Goal: Task Accomplishment & Management: Use online tool/utility

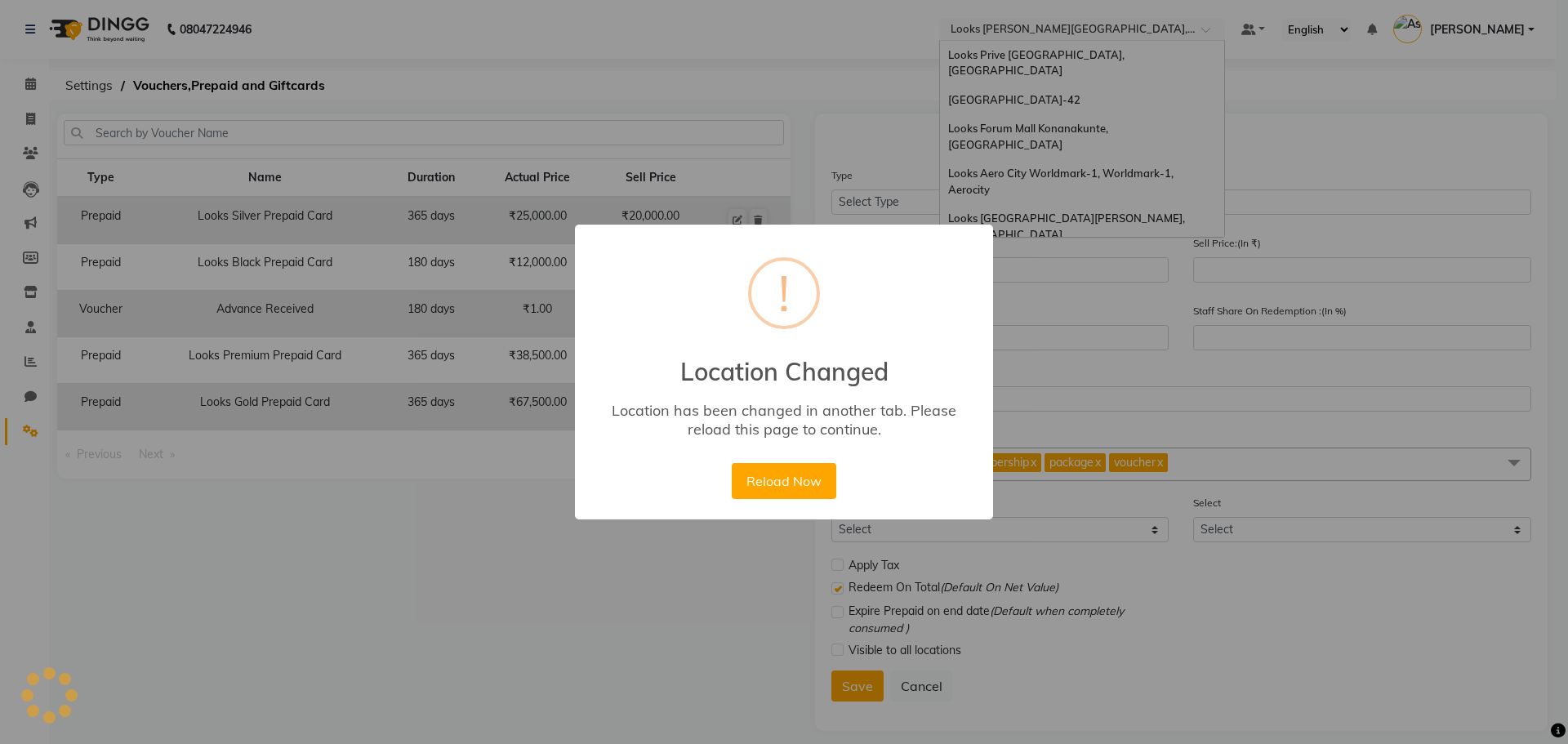
click at [756, 460] on div "Reload Now No Cancel" at bounding box center [783, 480] width 112 height 44
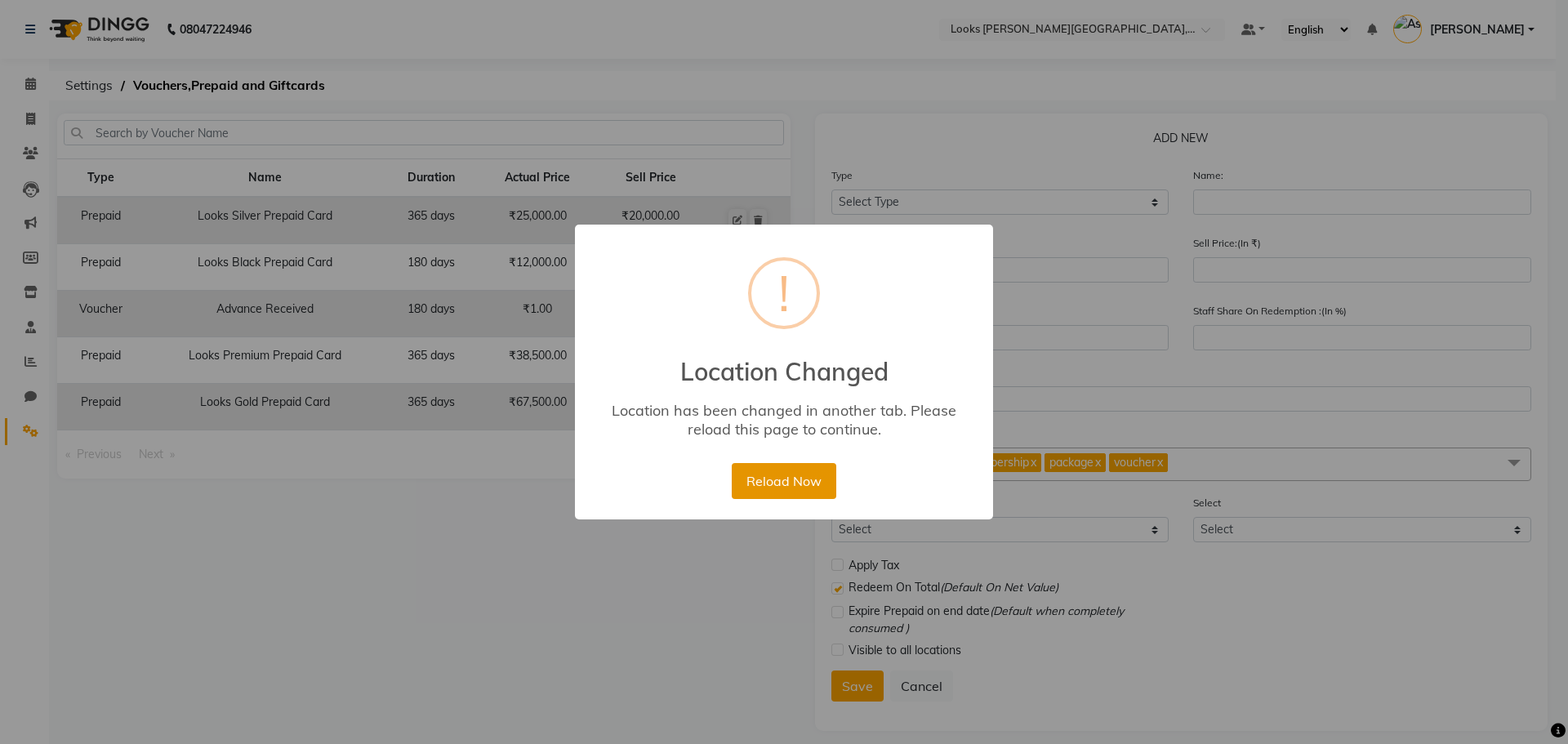
click at [772, 498] on button "Reload Now" at bounding box center [783, 481] width 104 height 36
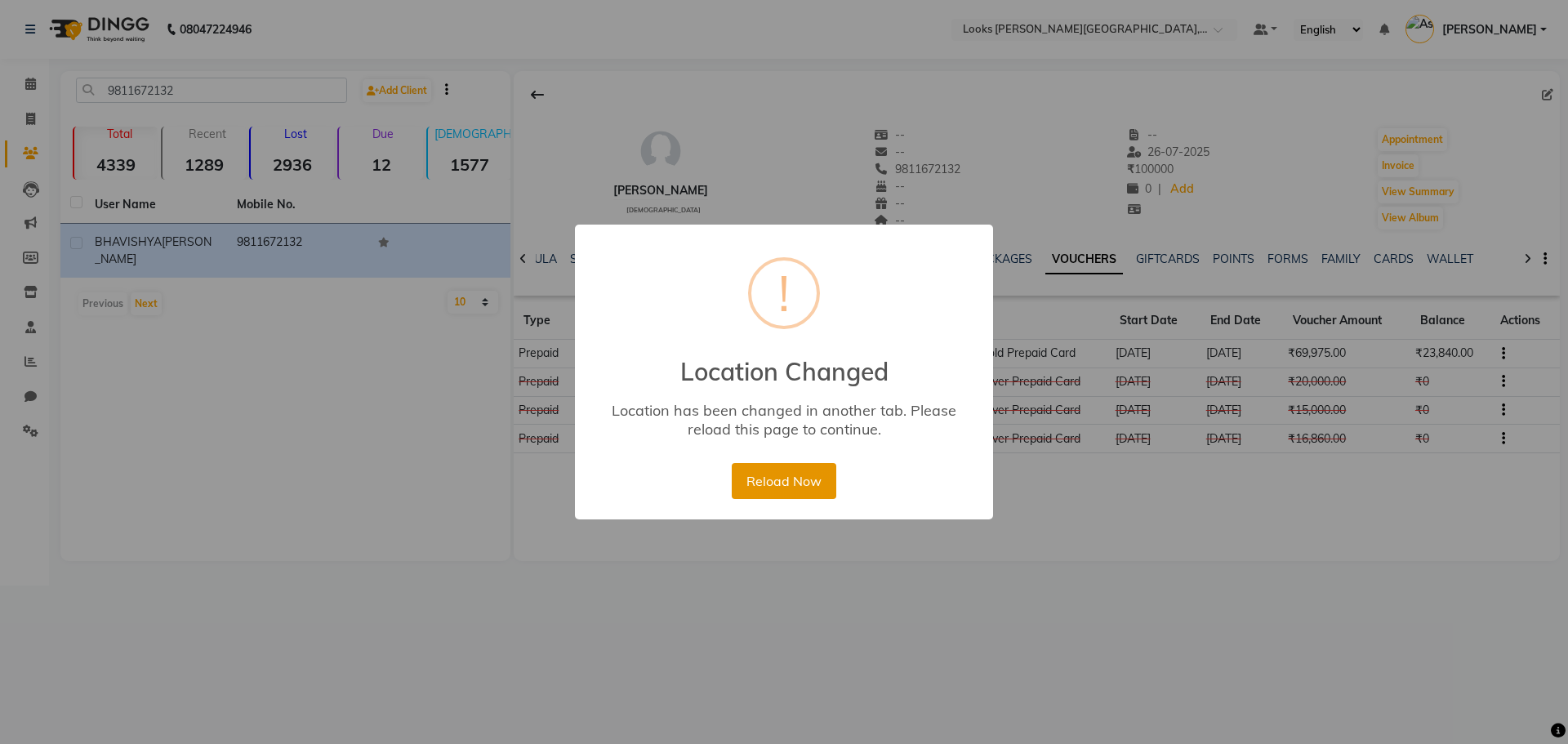
click at [768, 482] on button "Reload Now" at bounding box center [783, 481] width 104 height 36
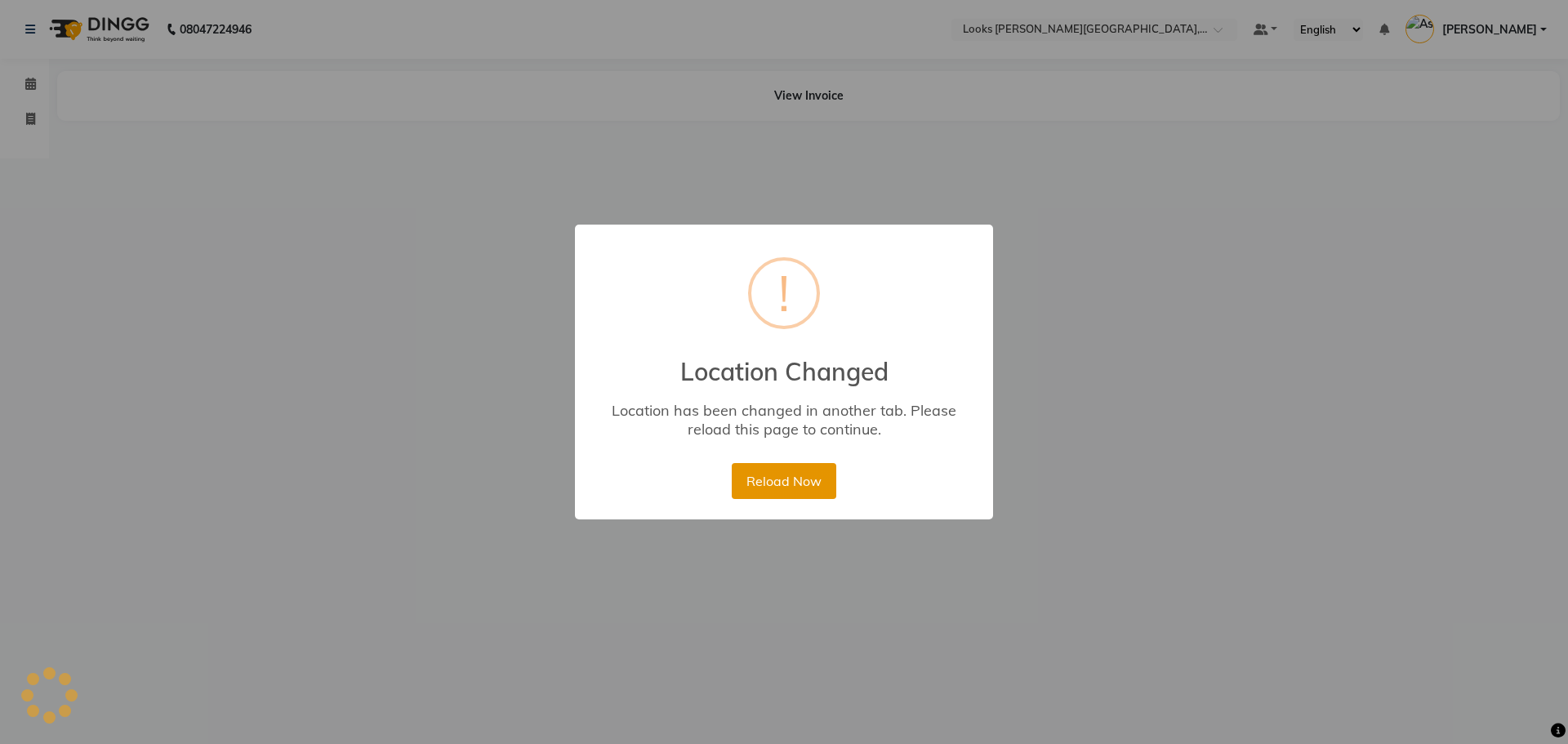
click at [791, 477] on button "Reload Now" at bounding box center [783, 481] width 104 height 36
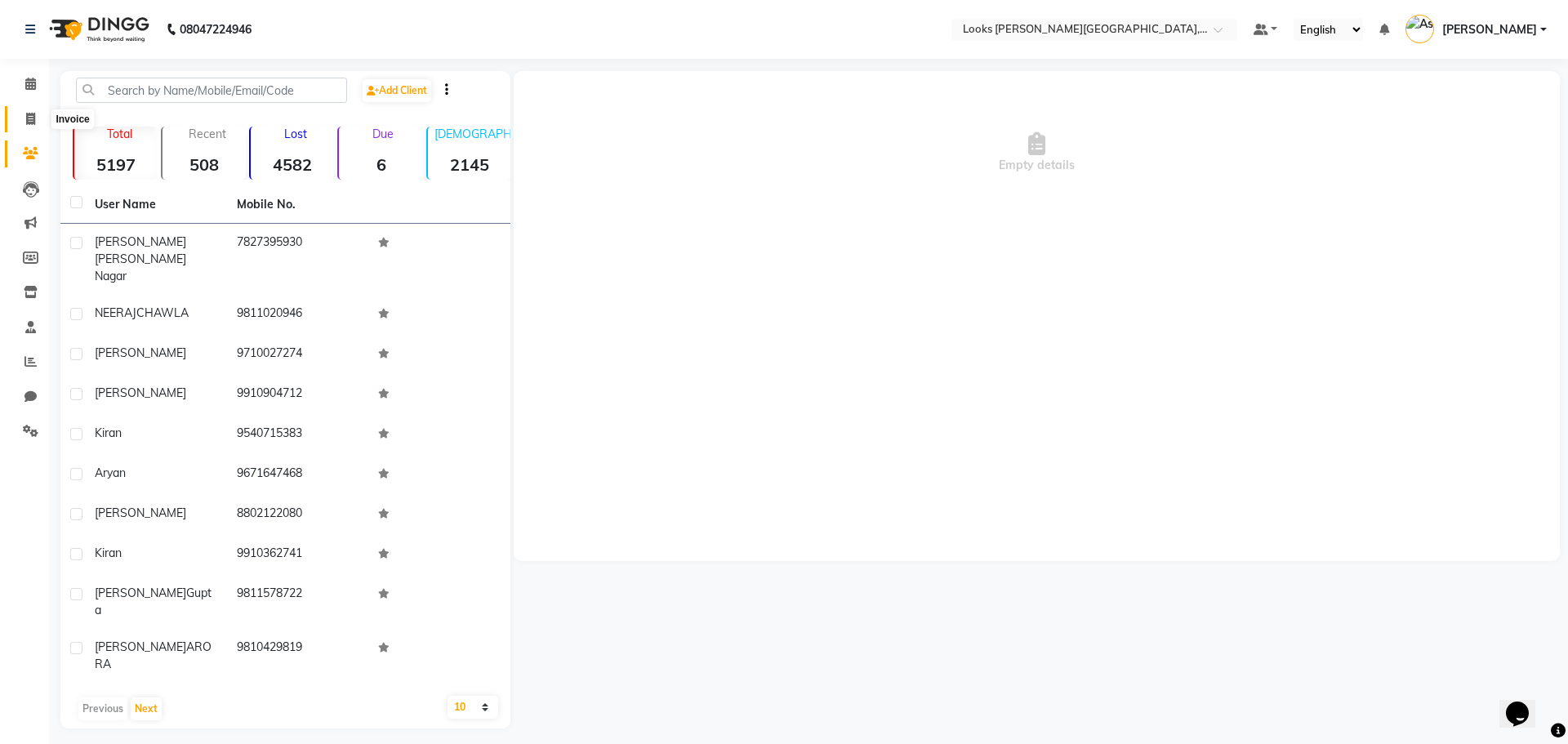
click at [20, 123] on span at bounding box center [30, 119] width 29 height 19
select select "4327"
select select "service"
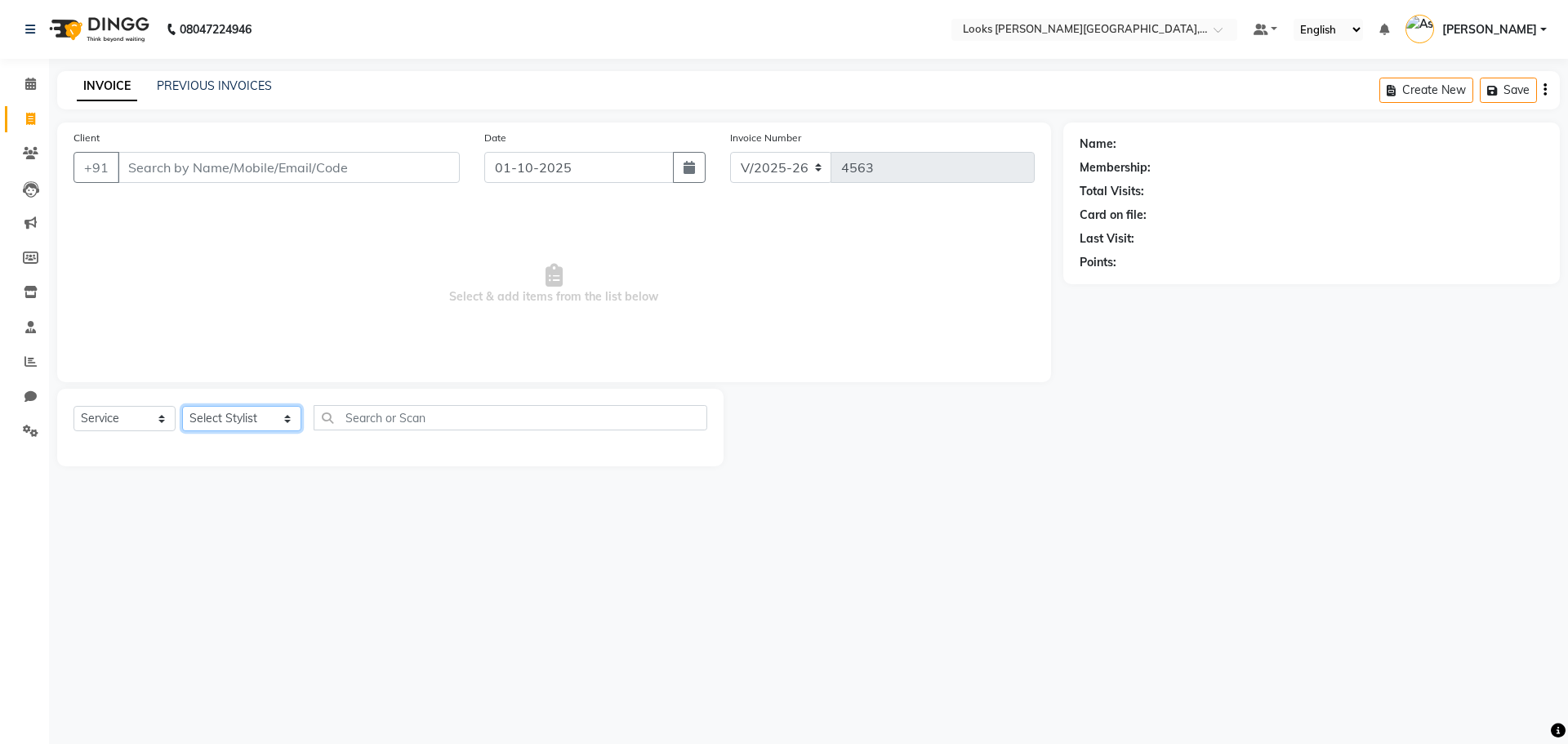
click at [269, 420] on select "Select Stylist Alam Aman Anil Arjun Armaan Ashish Atul Deepika Deepu Dilshad Du…" at bounding box center [242, 419] width 119 height 26
select select "23521"
click at [183, 406] on select "Select Stylist Alam Aman Anil Arjun Armaan Ashish Atul Deepika Deepu Dilshad Du…" at bounding box center [242, 419] width 119 height 26
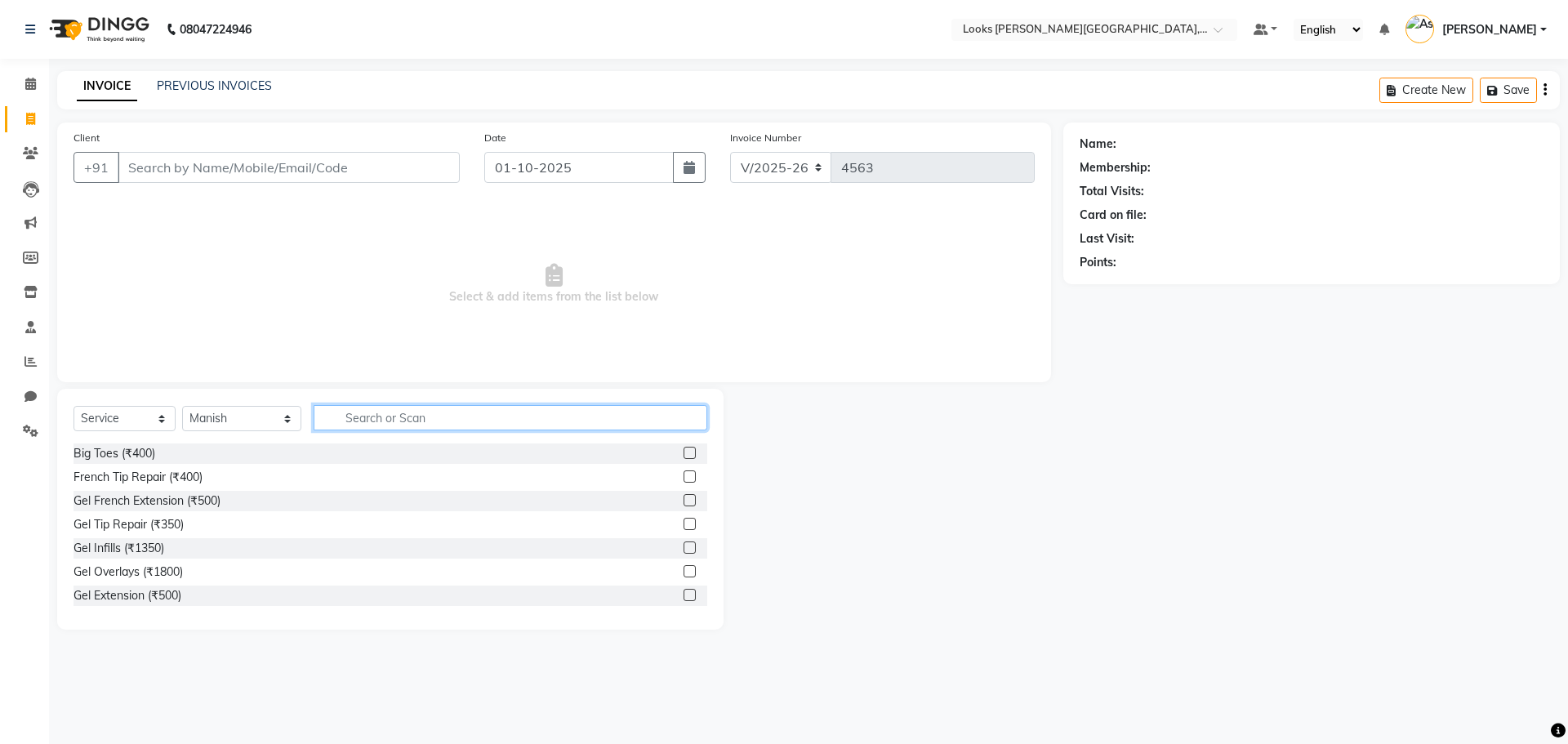
click at [691, 413] on input "text" at bounding box center [510, 418] width 394 height 26
click at [156, 422] on select "Select Service Product Membership Package Voucher Prepaid Gift Card" at bounding box center [124, 419] width 102 height 26
click at [73, 406] on select "Select Service Product Membership Package Voucher Prepaid Gift Card" at bounding box center [124, 419] width 102 height 26
click at [505, 419] on input "text" at bounding box center [510, 418] width 394 height 26
type input "cut"
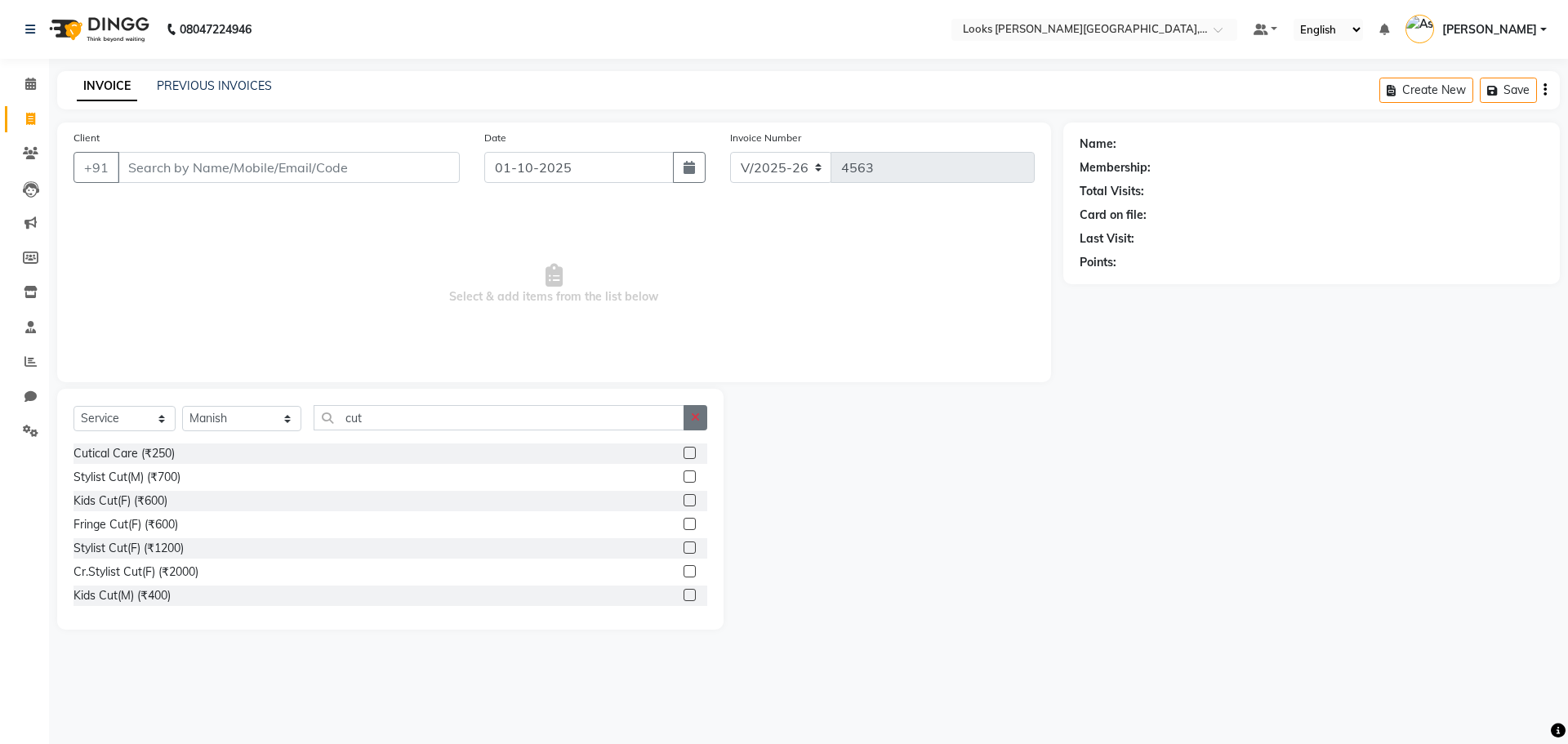
click at [699, 422] on icon "button" at bounding box center [695, 418] width 9 height 12
click at [192, 475] on div "French Tip Repair (₹400)" at bounding box center [138, 476] width 129 height 17
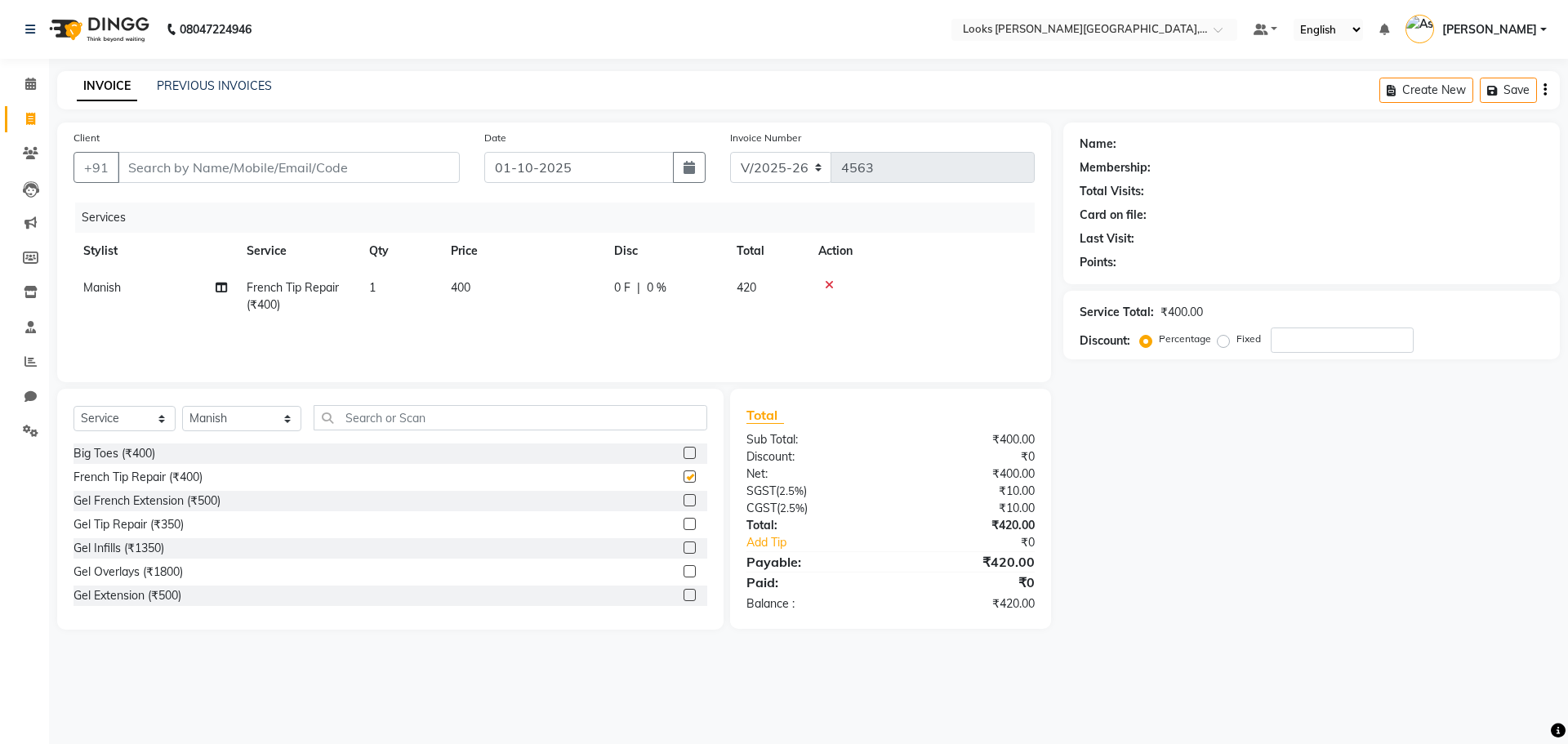
checkbox input "false"
click at [427, 171] on input "Client" at bounding box center [288, 167] width 342 height 31
type input "9"
type input "0"
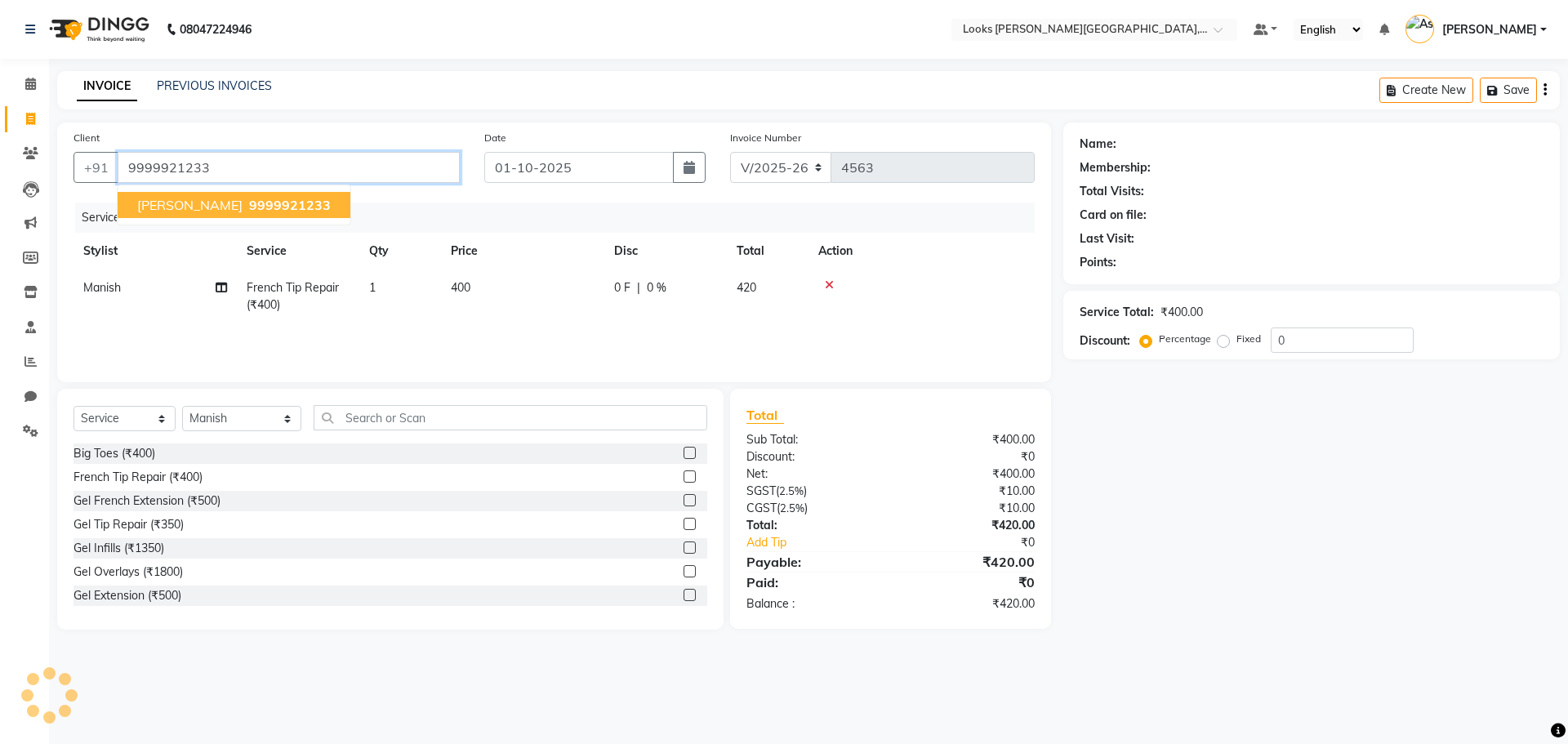
type input "9999921233"
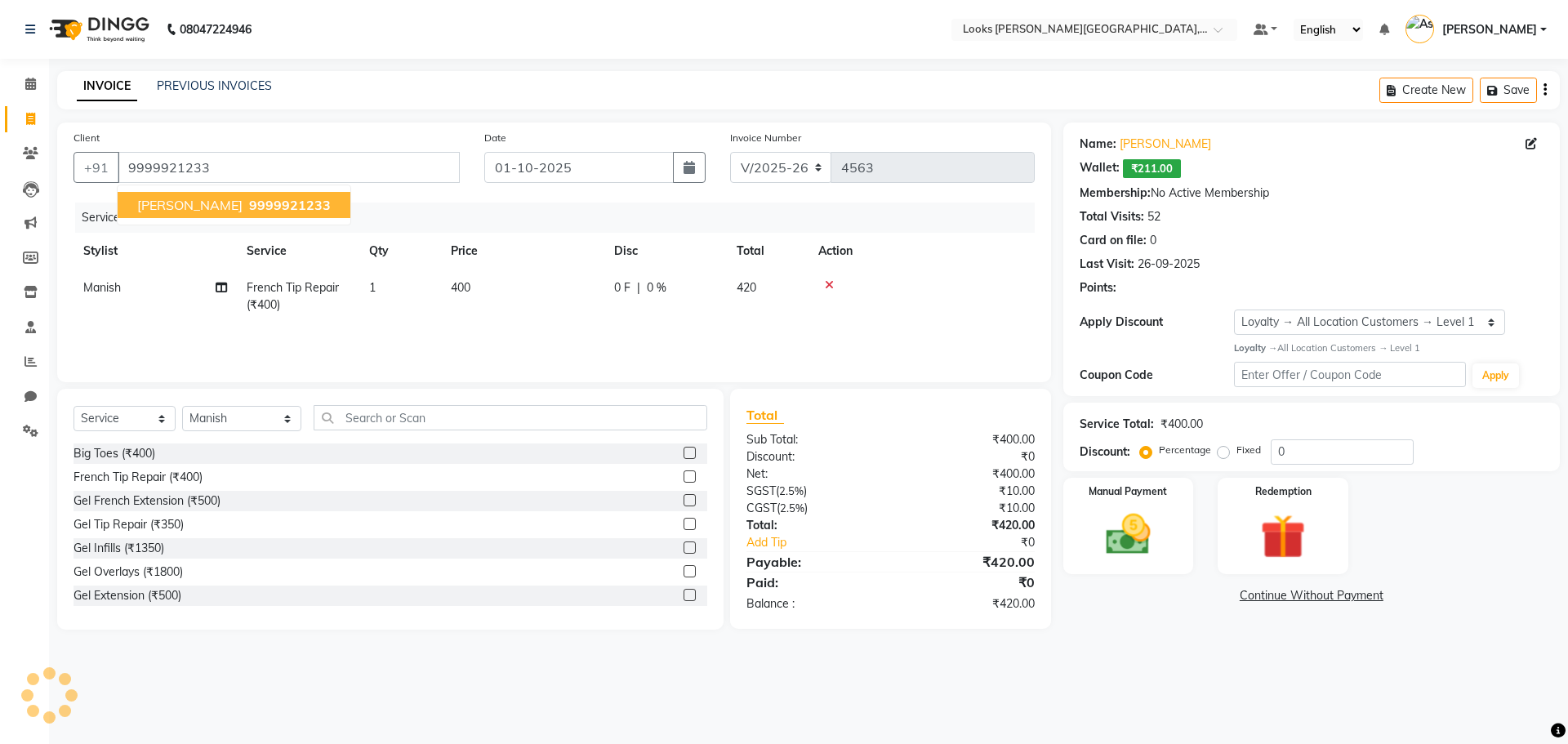
click at [312, 197] on span "9999921233" at bounding box center [290, 204] width 81 height 16
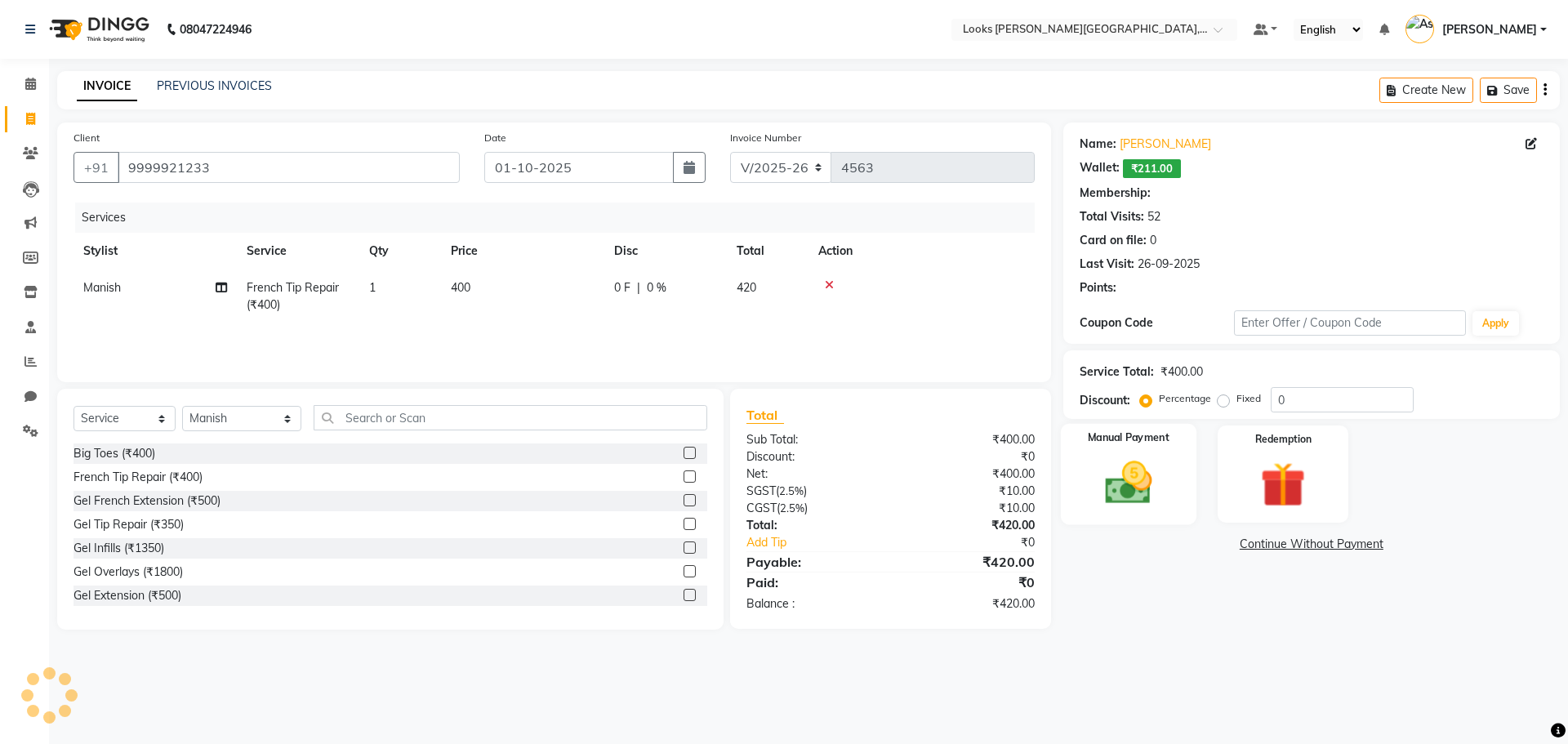
select select "1: Object"
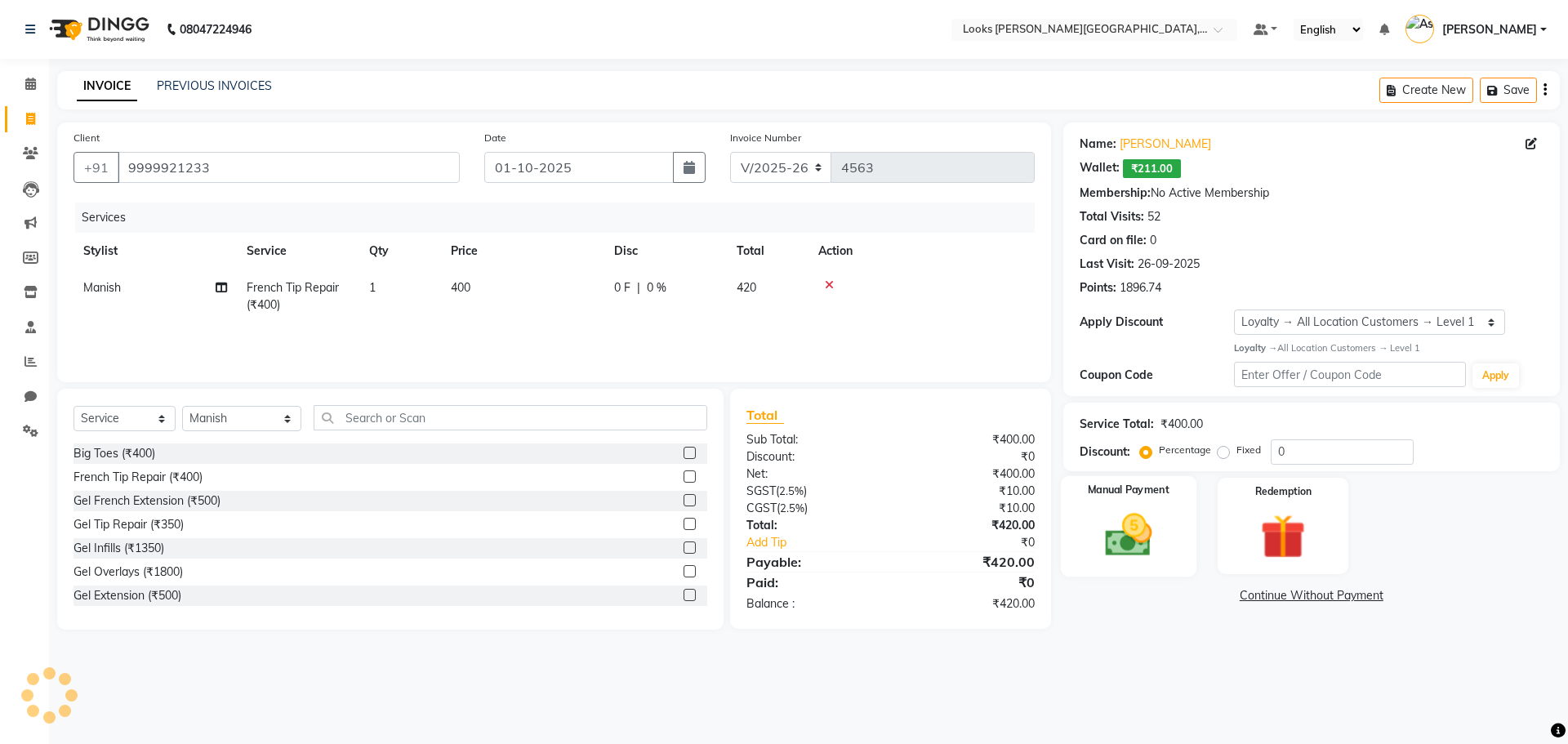
click at [1097, 507] on div "Manual Payment" at bounding box center [1127, 525] width 136 height 100
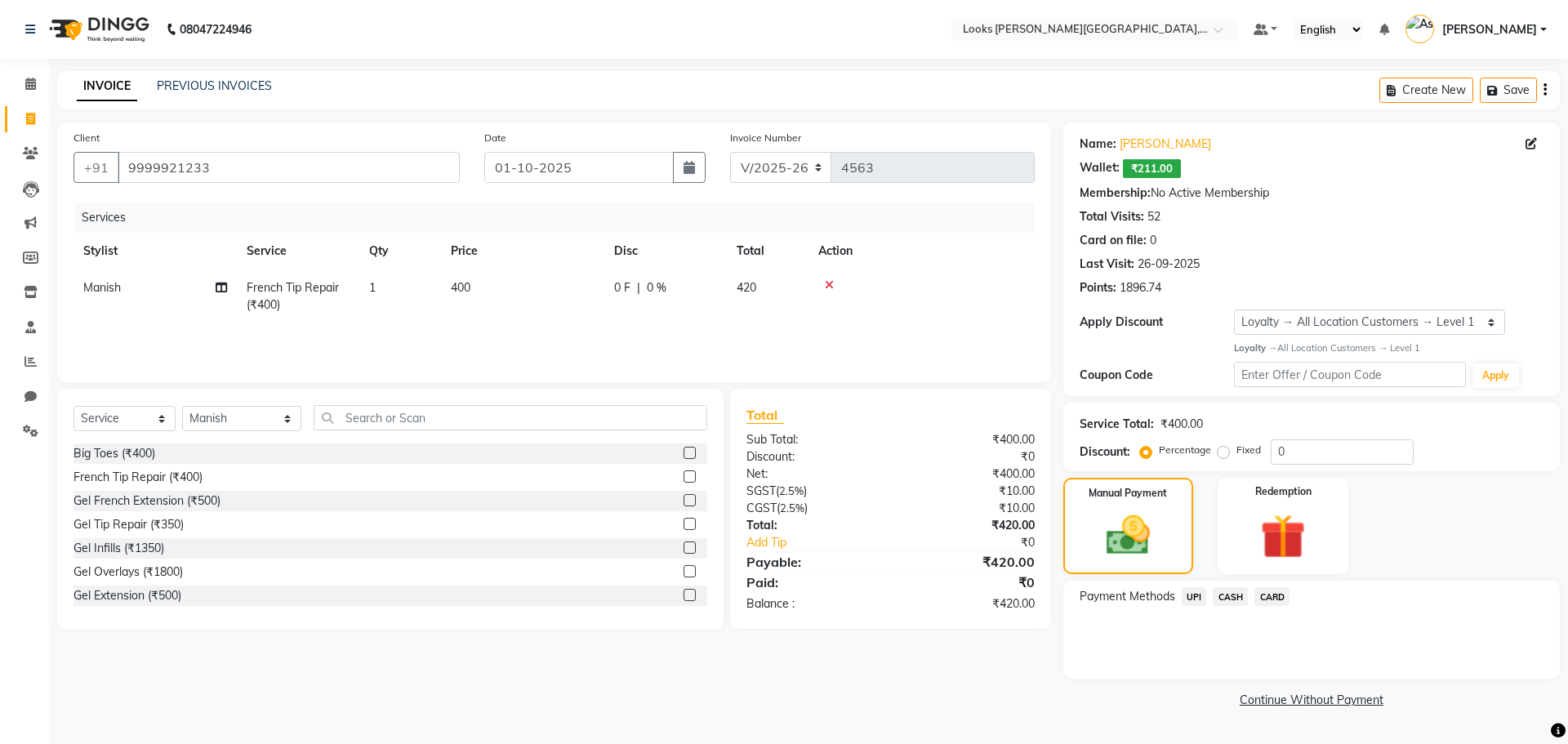
click at [1189, 602] on span "UPI" at bounding box center [1195, 596] width 26 height 19
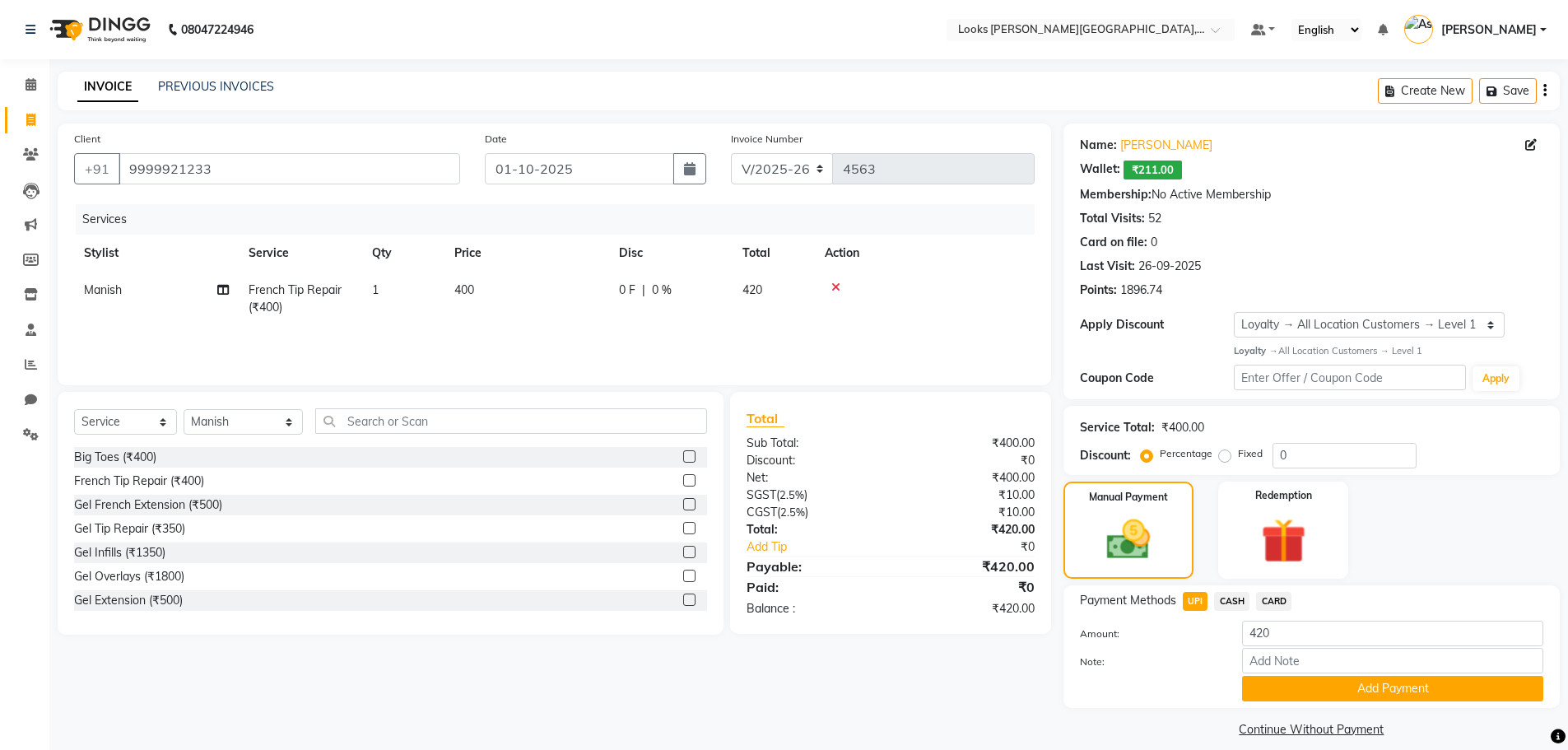
click at [1234, 607] on span "CASH" at bounding box center [1231, 601] width 35 height 19
click at [1274, 601] on span "CARD" at bounding box center [1273, 601] width 35 height 19
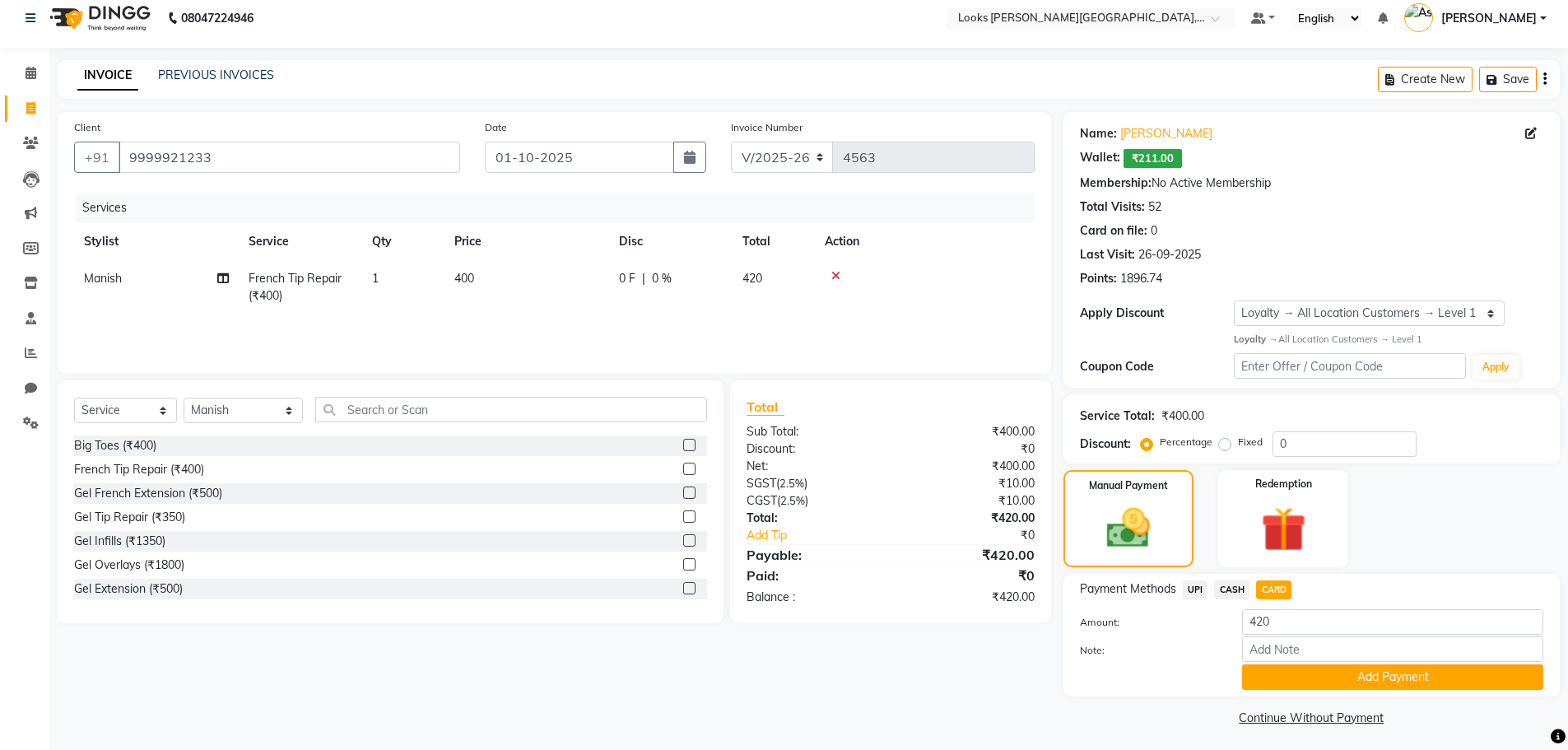
scroll to position [16, 0]
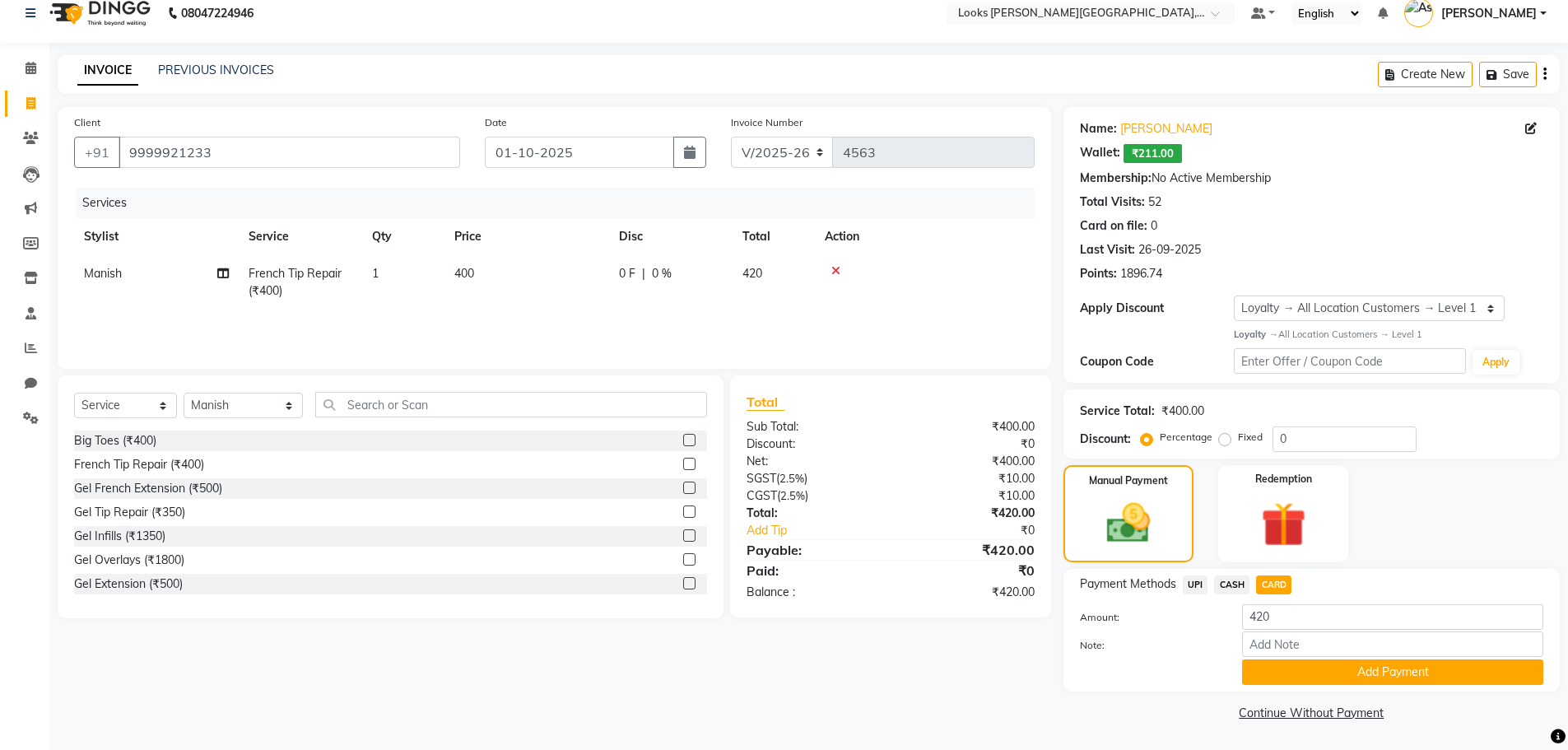
drag, startPoint x: 1193, startPoint y: 650, endPoint x: 1210, endPoint y: 631, distance: 25.6
click at [1193, 648] on label "Note:" at bounding box center [1148, 645] width 163 height 15
click at [1242, 648] on input "Note:" at bounding box center [1392, 644] width 301 height 26
drag, startPoint x: 1276, startPoint y: 610, endPoint x: 1038, endPoint y: 643, distance: 240.2
click at [1038, 643] on div "Client +91 9999921233 Date 01-10-2025 Invoice Number V/2025 V/2025-26 4563 Serv…" at bounding box center [808, 416] width 1526 height 618
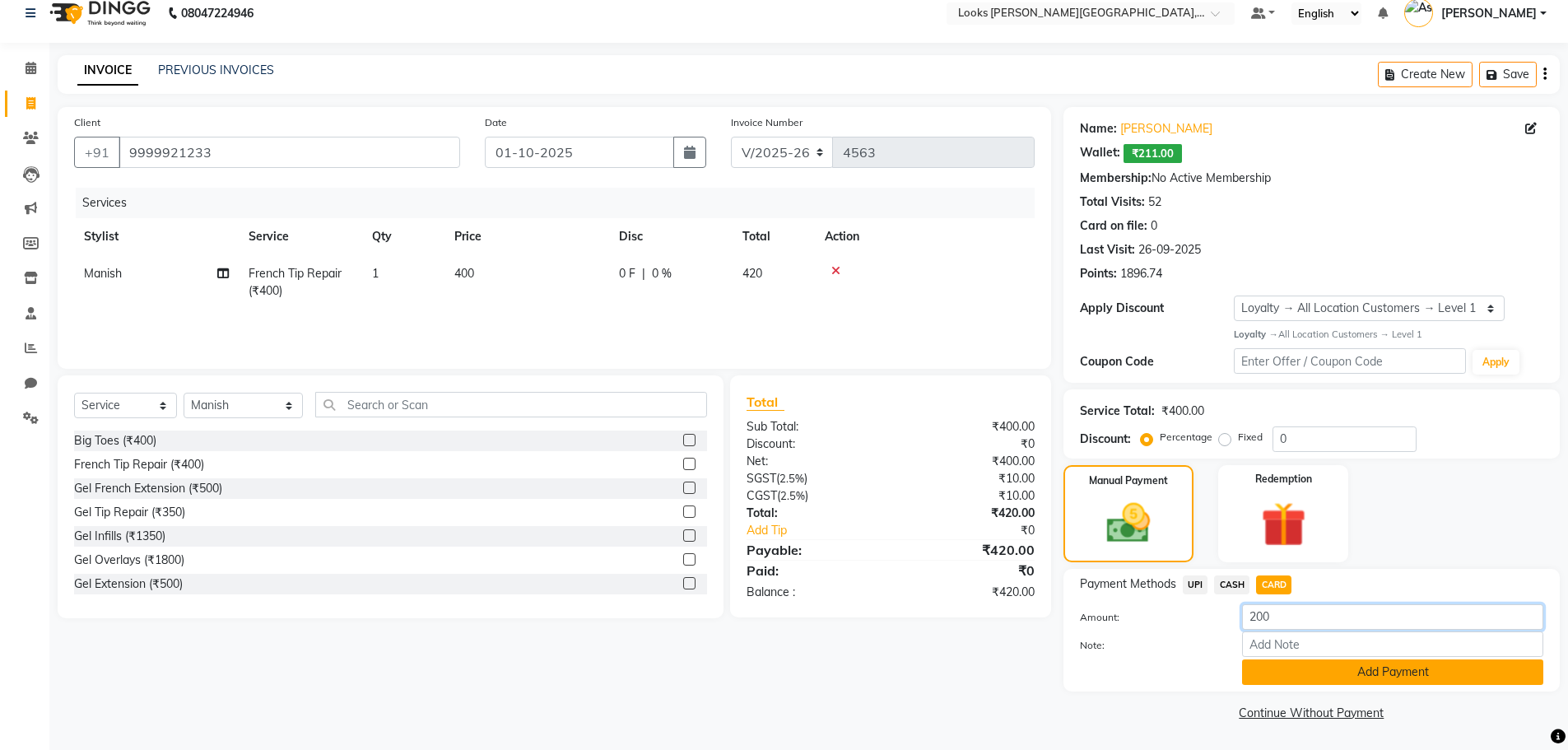
type input "200"
click at [1350, 674] on button "Add Payment" at bounding box center [1392, 672] width 301 height 26
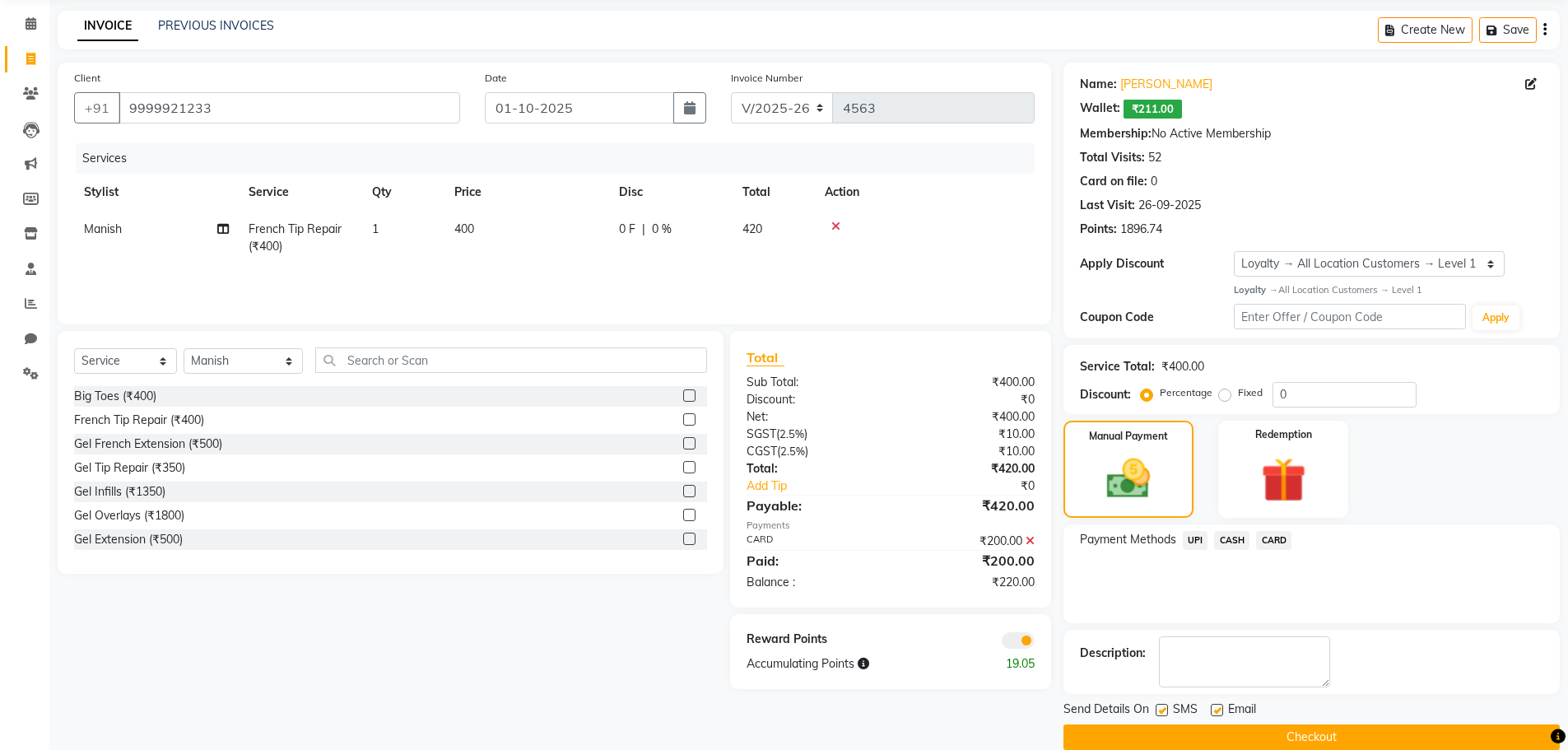
scroll to position [86, 0]
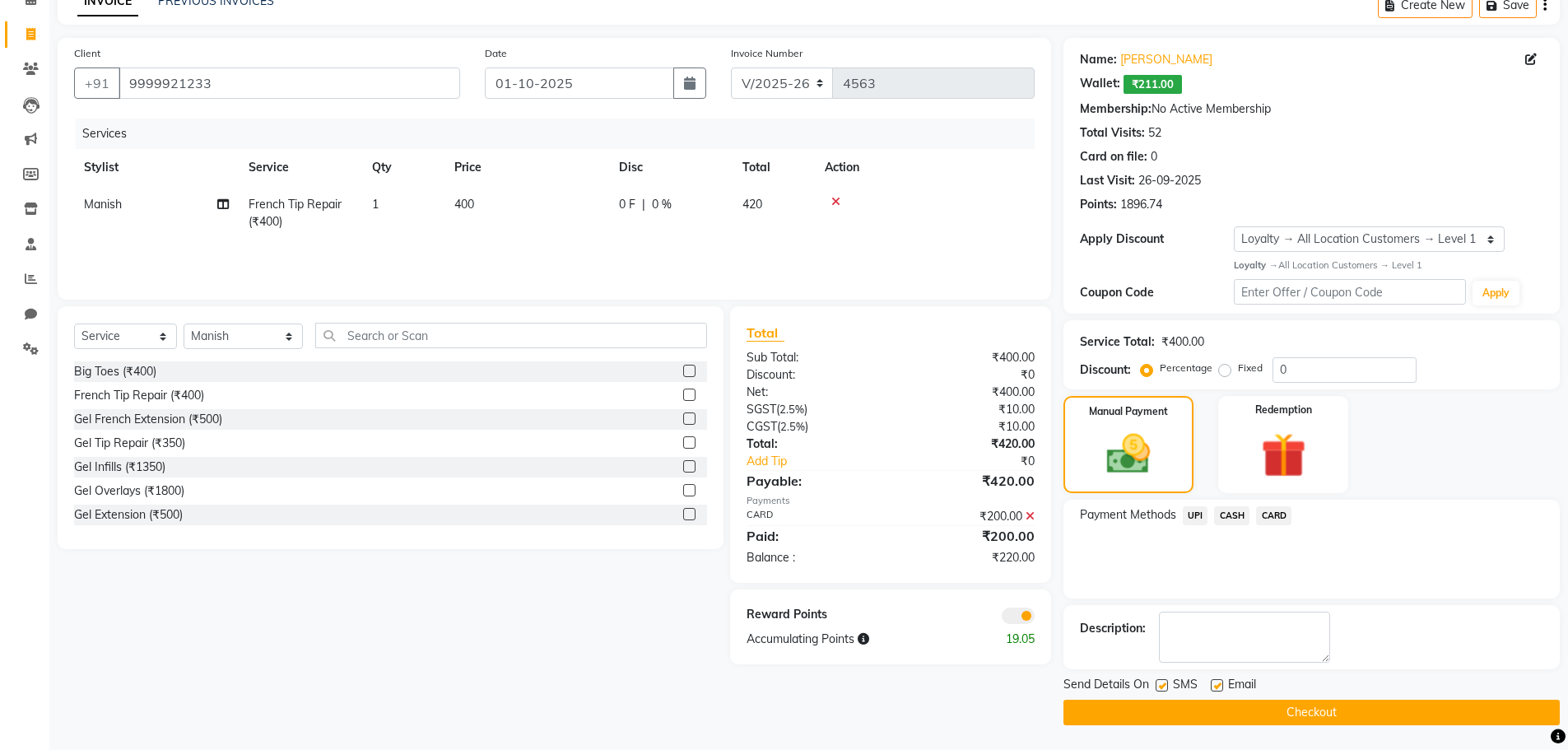
click at [1268, 510] on span "CARD" at bounding box center [1273, 515] width 35 height 19
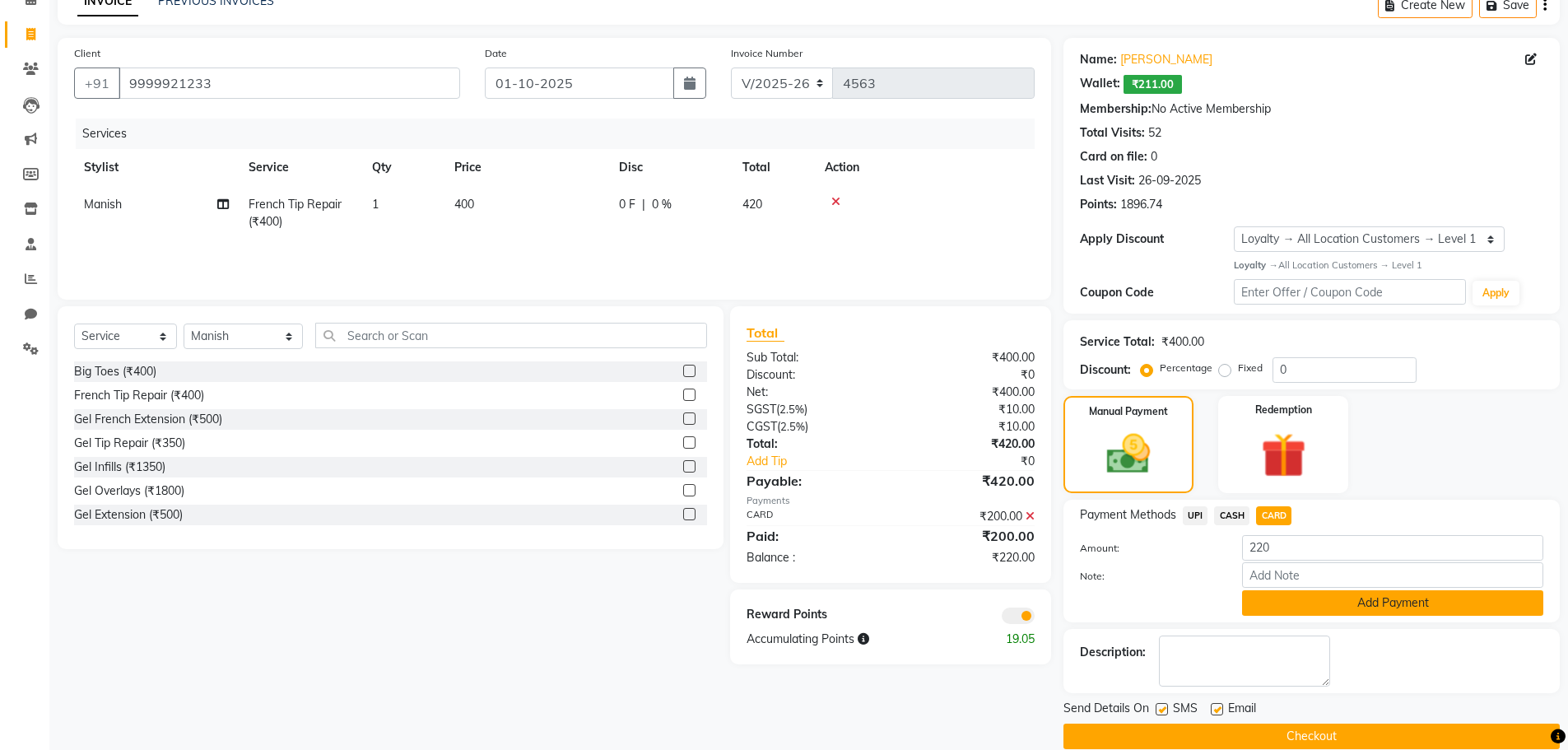
click at [1318, 605] on button "Add Payment" at bounding box center [1392, 603] width 301 height 26
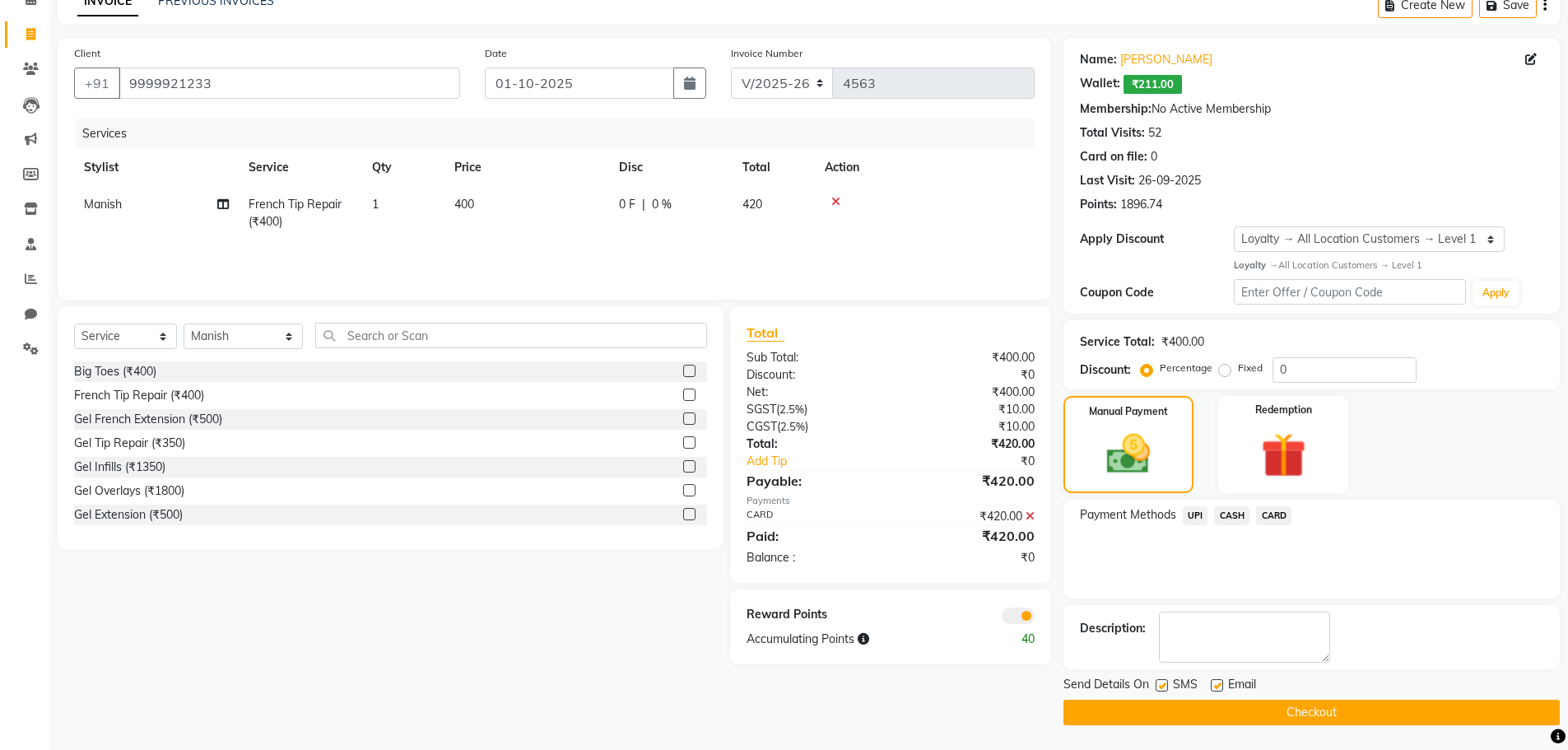
click at [1015, 619] on span at bounding box center [1017, 615] width 33 height 16
click at [1034, 618] on input "checkbox" at bounding box center [1034, 618] width 0 height 0
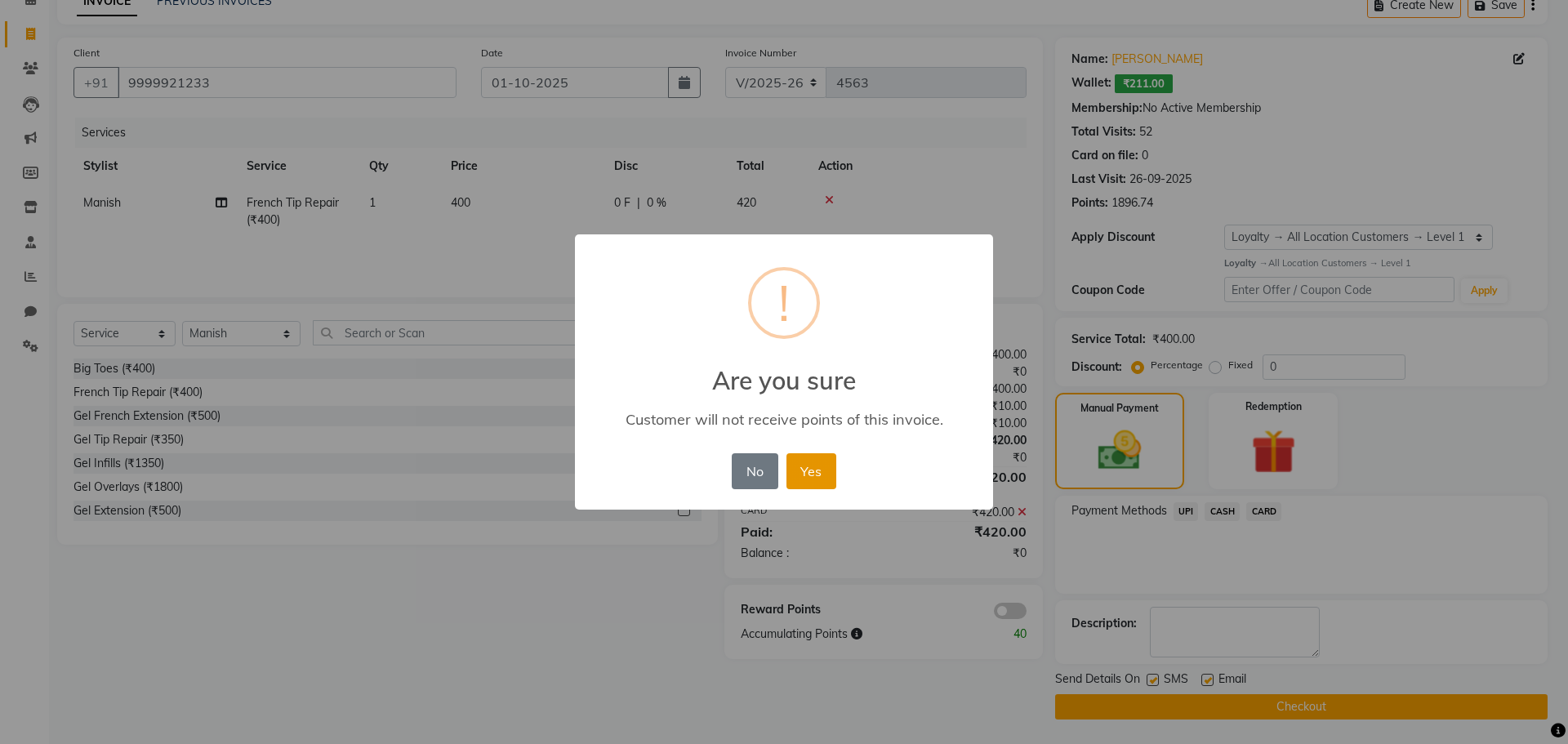
click at [825, 480] on button "Yes" at bounding box center [811, 471] width 50 height 36
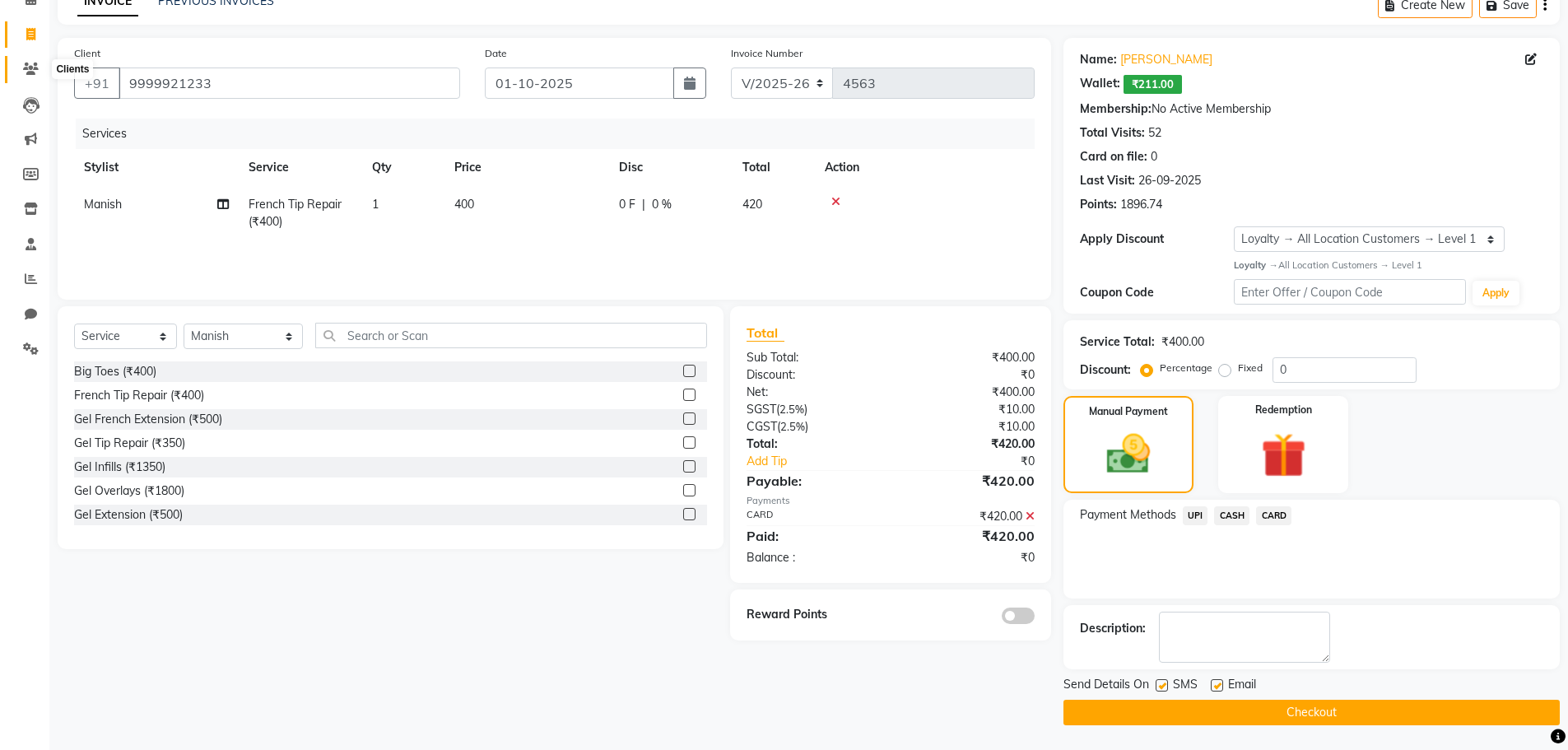
click at [38, 64] on icon at bounding box center [31, 69] width 16 height 12
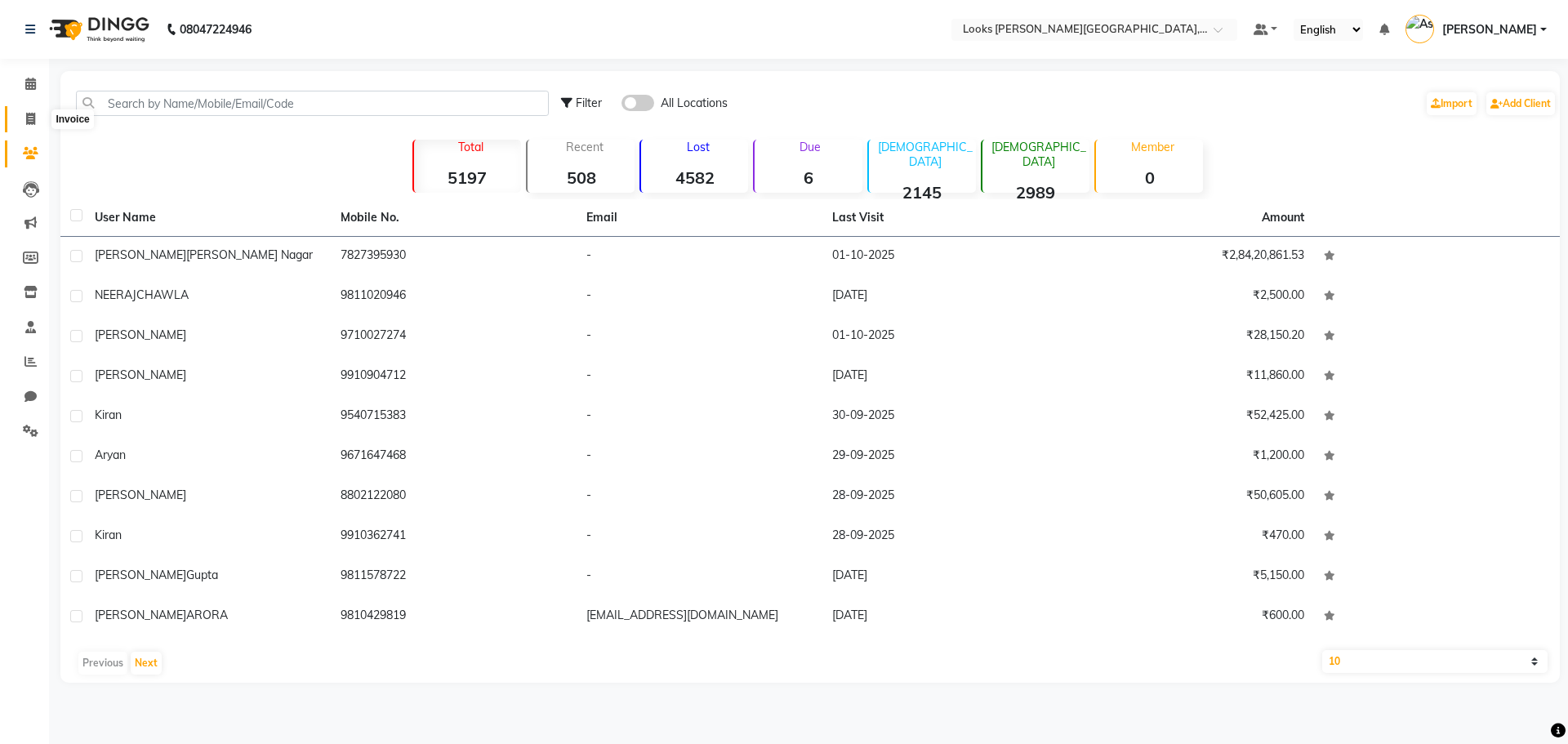
drag, startPoint x: 39, startPoint y: 126, endPoint x: 50, endPoint y: 126, distance: 11.0
click at [39, 126] on span at bounding box center [30, 119] width 29 height 19
select select "service"
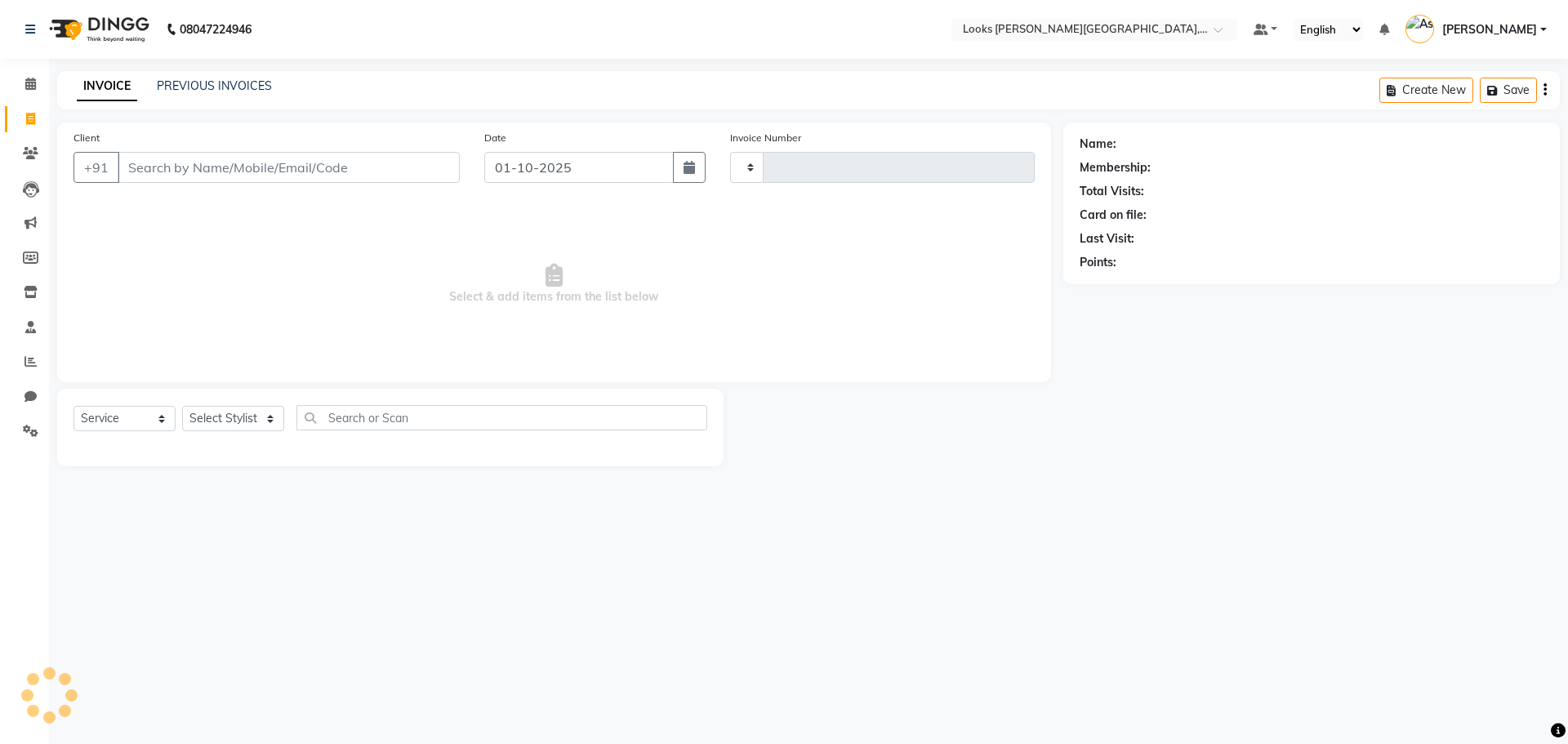
type input "4563"
select select "4327"
click at [29, 157] on icon at bounding box center [31, 153] width 16 height 12
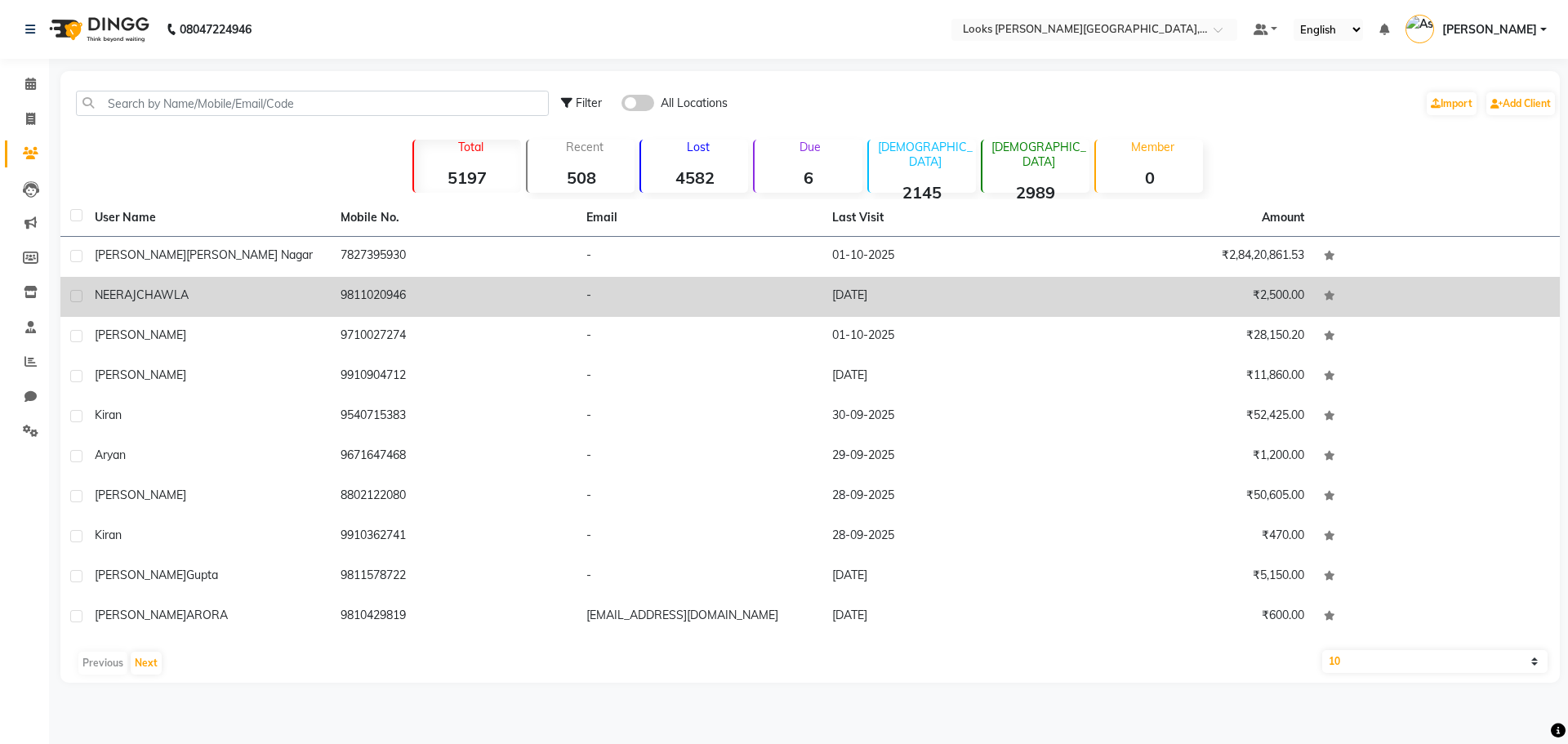
click at [380, 288] on td "9811020946" at bounding box center [454, 297] width 246 height 40
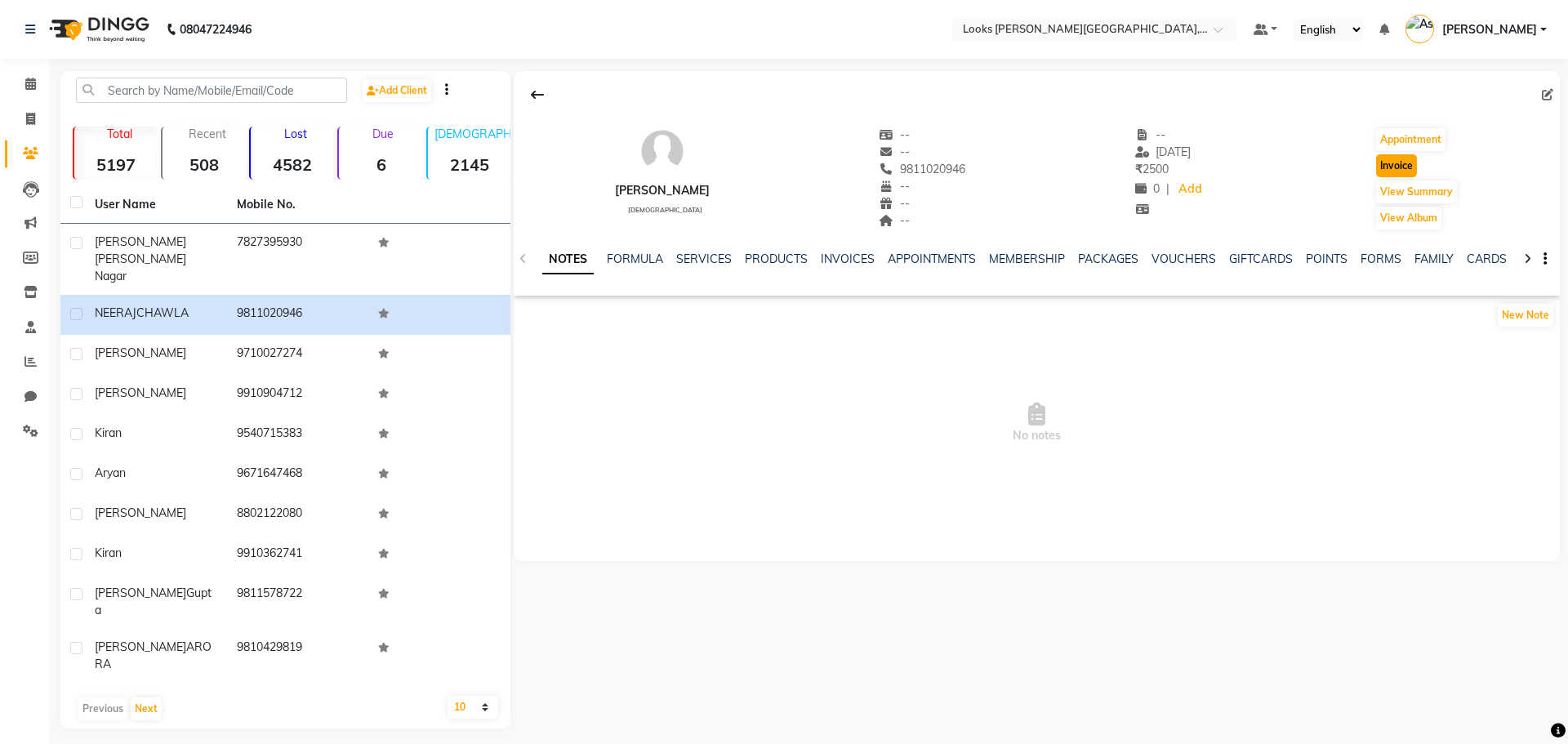
click at [1405, 169] on button "Invoice" at bounding box center [1396, 166] width 41 height 23
select select "4327"
select select "service"
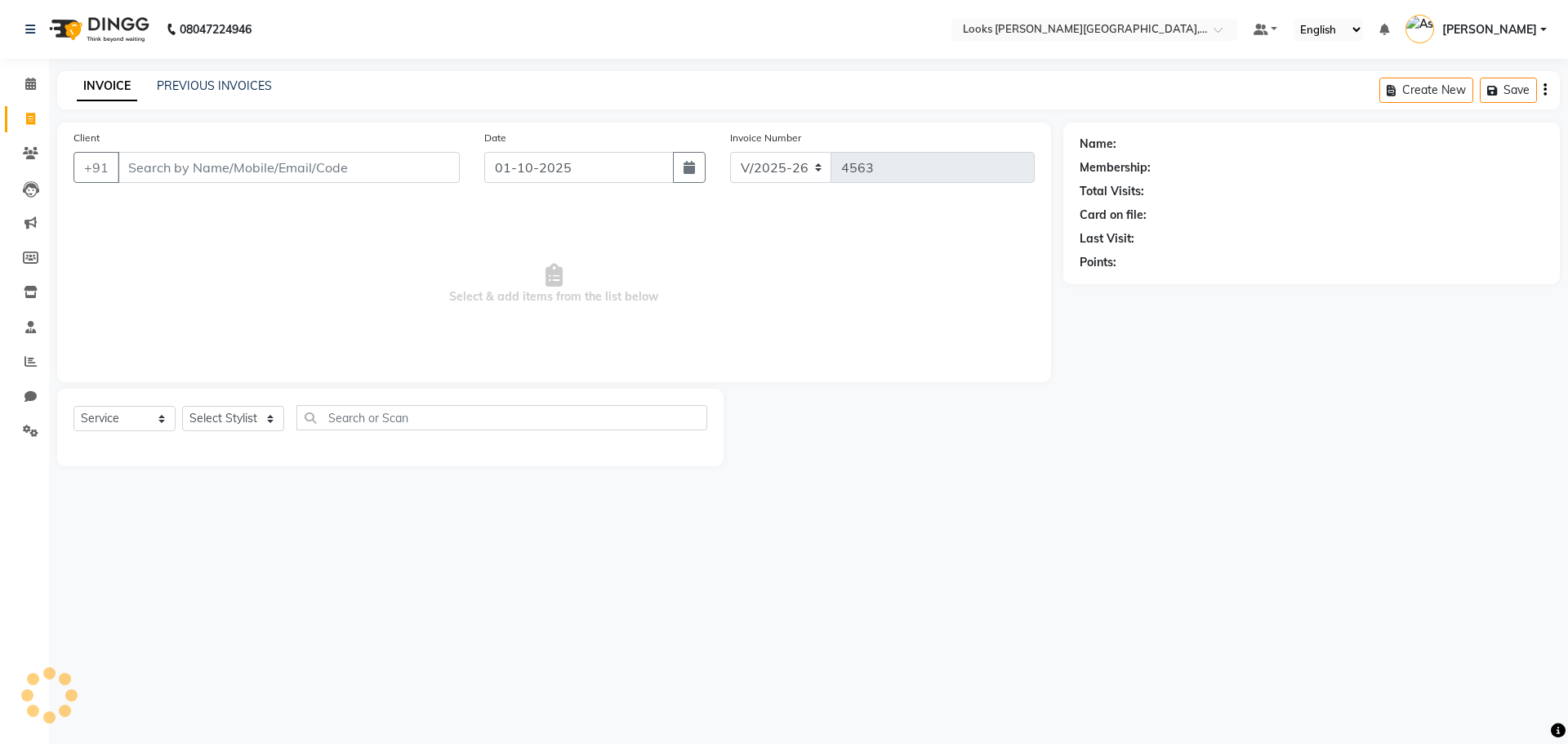
type input "9811020946"
select select "1: Object"
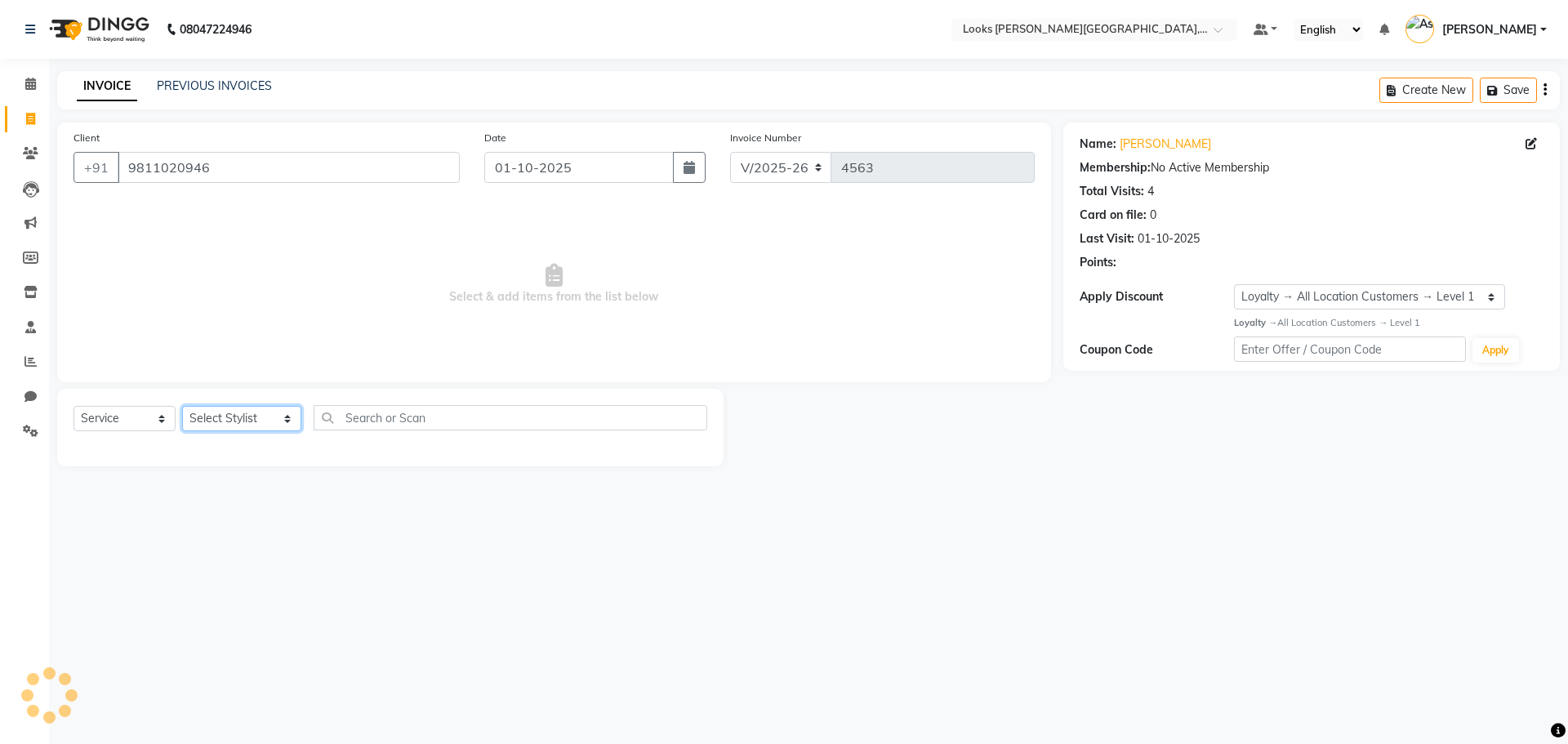
click at [256, 415] on select "Select Stylist Alam Aman Anil Arjun Armaan Ashish Atul Deepika Deepu Dilshad Du…" at bounding box center [242, 419] width 119 height 26
select select "23529"
click at [183, 406] on select "Select Stylist Alam Aman Anil Arjun Armaan Ashish Atul Deepika Deepu Dilshad Du…" at bounding box center [242, 419] width 119 height 26
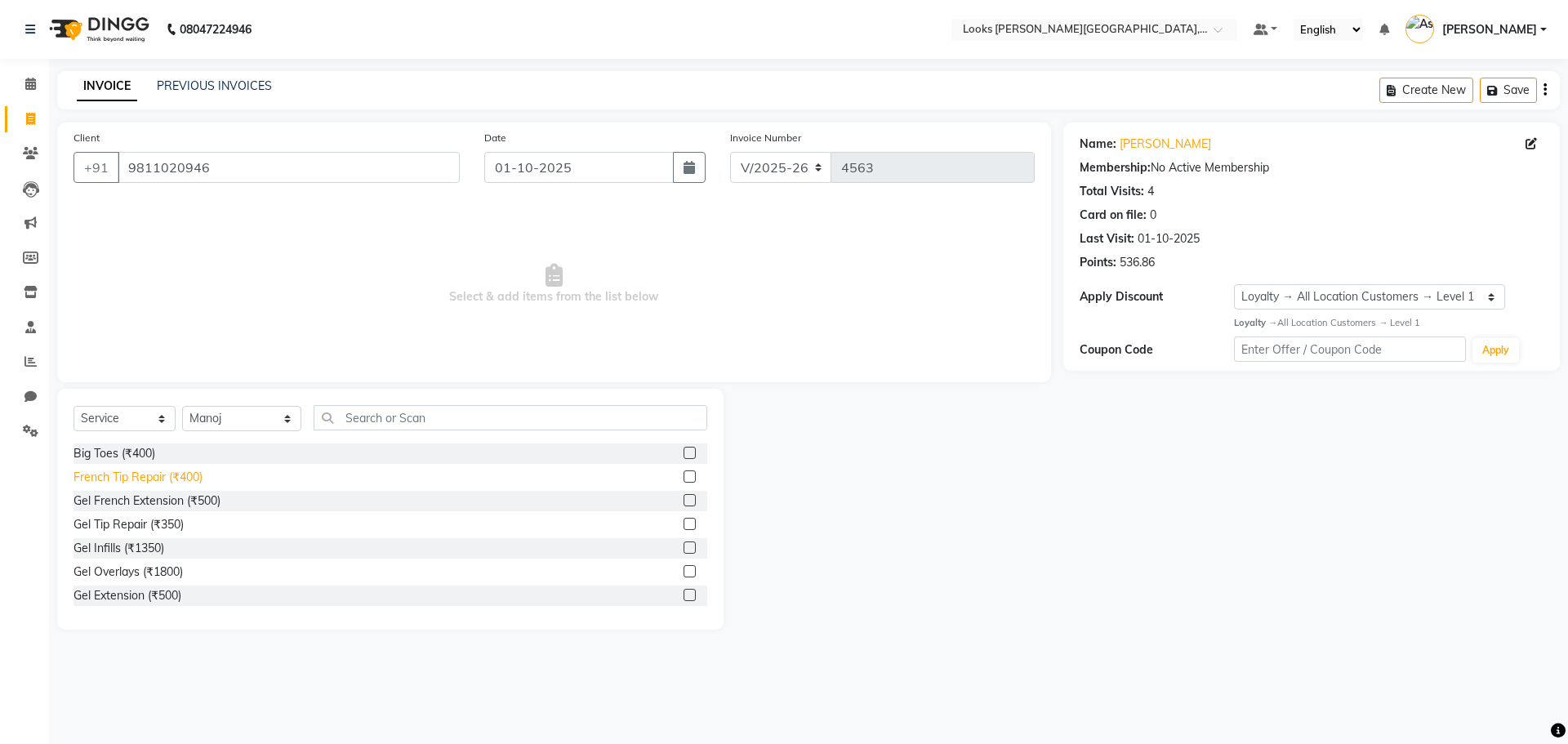
click at [171, 475] on div "French Tip Repair (₹400)" at bounding box center [138, 476] width 129 height 17
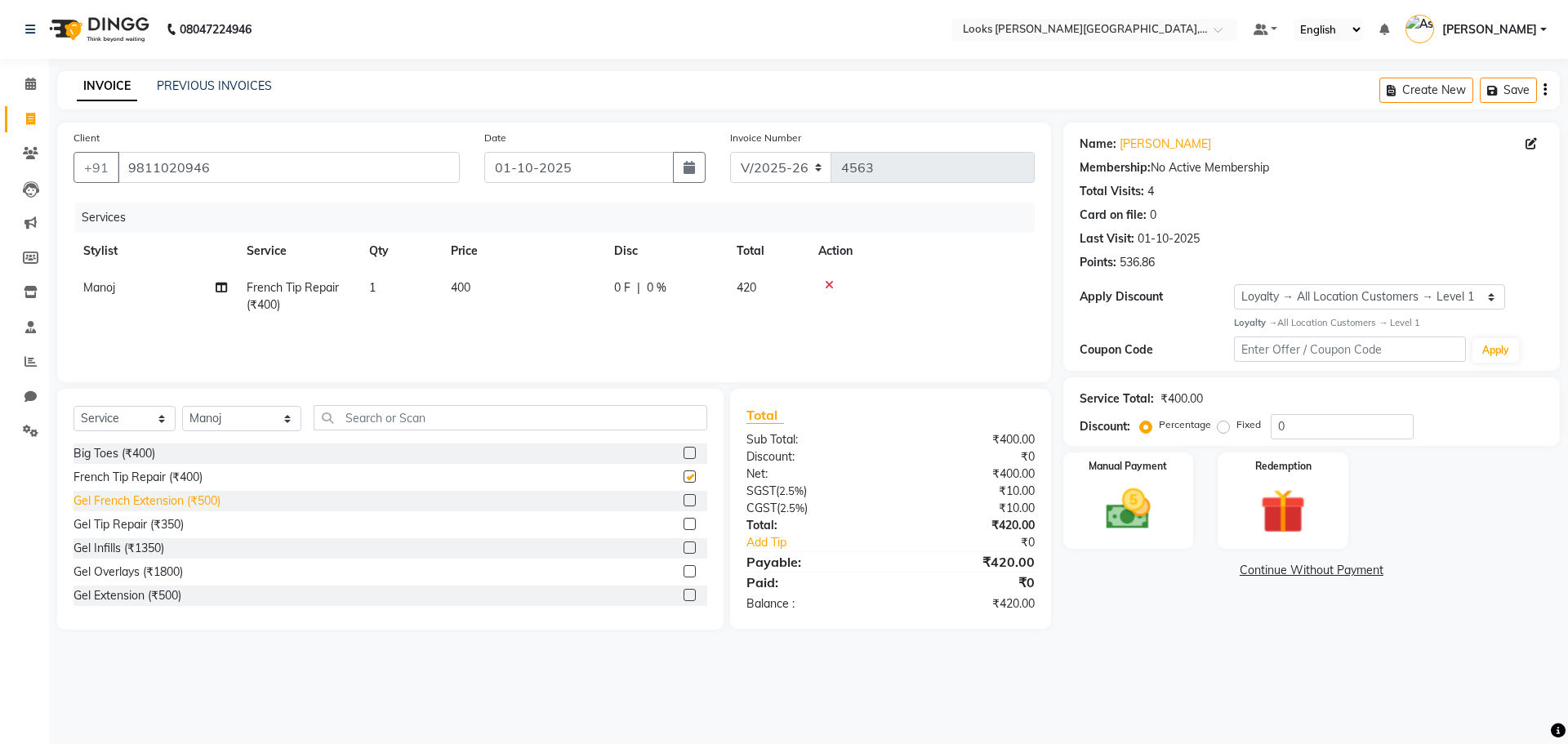
checkbox input "false"
click at [174, 498] on div "Gel French Extension (₹500)" at bounding box center [147, 500] width 147 height 17
checkbox input "false"
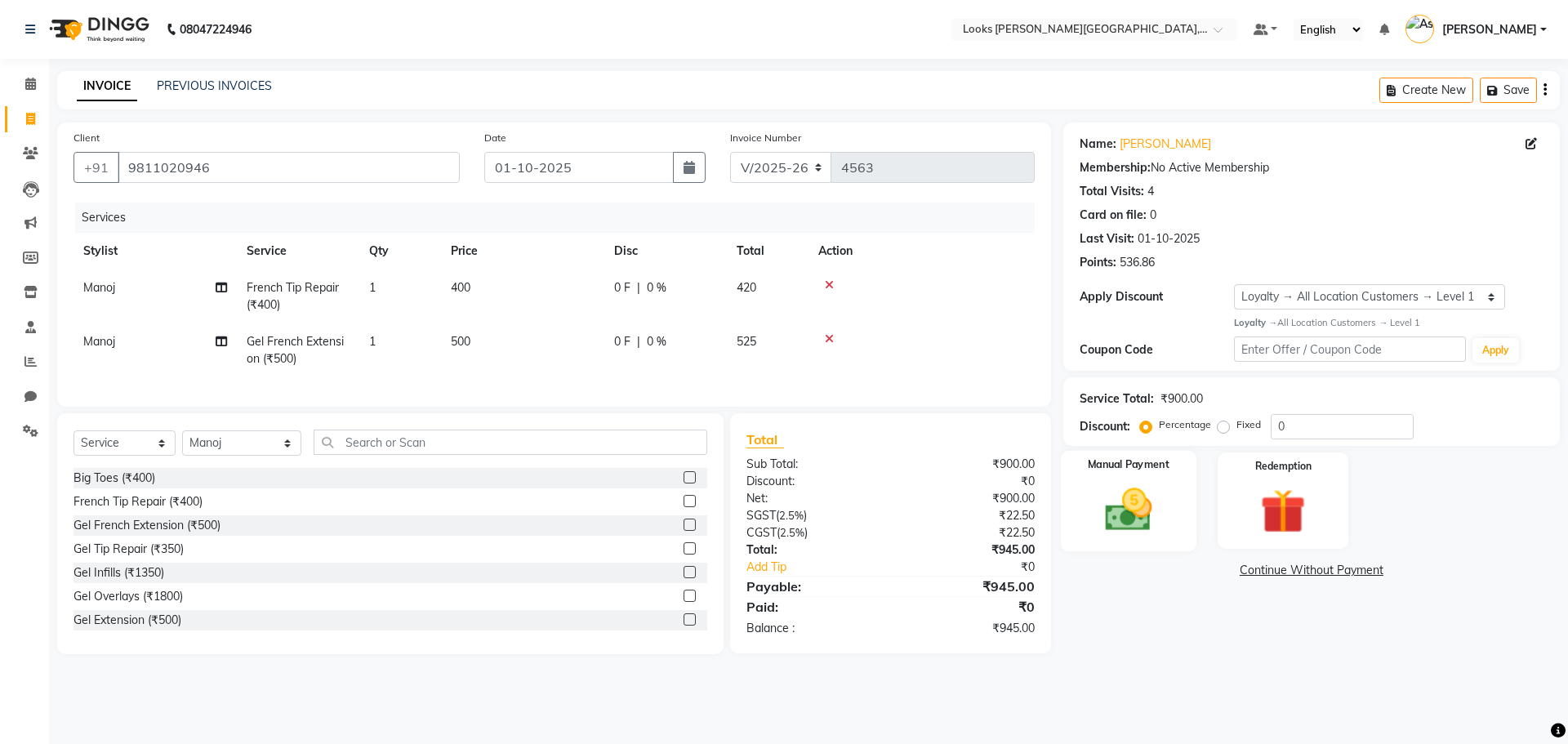
click at [1156, 519] on img at bounding box center [1128, 509] width 76 height 54
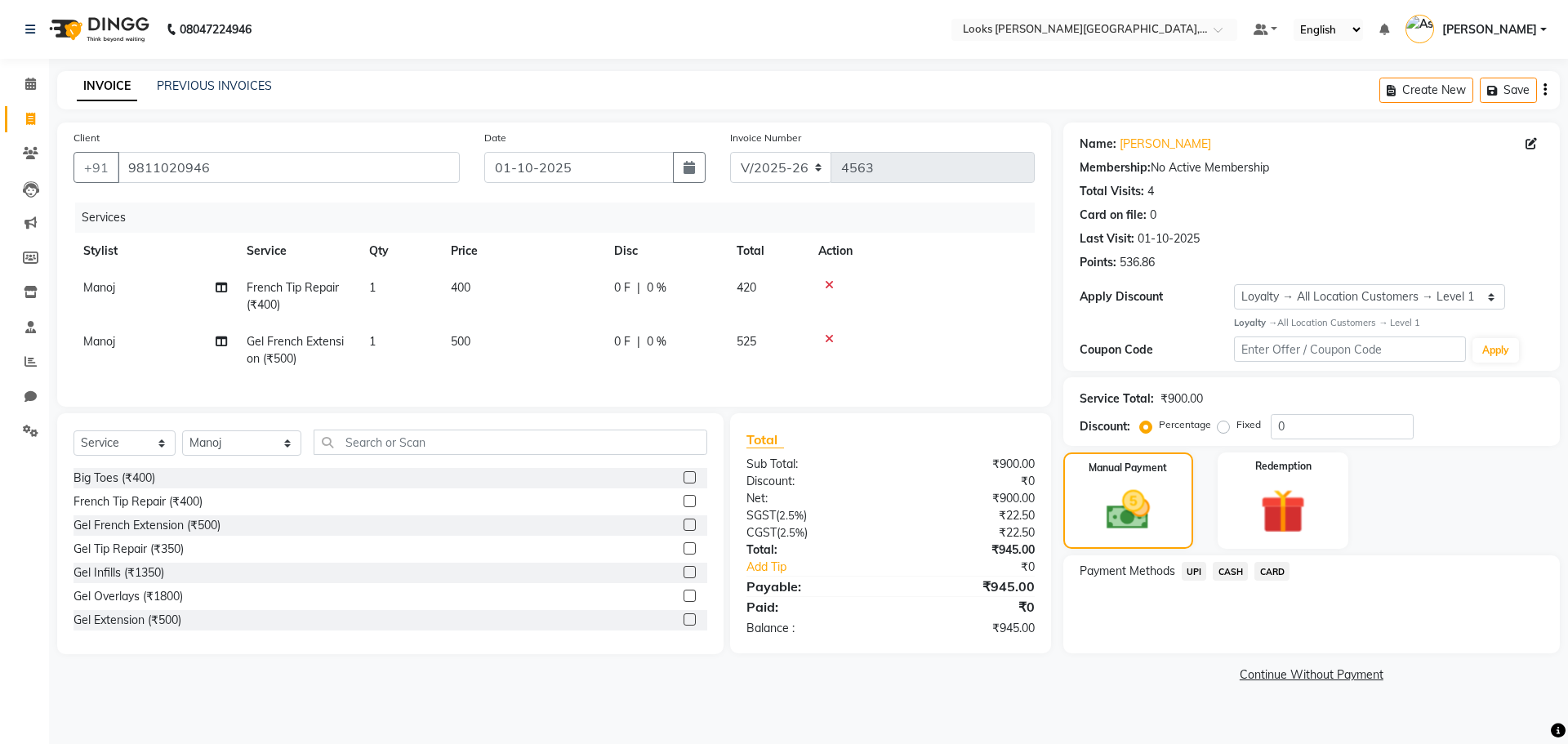
click at [1190, 573] on span "UPI" at bounding box center [1195, 570] width 26 height 19
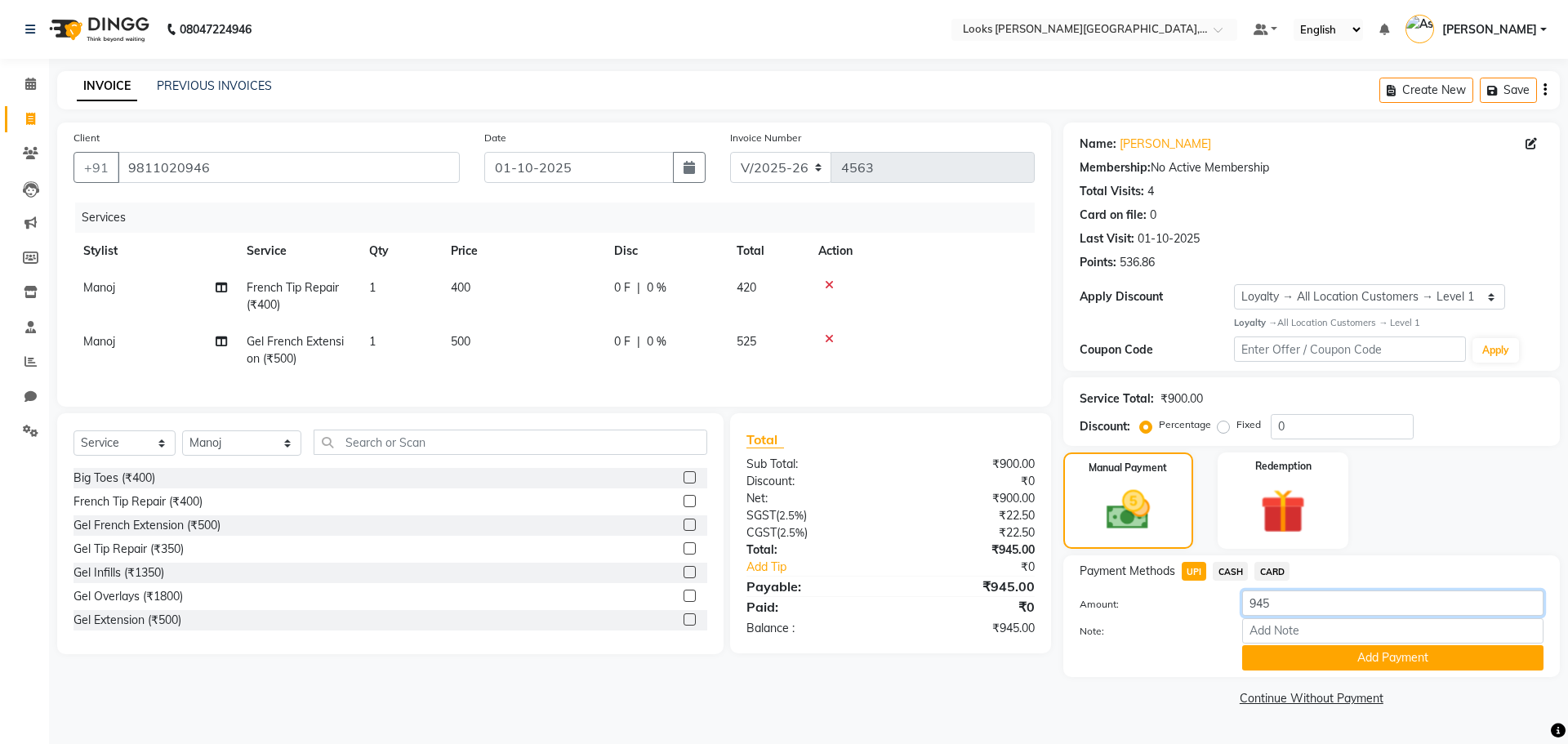
drag, startPoint x: 1151, startPoint y: 612, endPoint x: 1002, endPoint y: 602, distance: 149.3
click at [1032, 629] on div "Client +91 9811020946 Date 01-10-2025 Invoice Number V/2025 V/2025-26 4563 Serv…" at bounding box center [808, 416] width 1527 height 587
type input "200"
click at [1400, 658] on button "Add Payment" at bounding box center [1393, 658] width 302 height 26
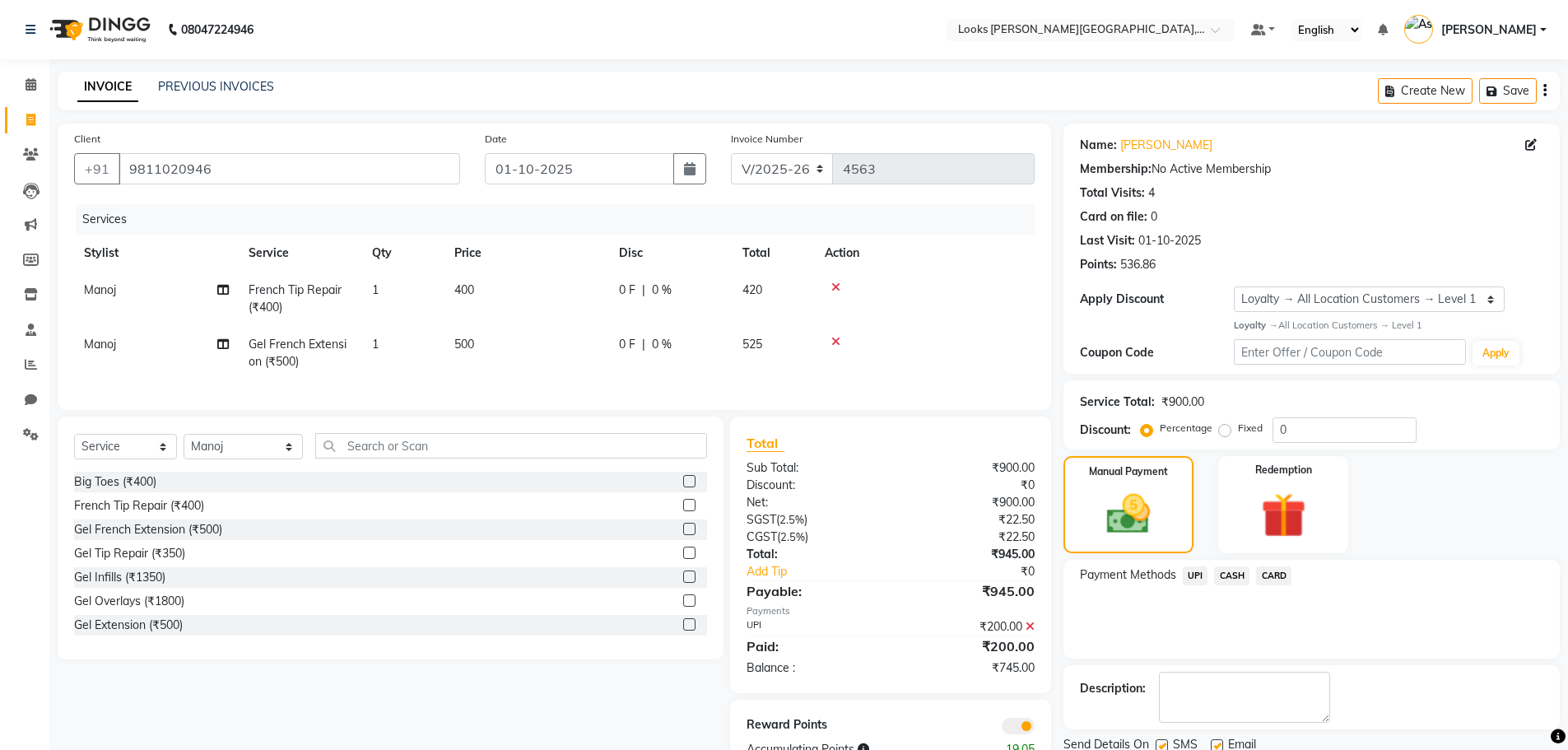
scroll to position [62, 0]
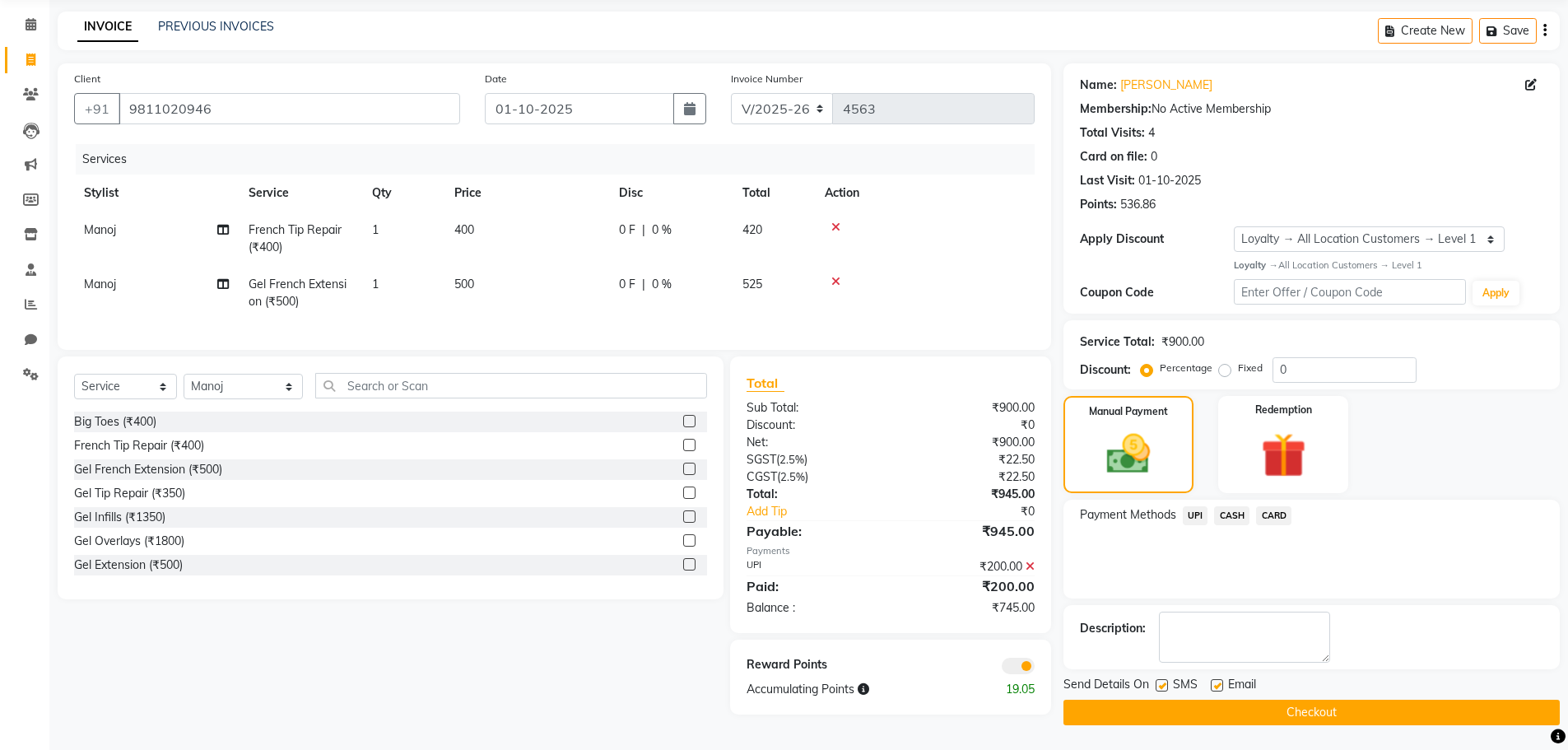
click at [1244, 515] on span "CASH" at bounding box center [1231, 515] width 35 height 19
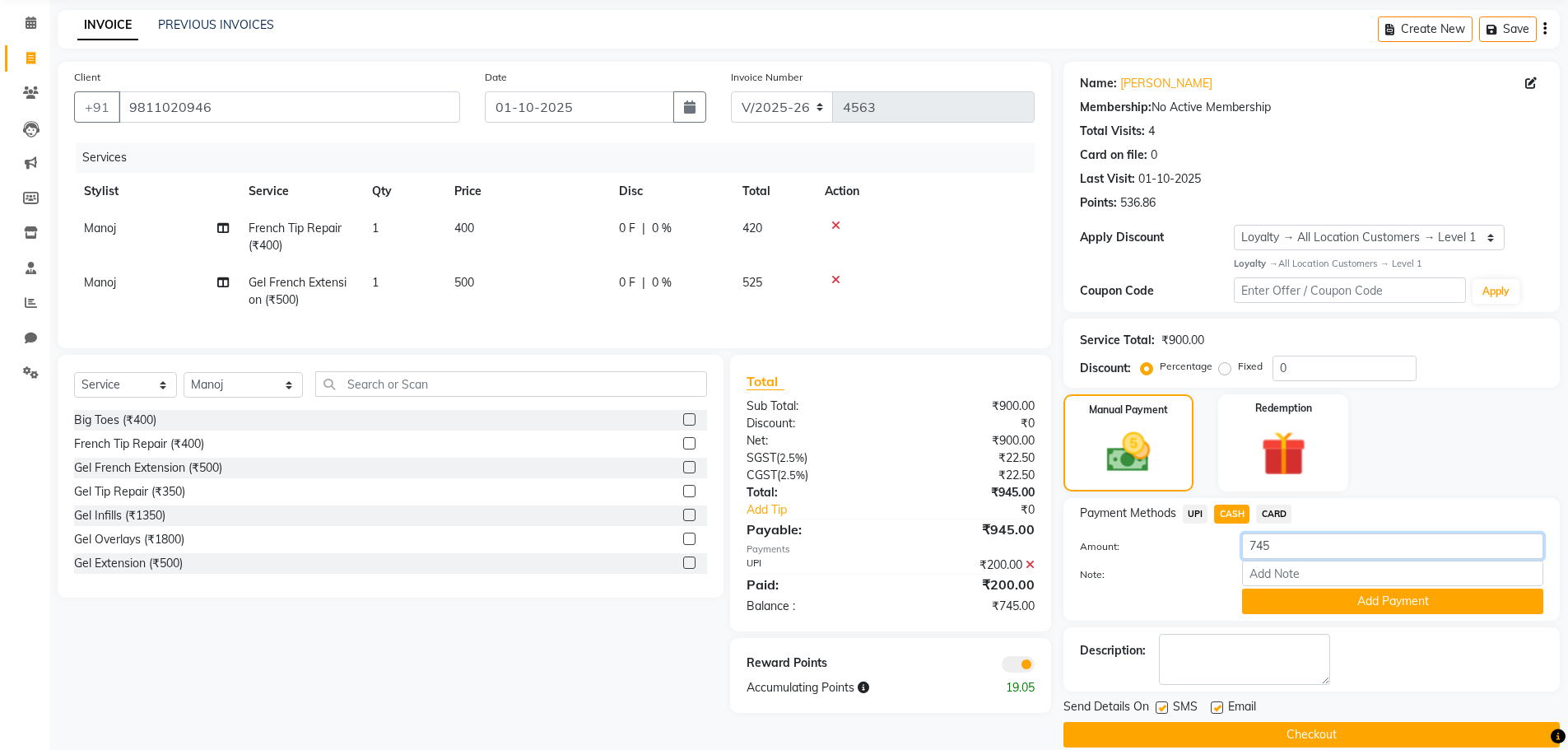
click at [1363, 542] on input "745" at bounding box center [1392, 546] width 301 height 26
click at [1243, 525] on div "CASH" at bounding box center [1228, 515] width 42 height 22
drag, startPoint x: 1329, startPoint y: 546, endPoint x: 1137, endPoint y: 549, distance: 191.7
click at [1137, 549] on div "Amount: 745" at bounding box center [1311, 547] width 488 height 28
click at [1309, 601] on button "Add Payment" at bounding box center [1392, 601] width 301 height 26
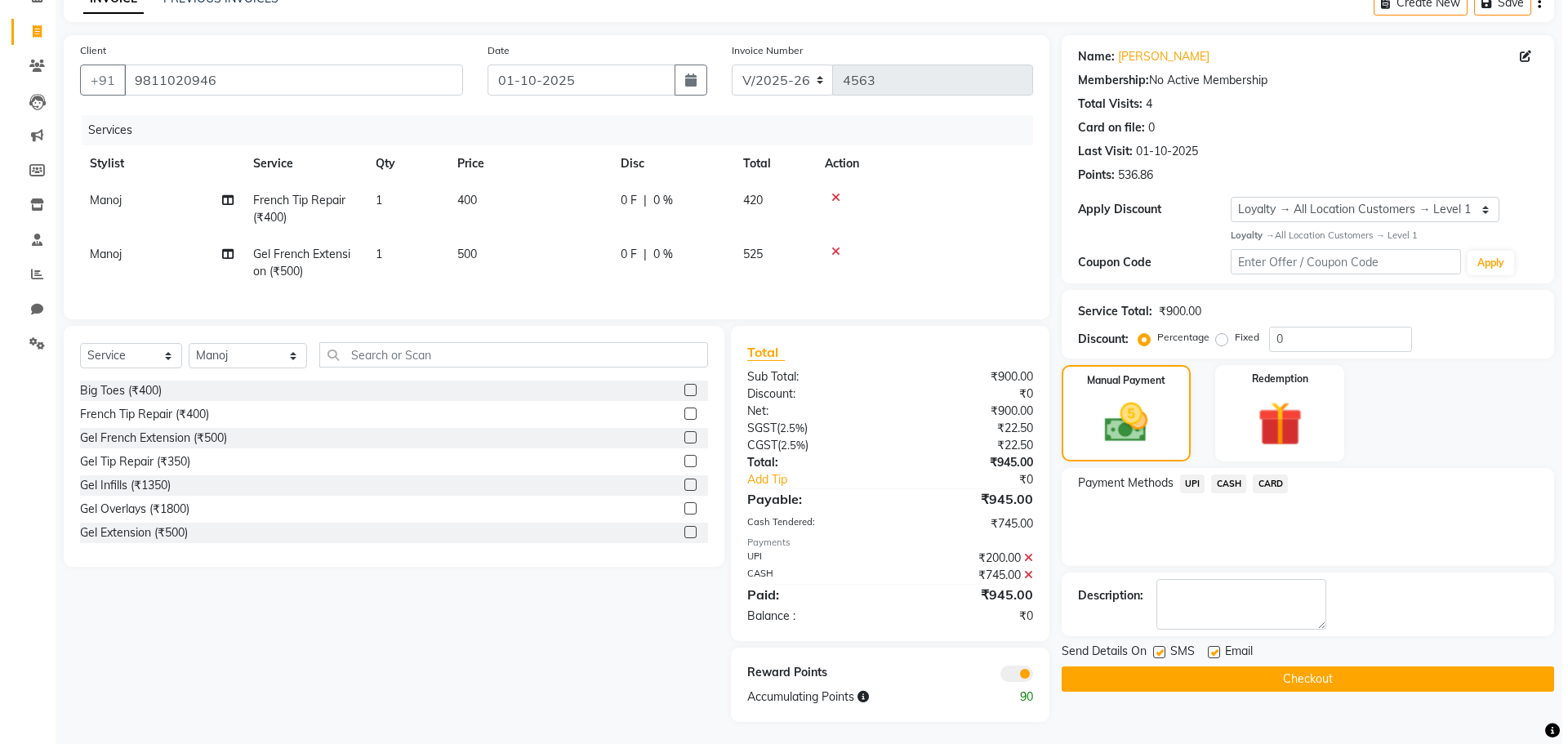
scroll to position [102, 0]
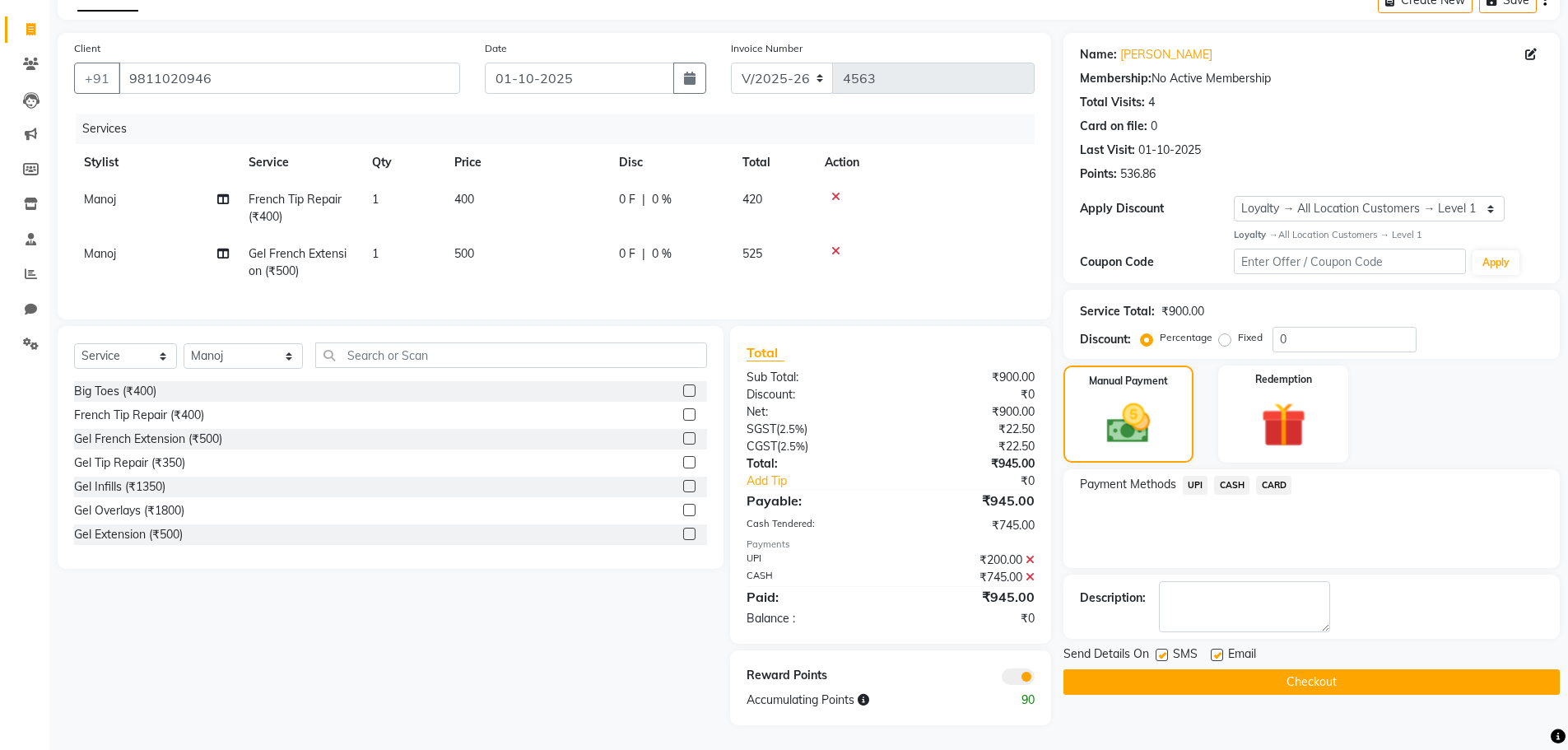
click at [1015, 680] on span at bounding box center [1017, 676] width 33 height 16
click at [1034, 679] on input "checkbox" at bounding box center [1034, 679] width 0 height 0
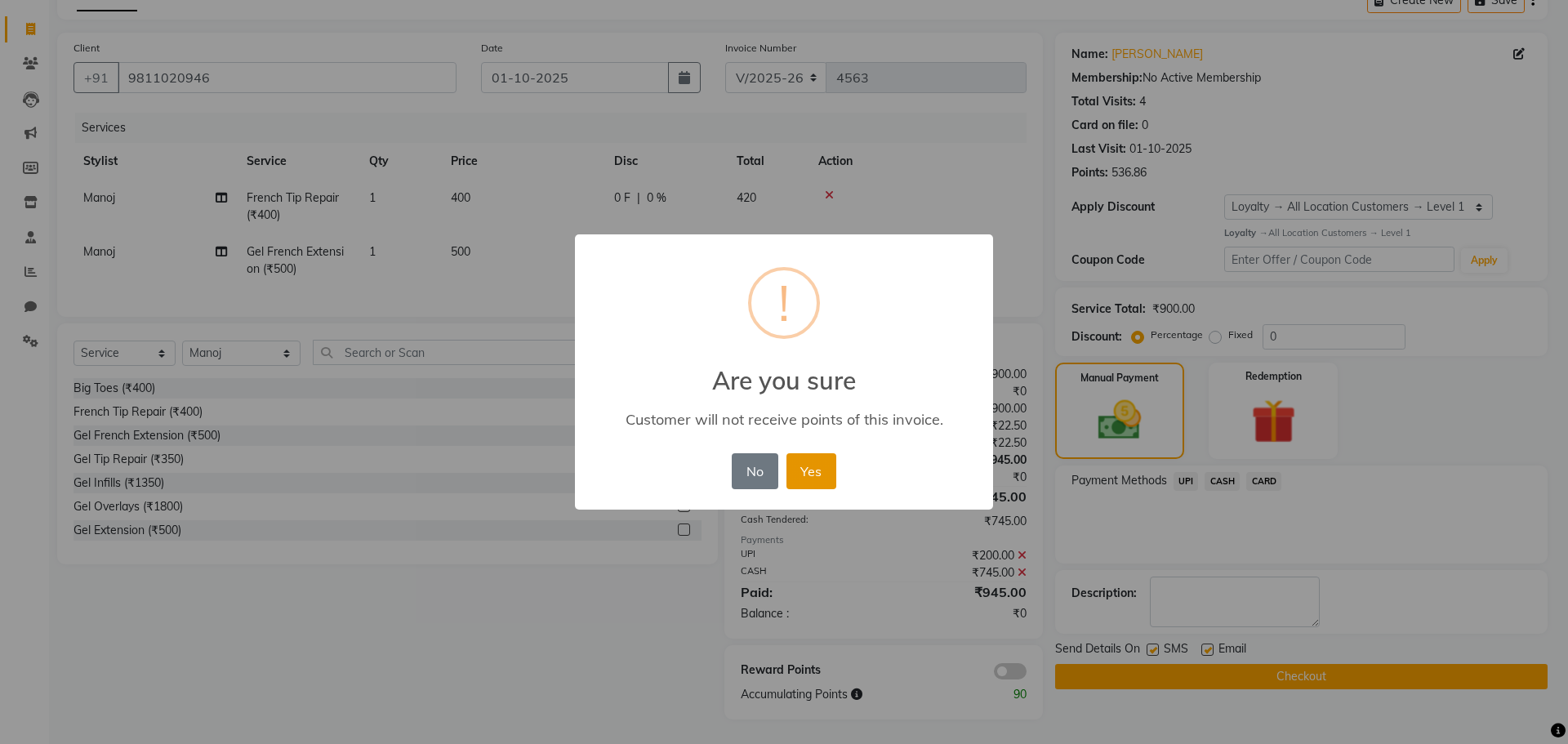
click at [825, 481] on button "Yes" at bounding box center [811, 471] width 50 height 36
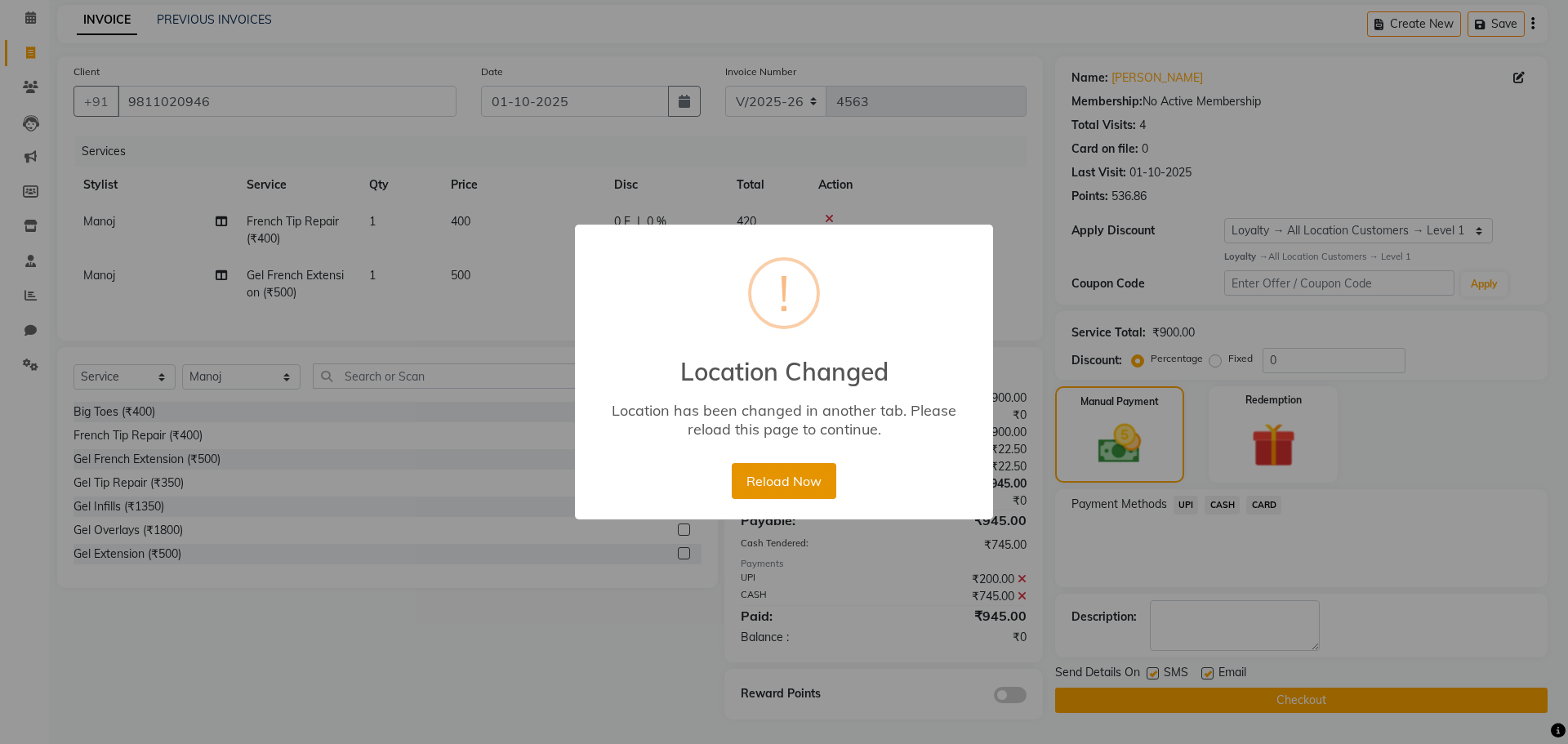
click at [809, 482] on button "Reload Now" at bounding box center [783, 481] width 104 height 36
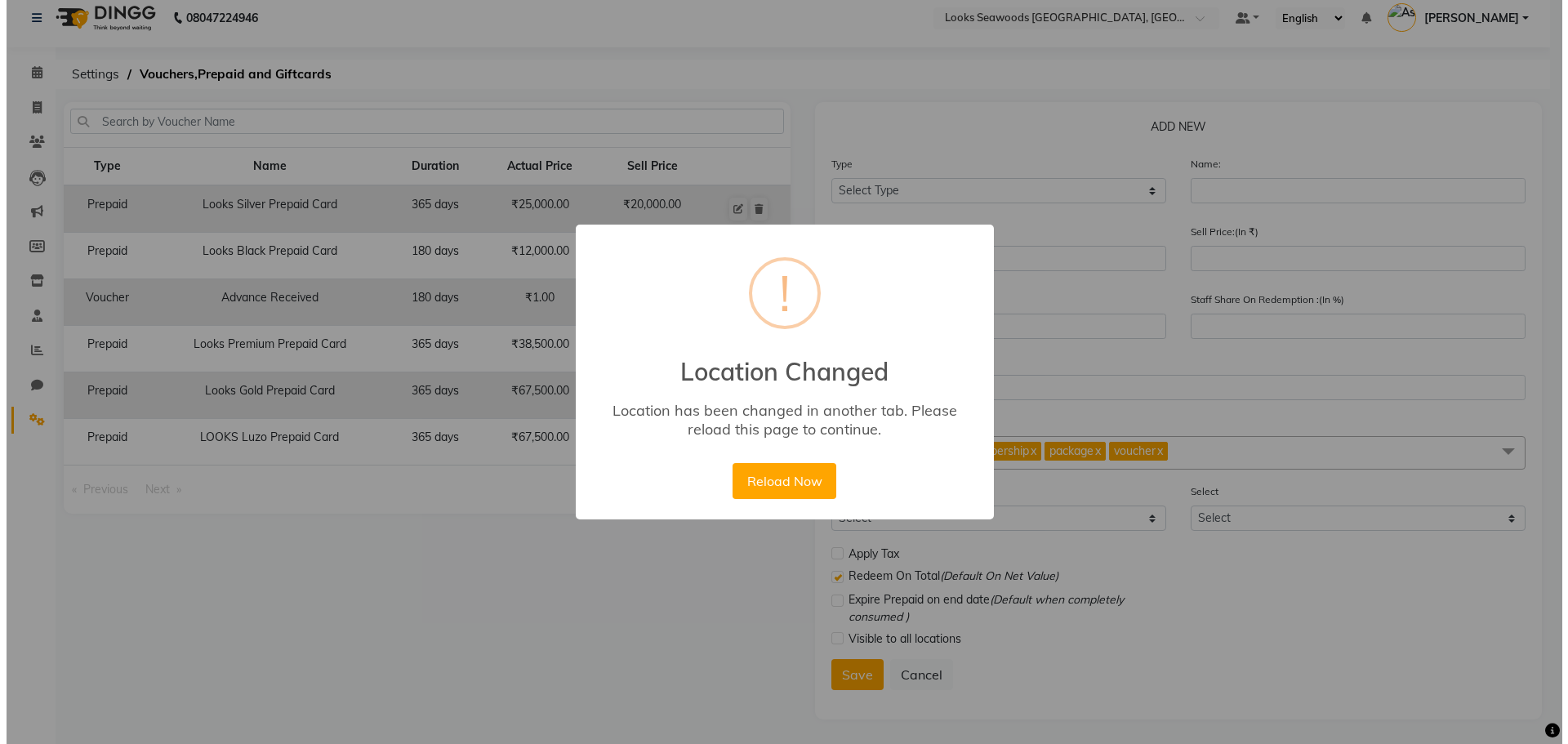
scroll to position [12, 0]
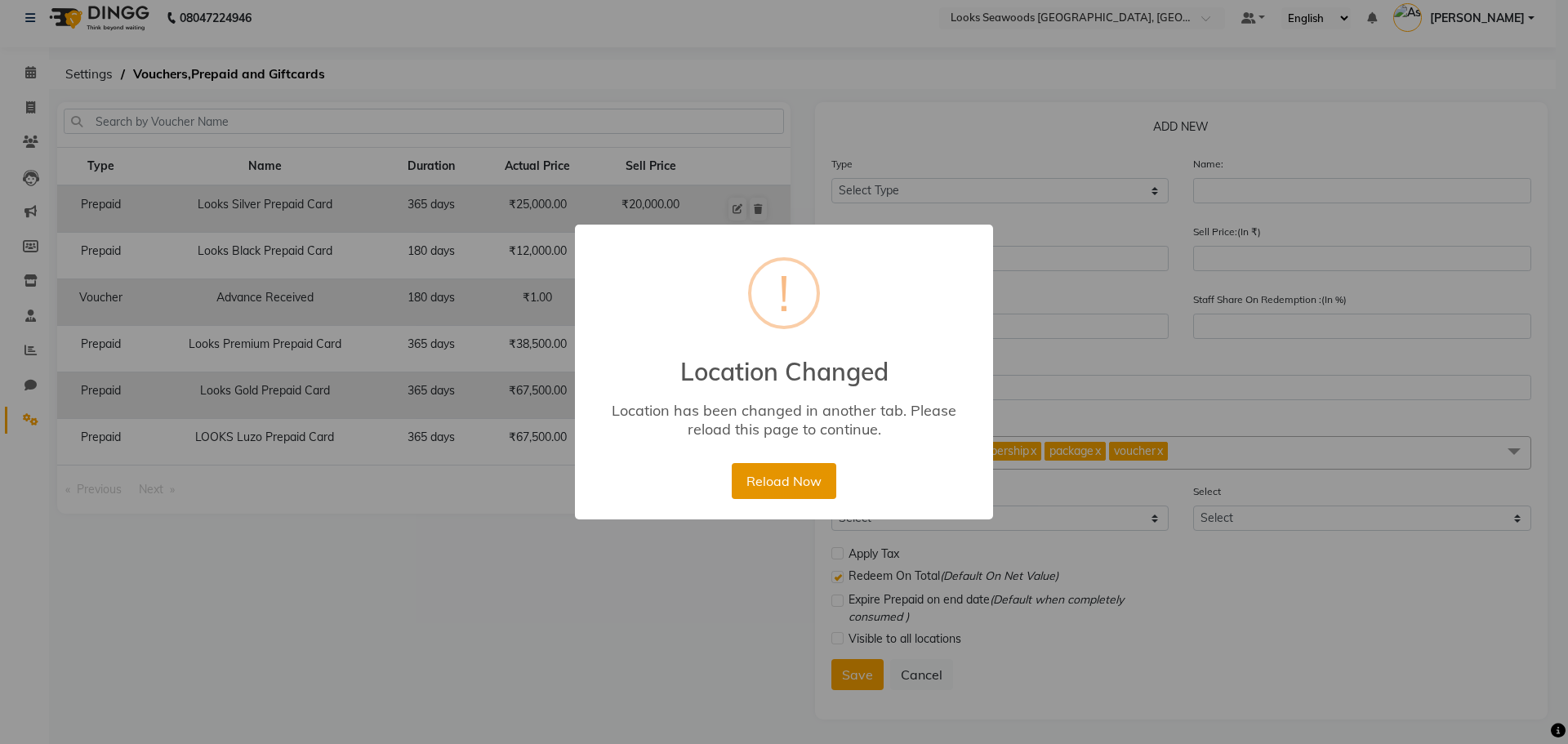
click at [781, 472] on button "Reload Now" at bounding box center [783, 481] width 104 height 36
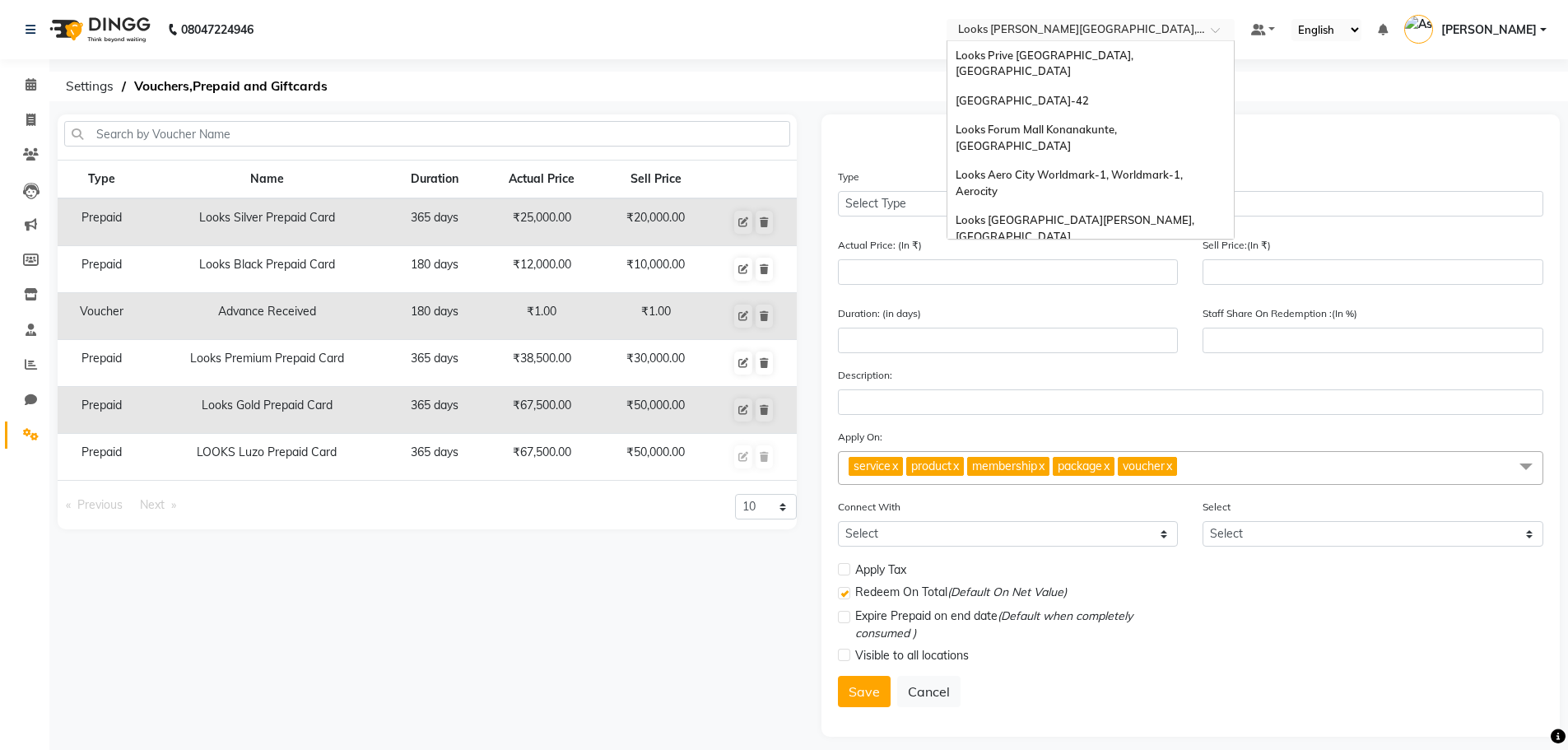
click at [1168, 27] on input "text" at bounding box center [1074, 31] width 239 height 16
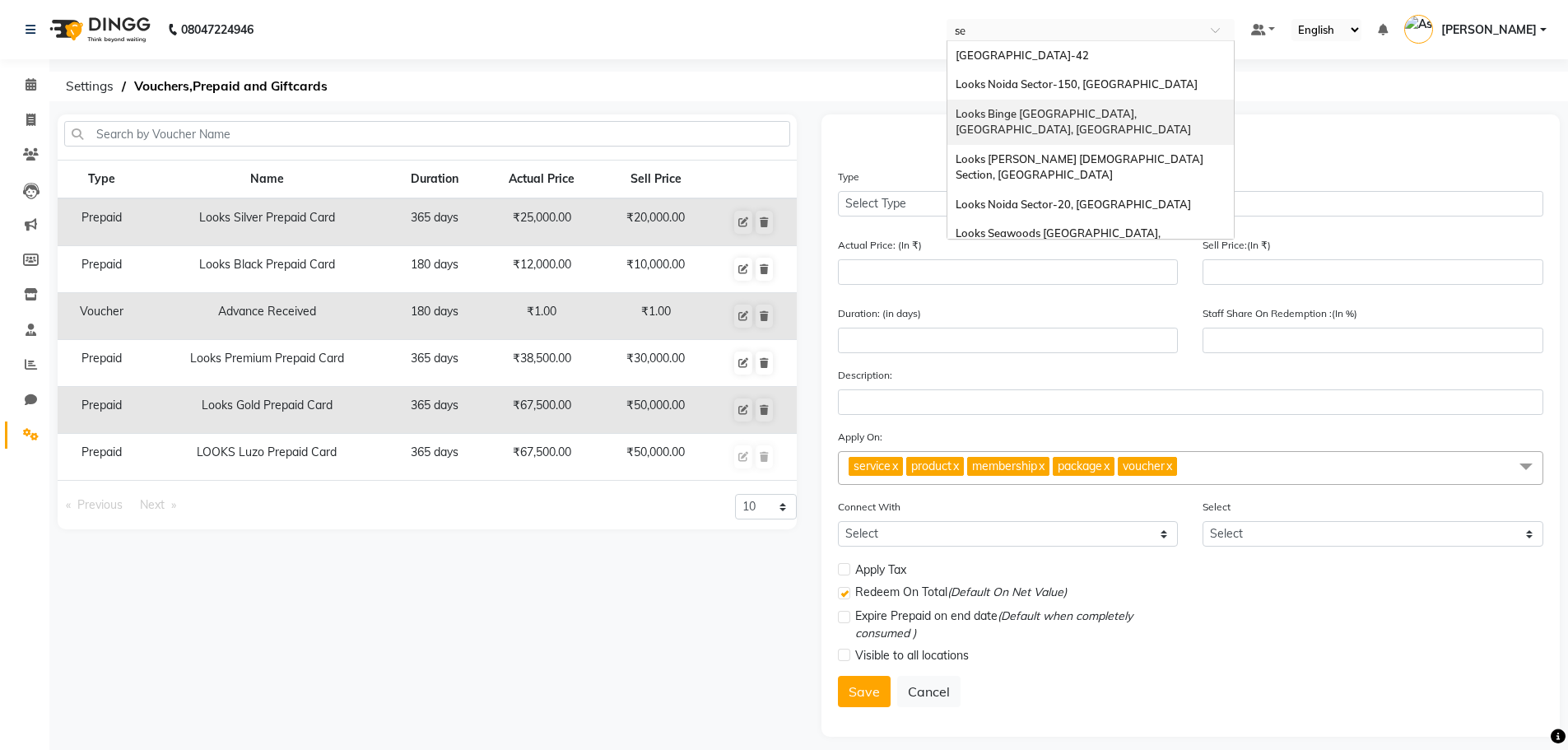
type input "sea"
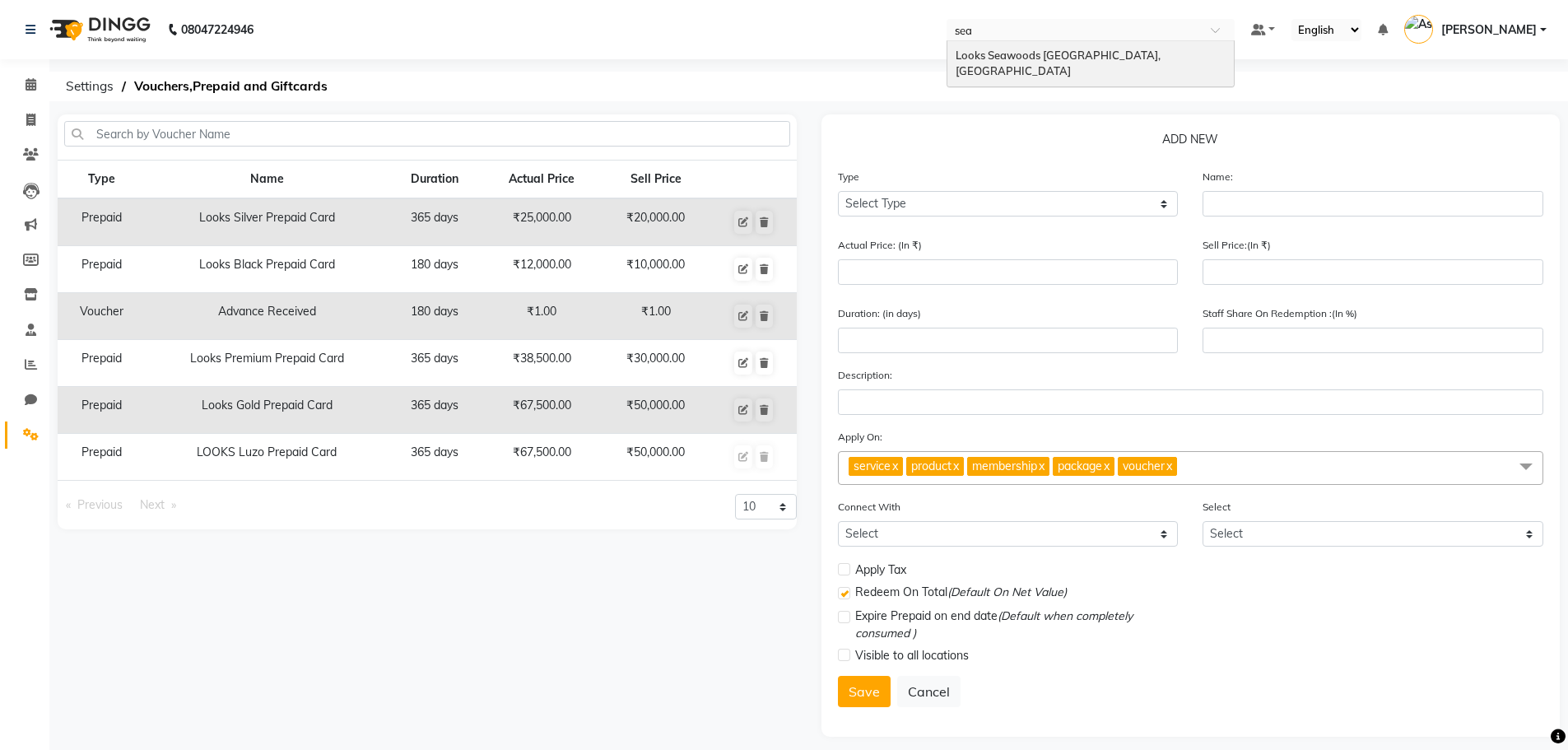
click at [1065, 58] on span "Looks Seawoods [GEOGRAPHIC_DATA], [GEOGRAPHIC_DATA]" at bounding box center [1058, 64] width 207 height 30
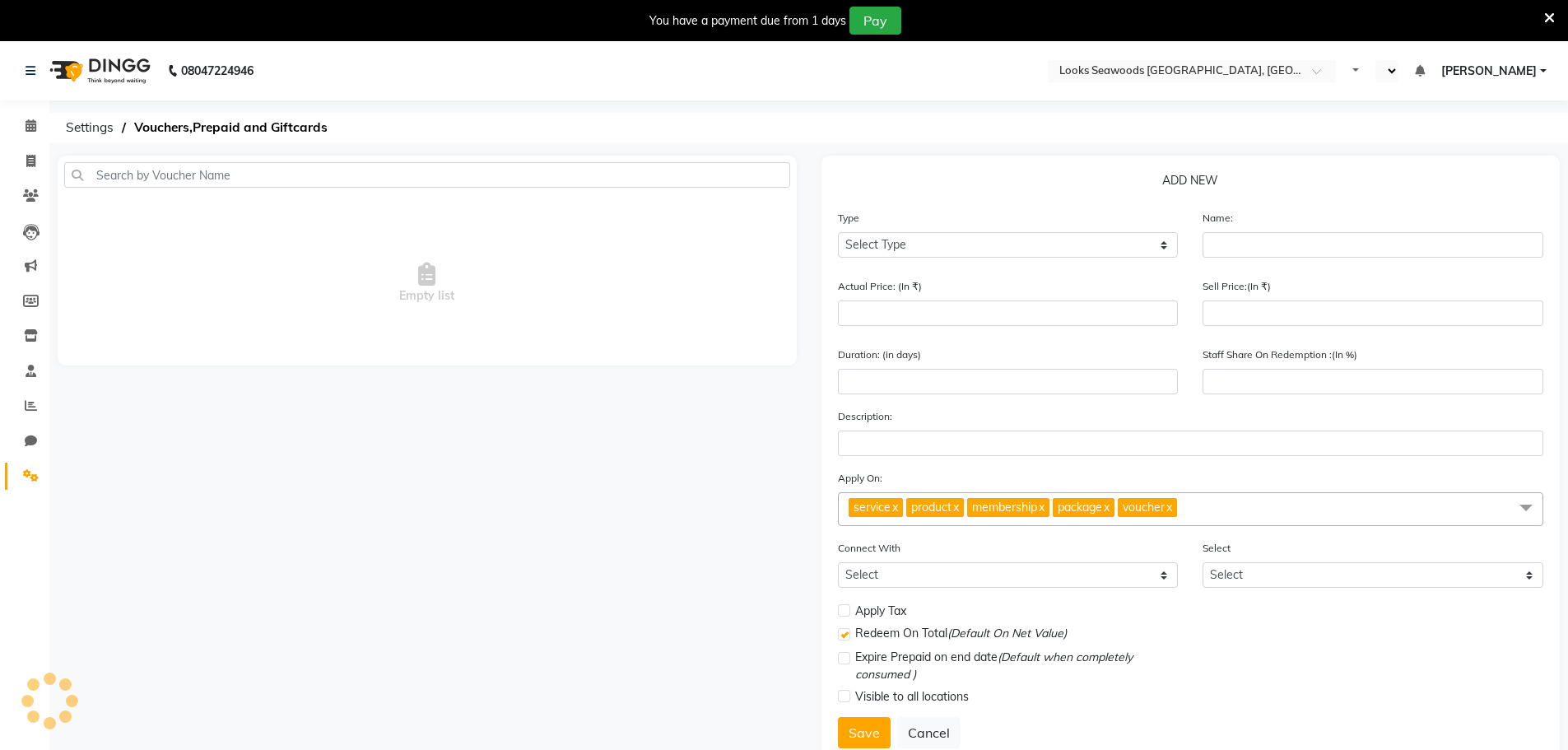
select select "en"
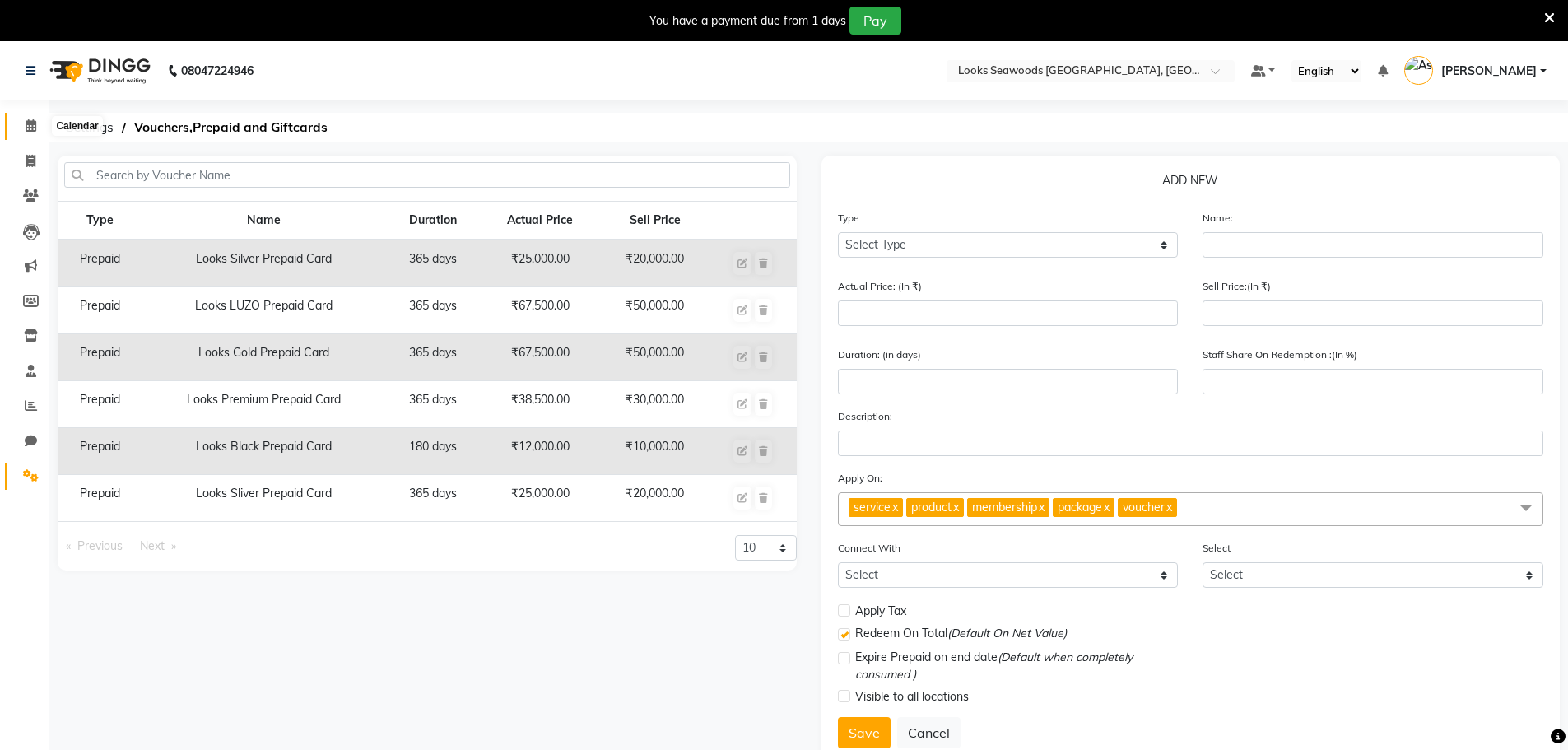
click at [30, 129] on icon at bounding box center [31, 125] width 11 height 12
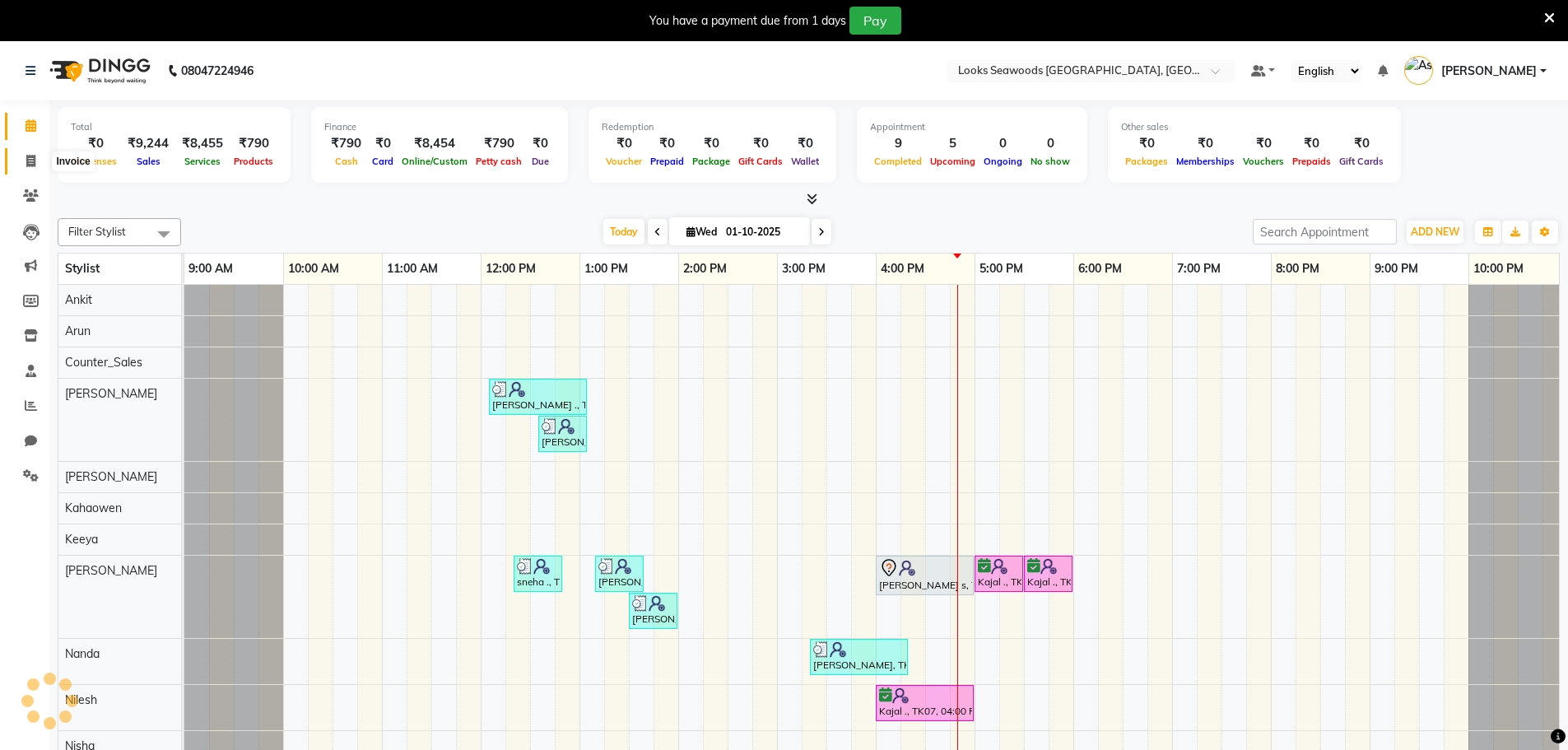
click at [37, 163] on span at bounding box center [30, 161] width 29 height 19
select select "9135"
select select "service"
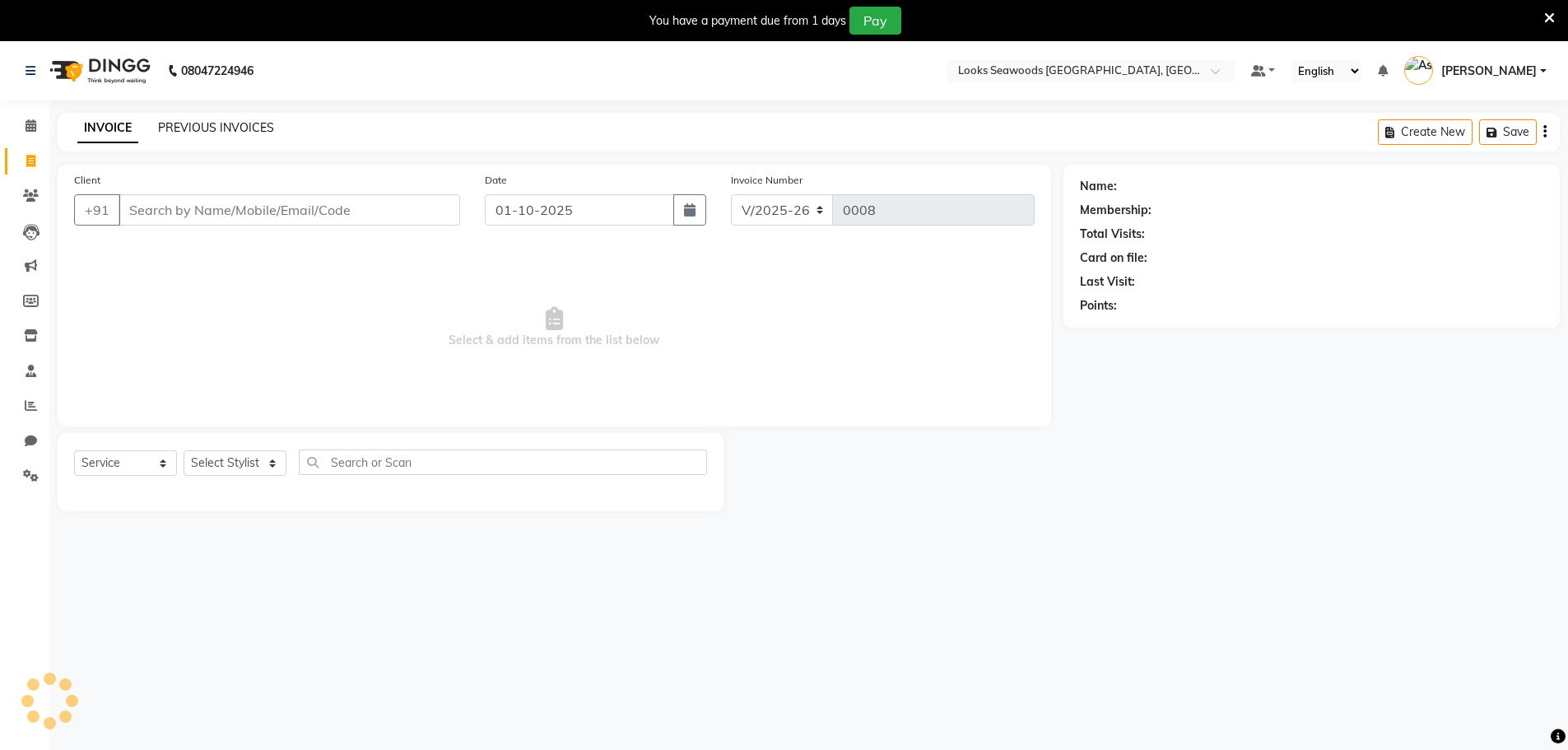
drag, startPoint x: 225, startPoint y: 112, endPoint x: 224, endPoint y: 126, distance: 14.1
click at [225, 112] on div "08047224946 Select Location × Looks Seawoods Mumbai, Mumbai Default Panel My Pa…" at bounding box center [784, 416] width 1568 height 750
click at [224, 127] on link "PREVIOUS INVOICES" at bounding box center [216, 127] width 116 height 15
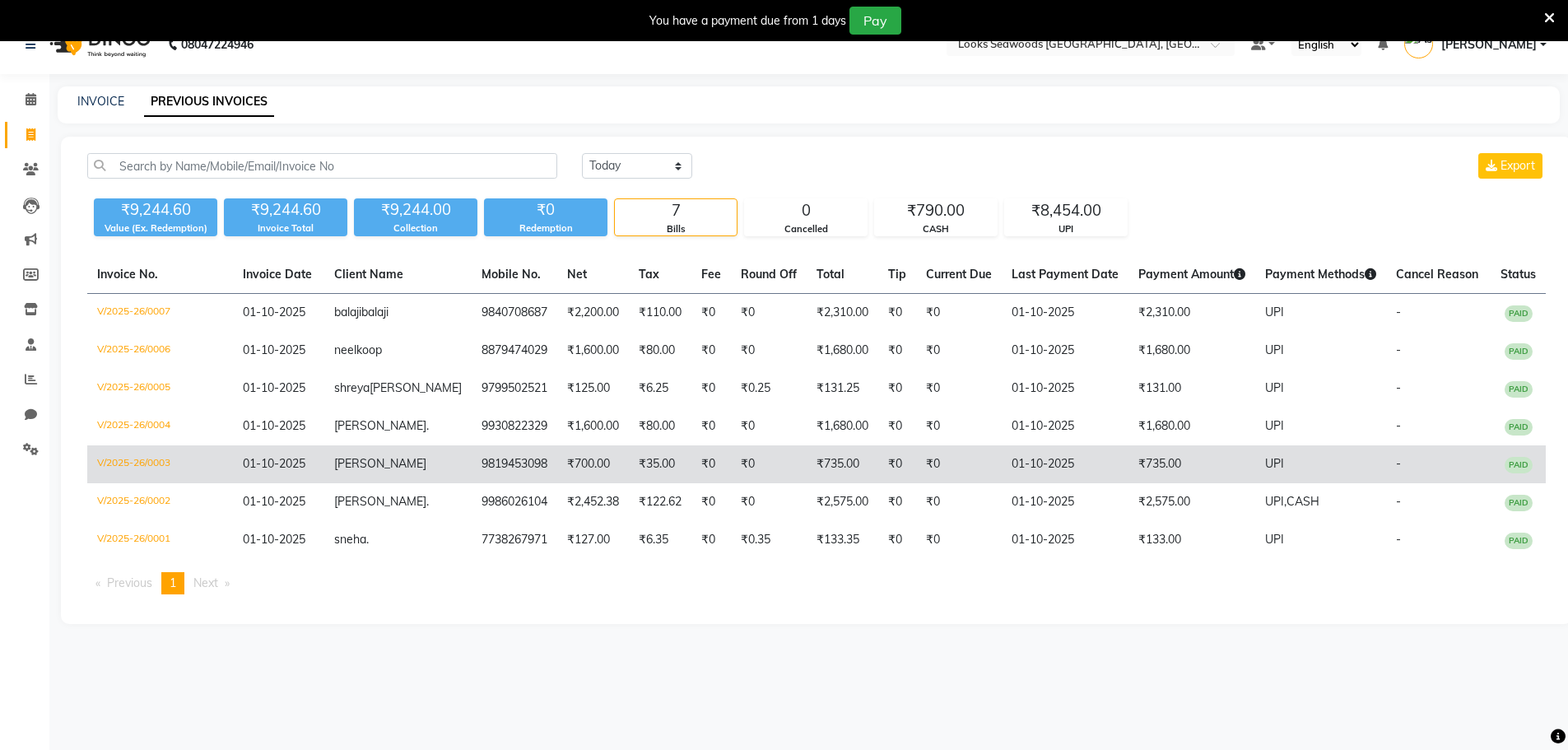
scroll to position [41, 0]
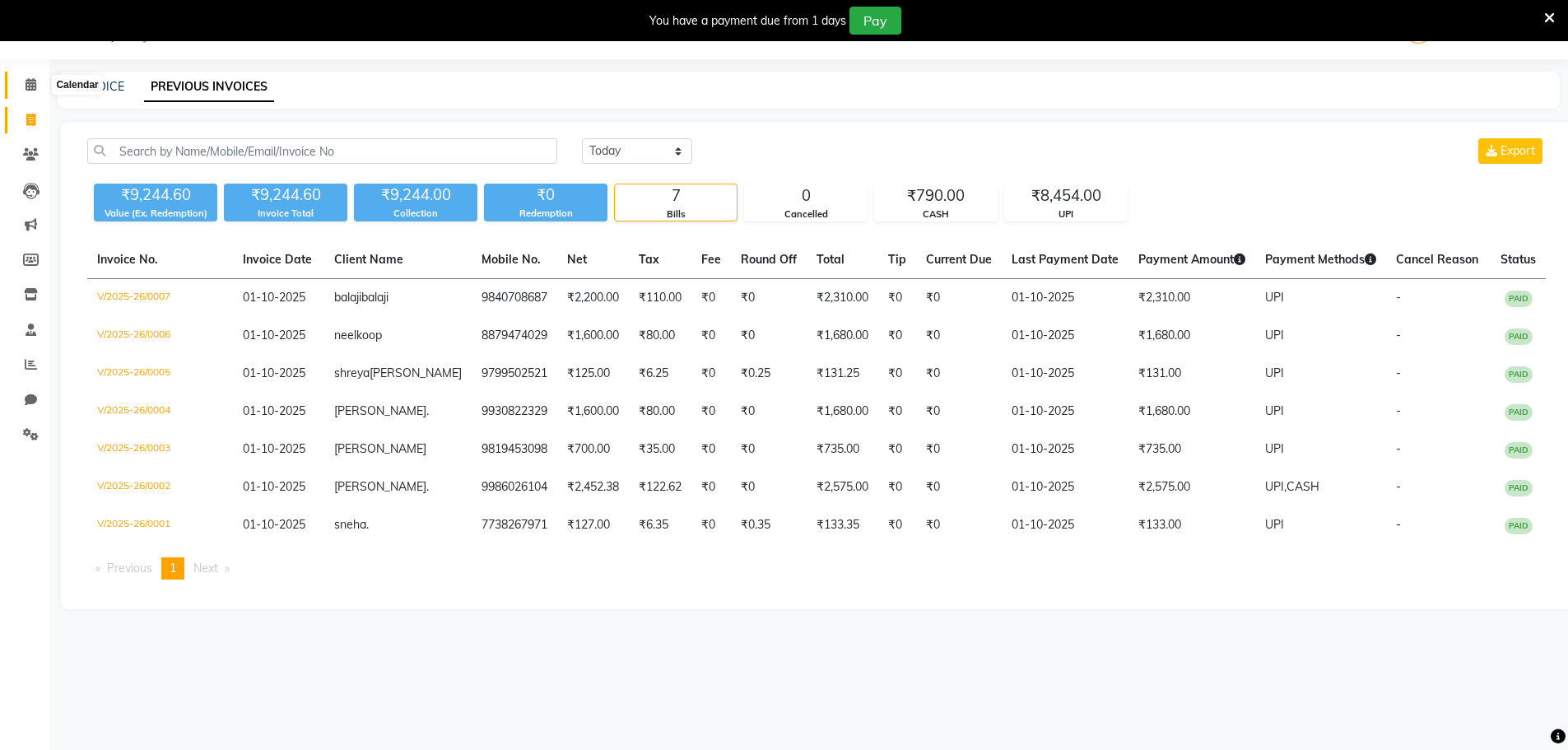
click at [30, 79] on icon at bounding box center [31, 84] width 11 height 12
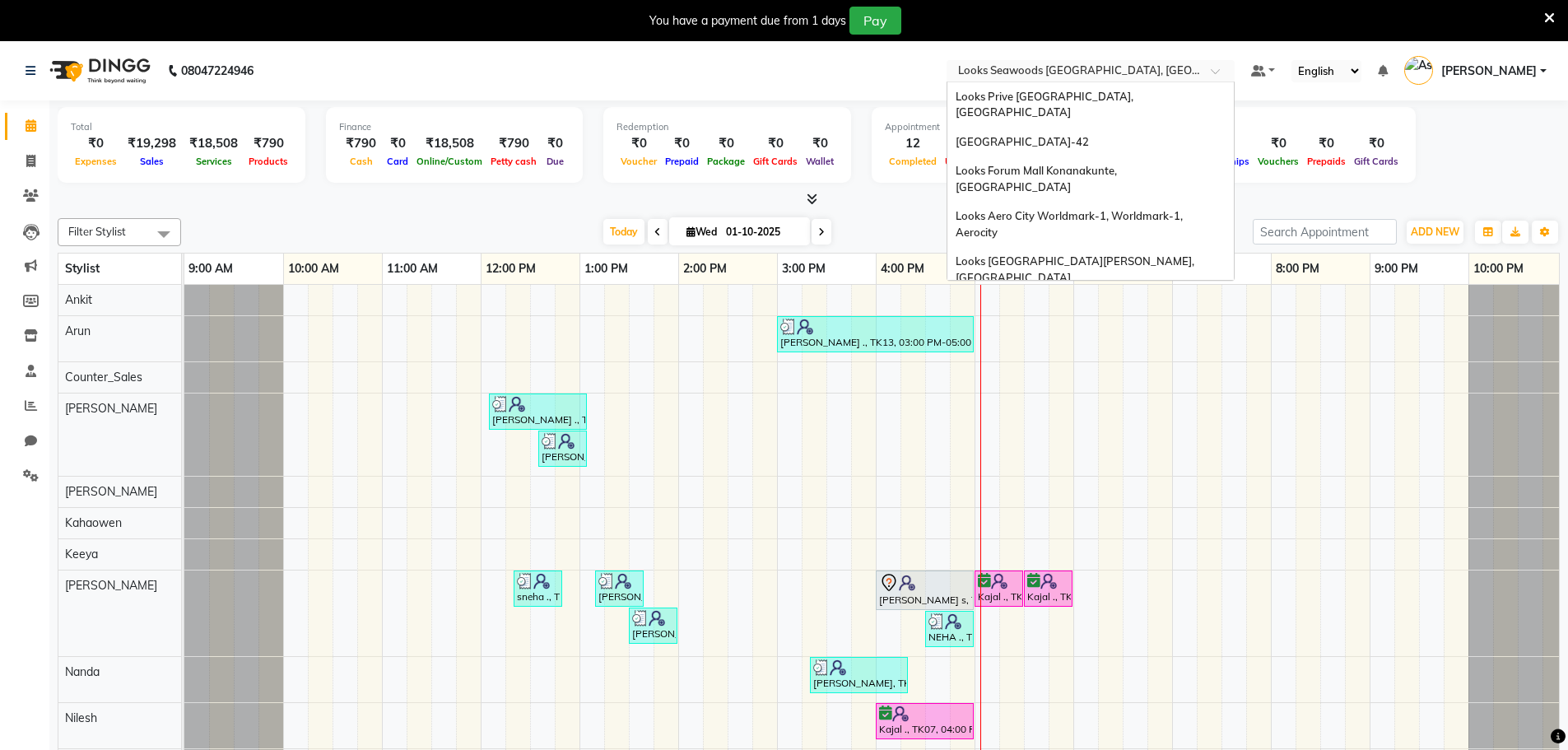
click at [1024, 73] on input "text" at bounding box center [1074, 72] width 239 height 16
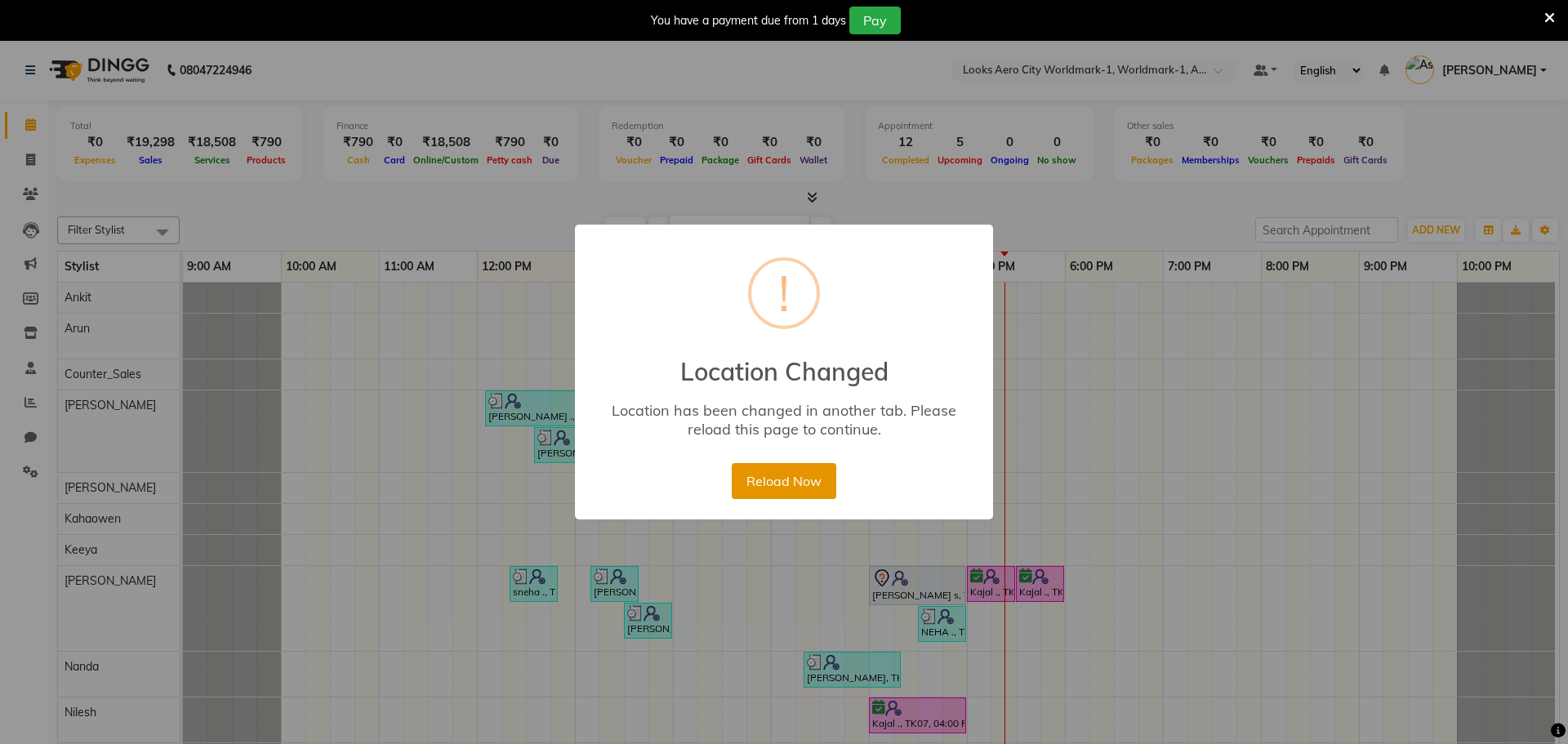
click at [768, 479] on button "Reload Now" at bounding box center [783, 481] width 104 height 36
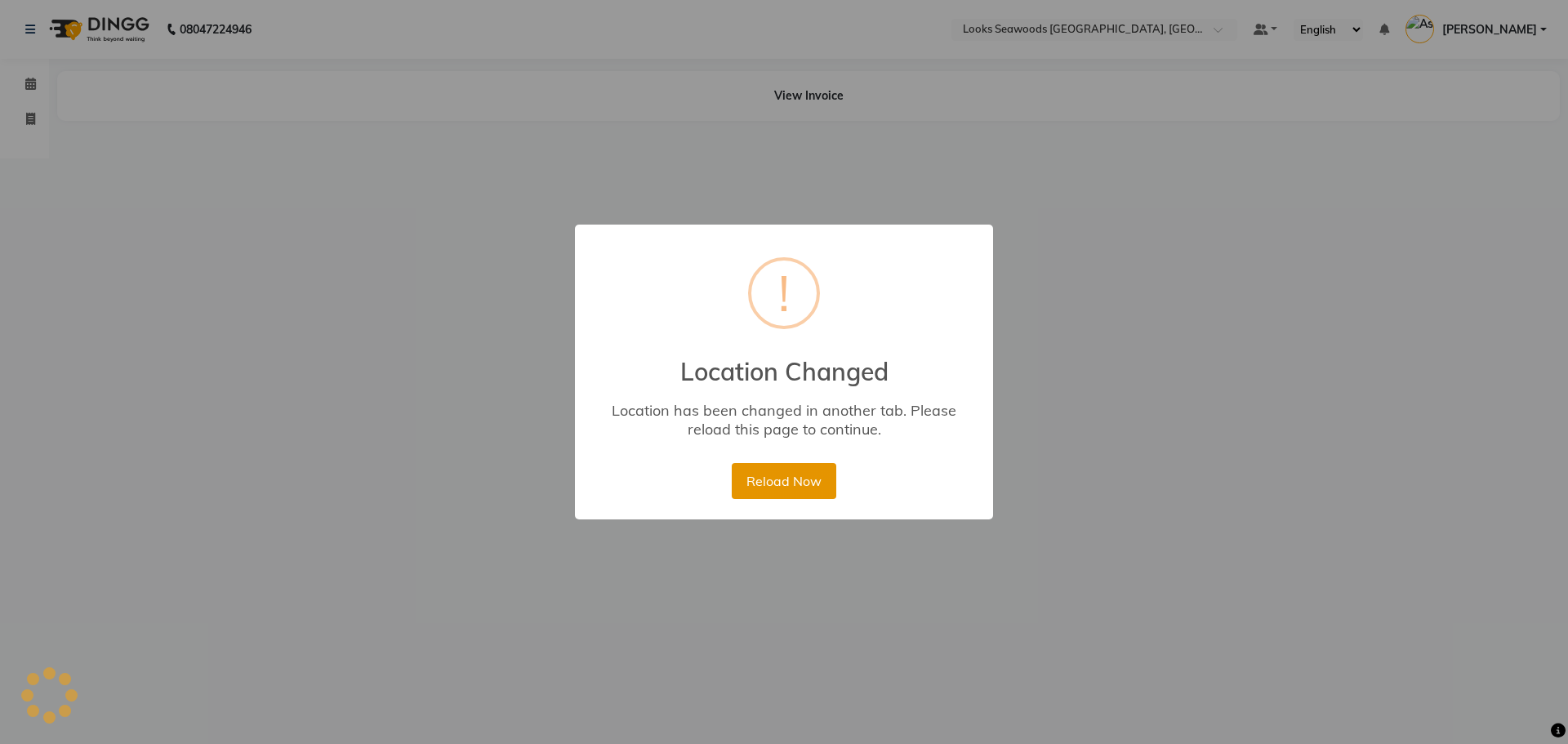
click at [770, 471] on button "Reload Now" at bounding box center [783, 481] width 104 height 36
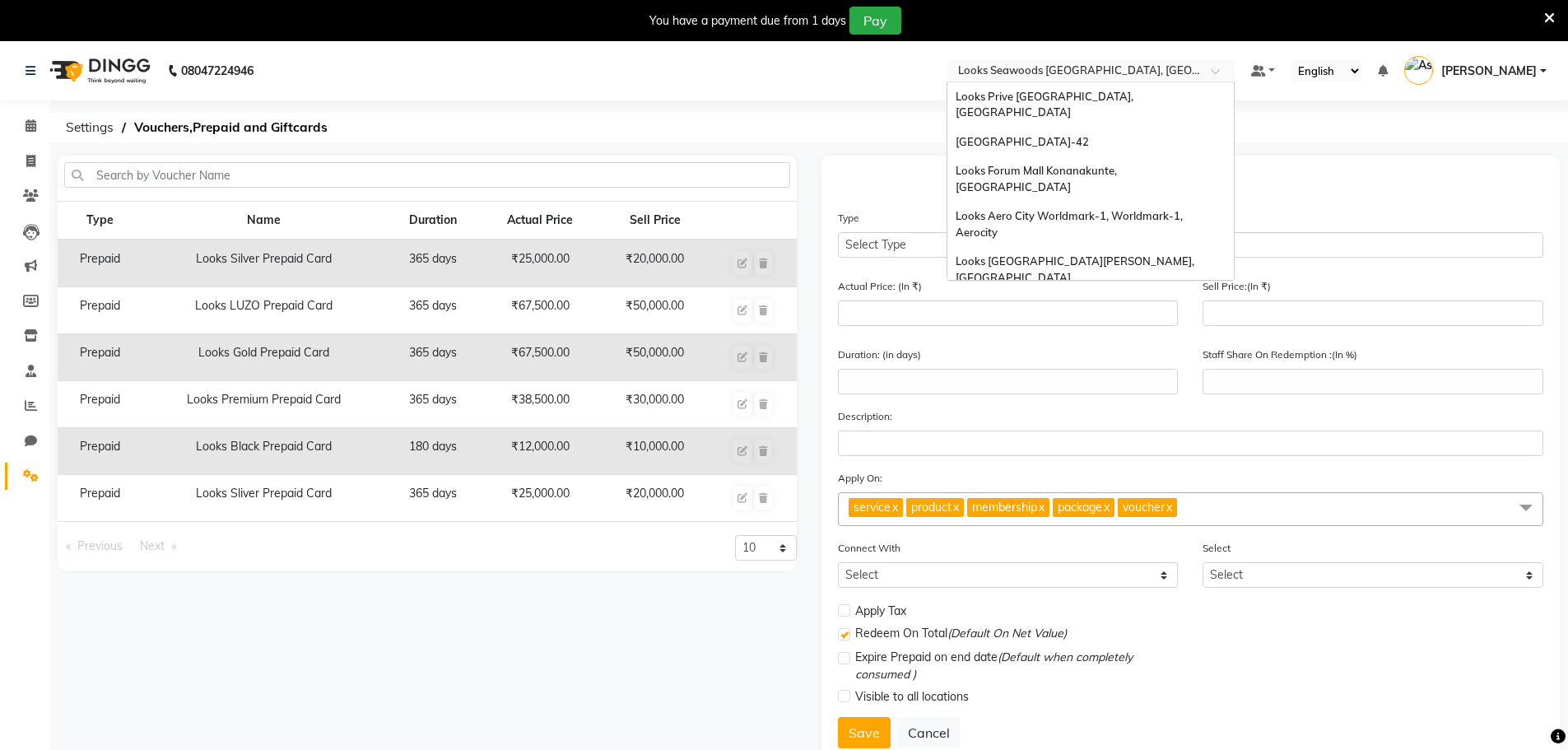
click at [1183, 67] on input "text" at bounding box center [1074, 72] width 239 height 16
click at [1166, 202] on div "Looks Aero City Worldmark-1, Worldmark-1, Aerocity" at bounding box center [1090, 224] width 286 height 45
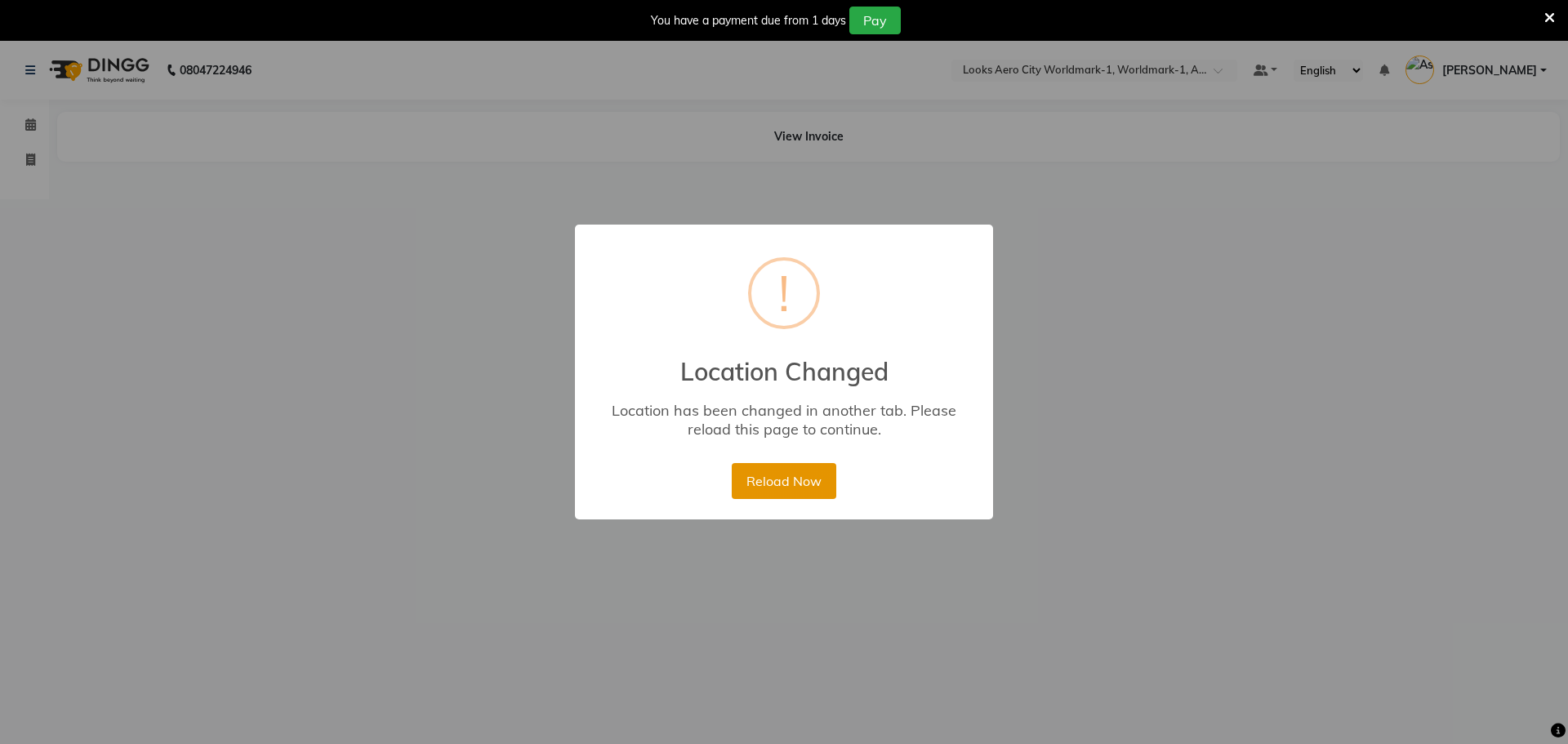
click at [815, 495] on button "Reload Now" at bounding box center [783, 481] width 104 height 36
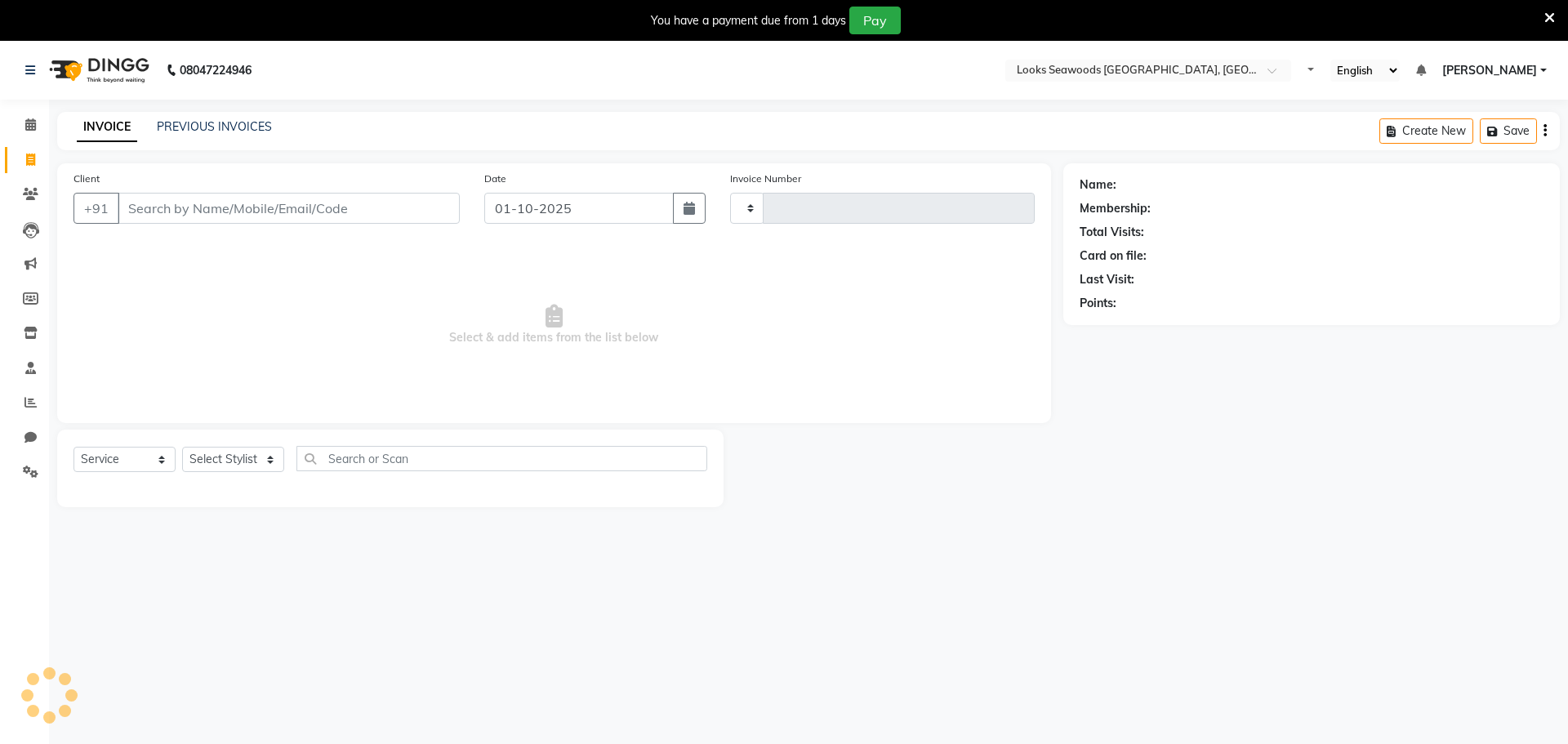
select select "service"
type input "0013"
select select "9135"
type input "9811020946"
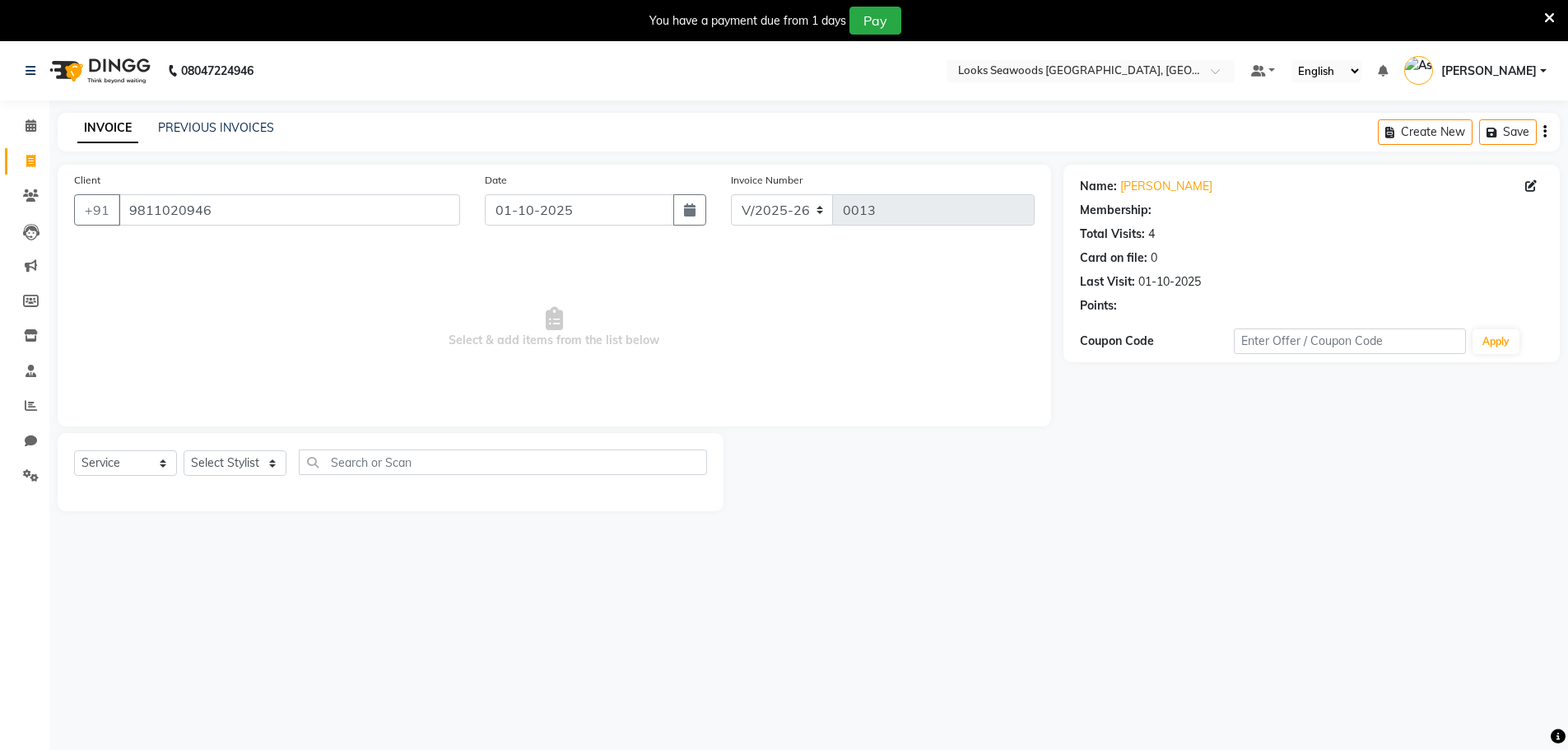
select select "1: Object"
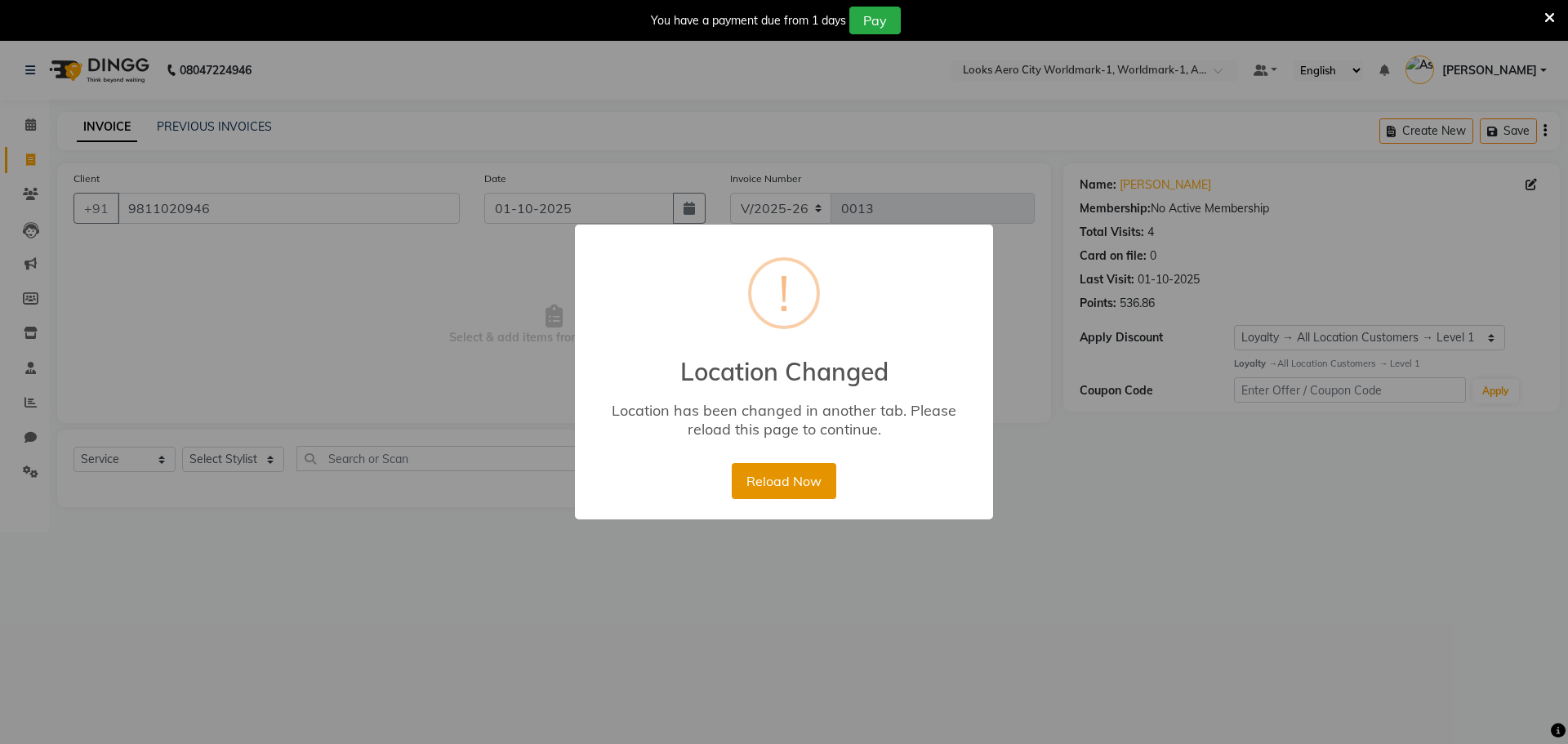
click at [809, 492] on button "Reload Now" at bounding box center [783, 481] width 104 height 36
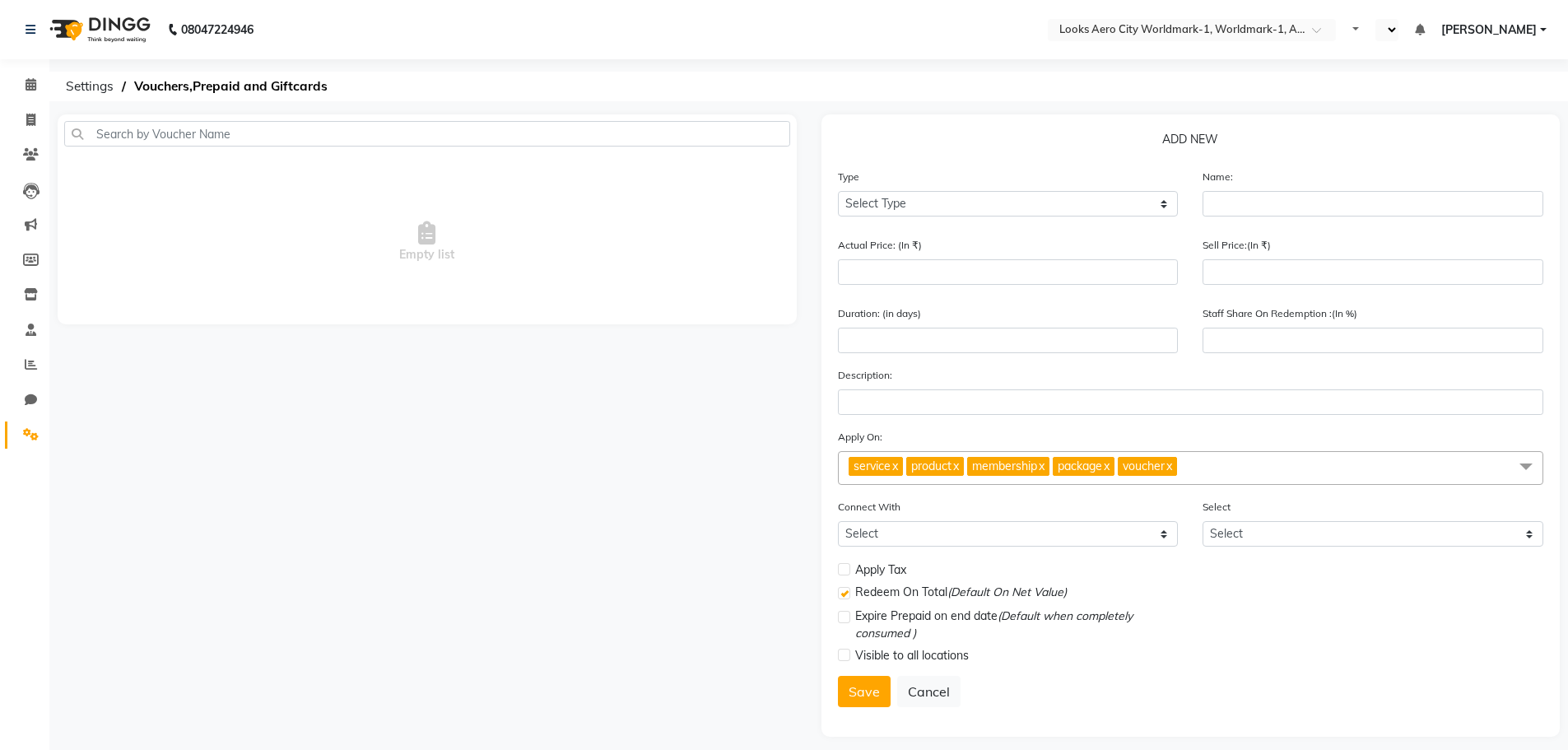
select select "en"
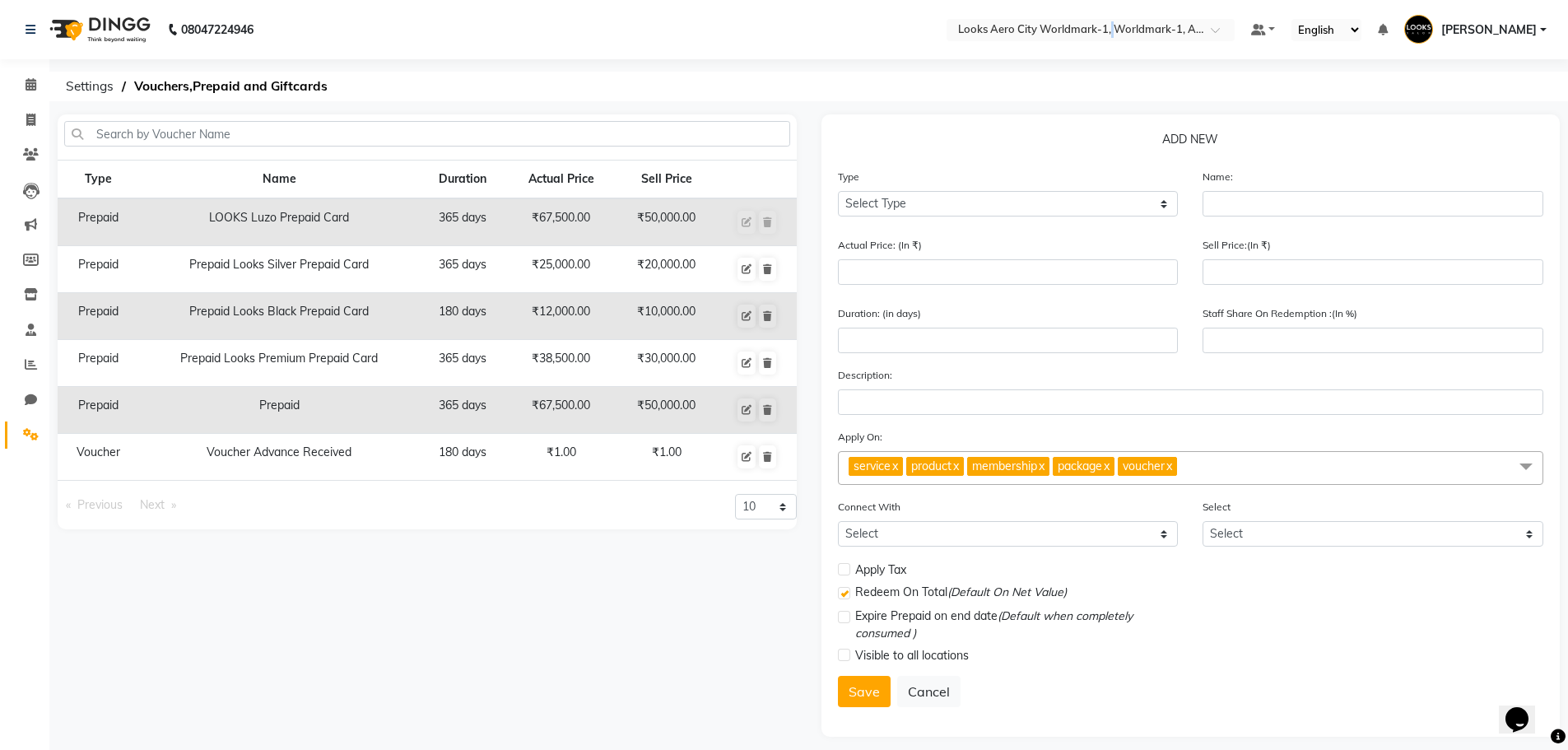
click at [1111, 15] on nav "08047224946 Select Location × Looks Aero City Worldmark-1, Worldmark-1, Aerocit…" at bounding box center [784, 29] width 1568 height 59
click at [1111, 21] on div "× Looks Aero City Worldmark-1, Worldmark-1, Aerocity" at bounding box center [1082, 29] width 248 height 16
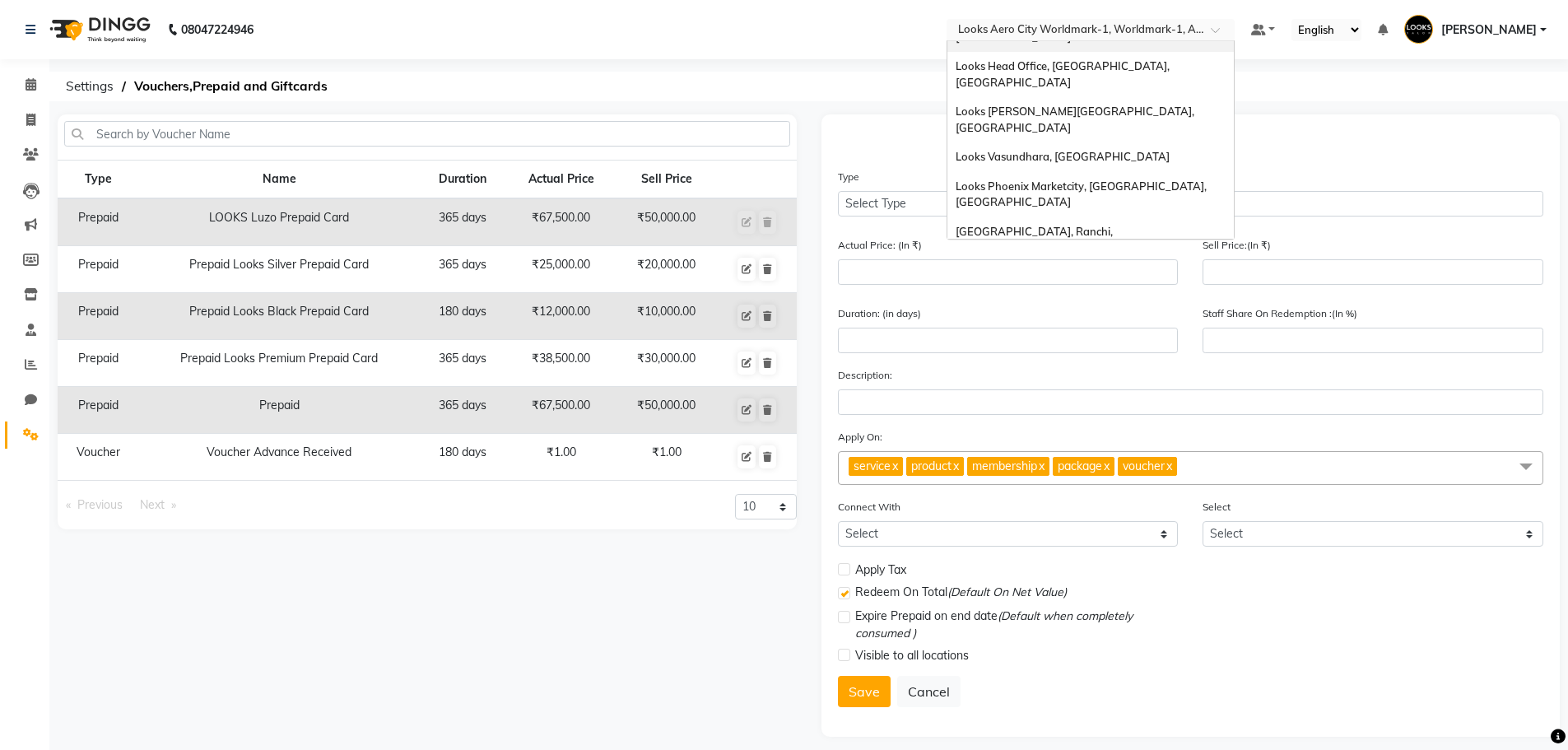
scroll to position [494, 0]
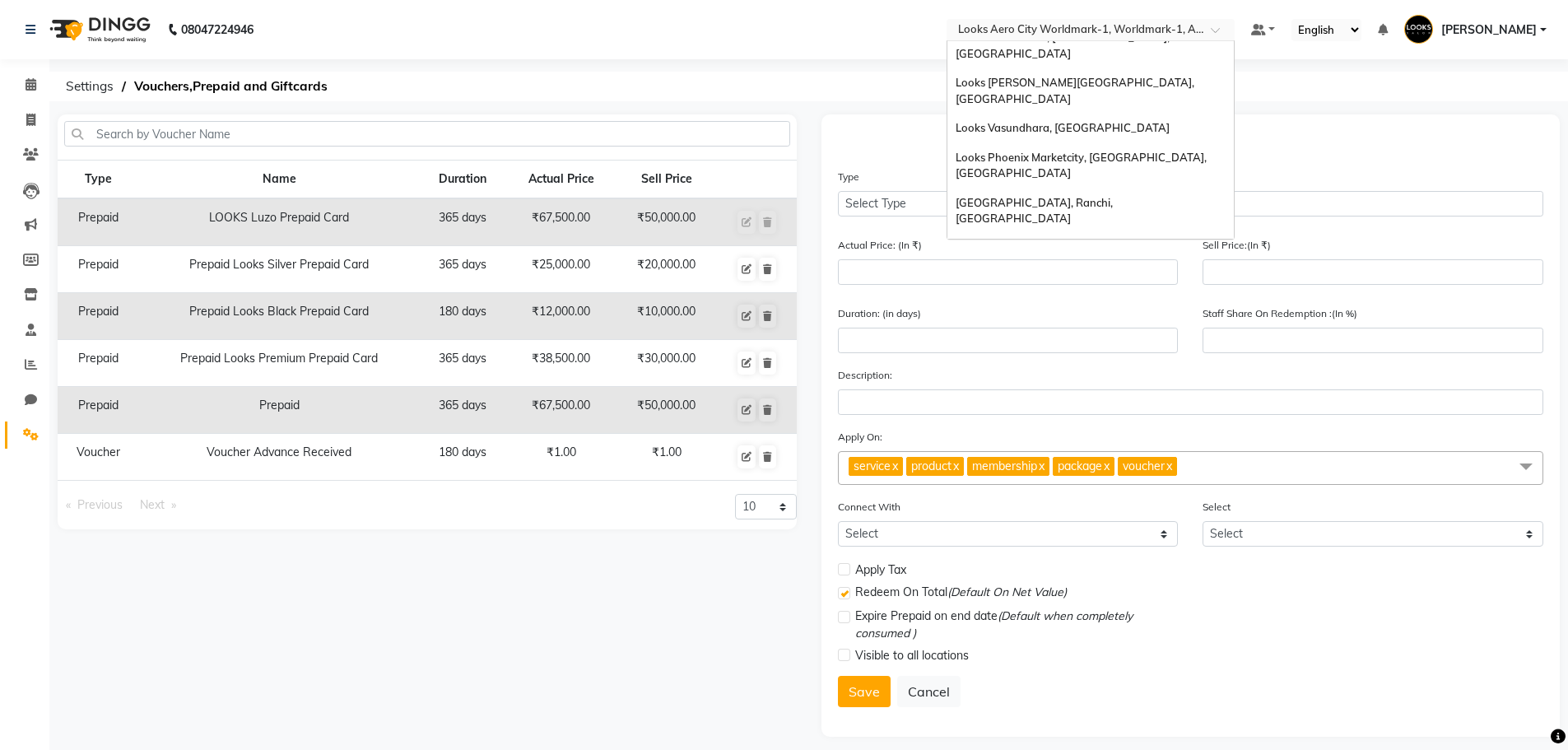
click at [1095, 262] on div "Looks Prive Priya Pvr, Vasant Vihar, [GEOGRAPHIC_DATA]" at bounding box center [1090, 284] width 286 height 45
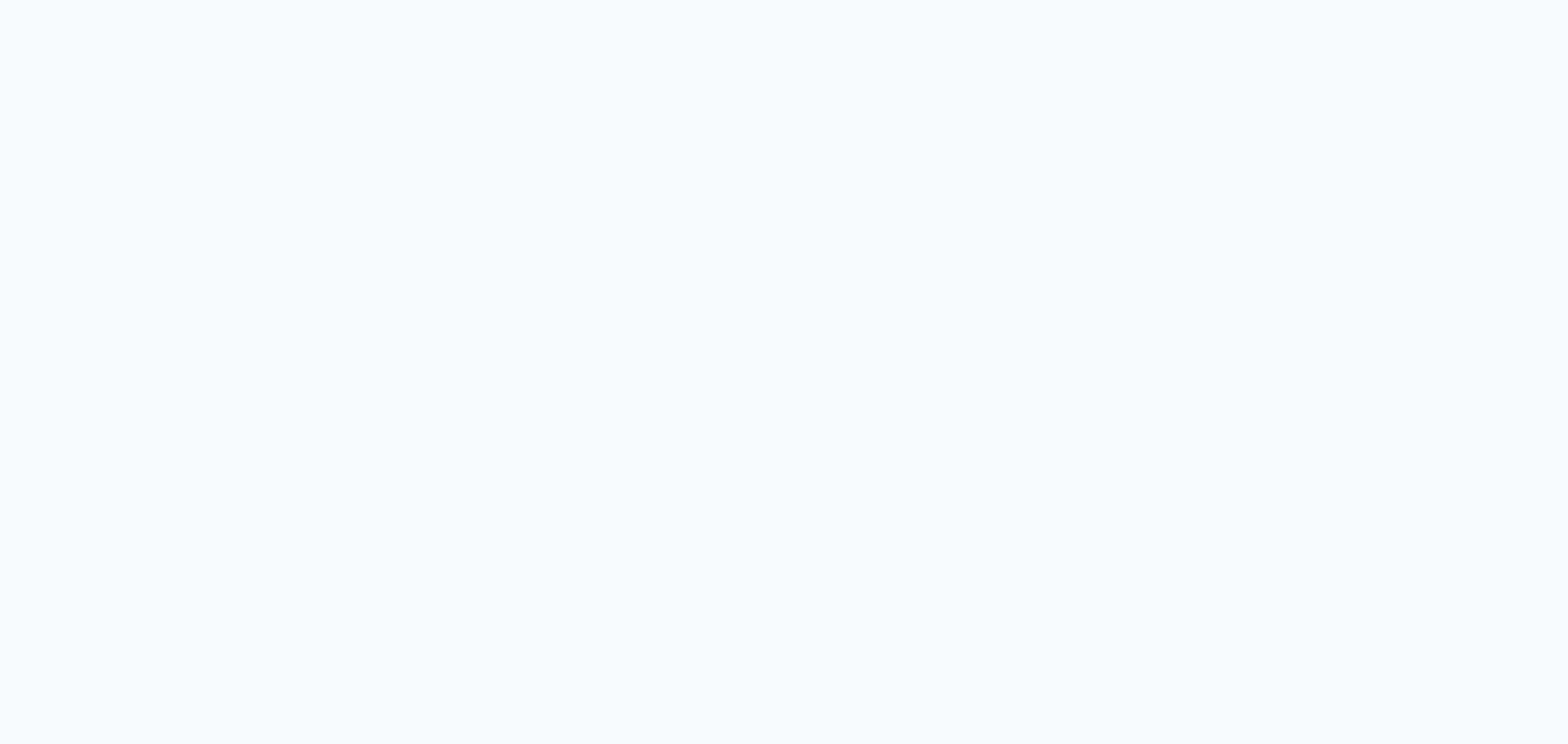
select select "service"
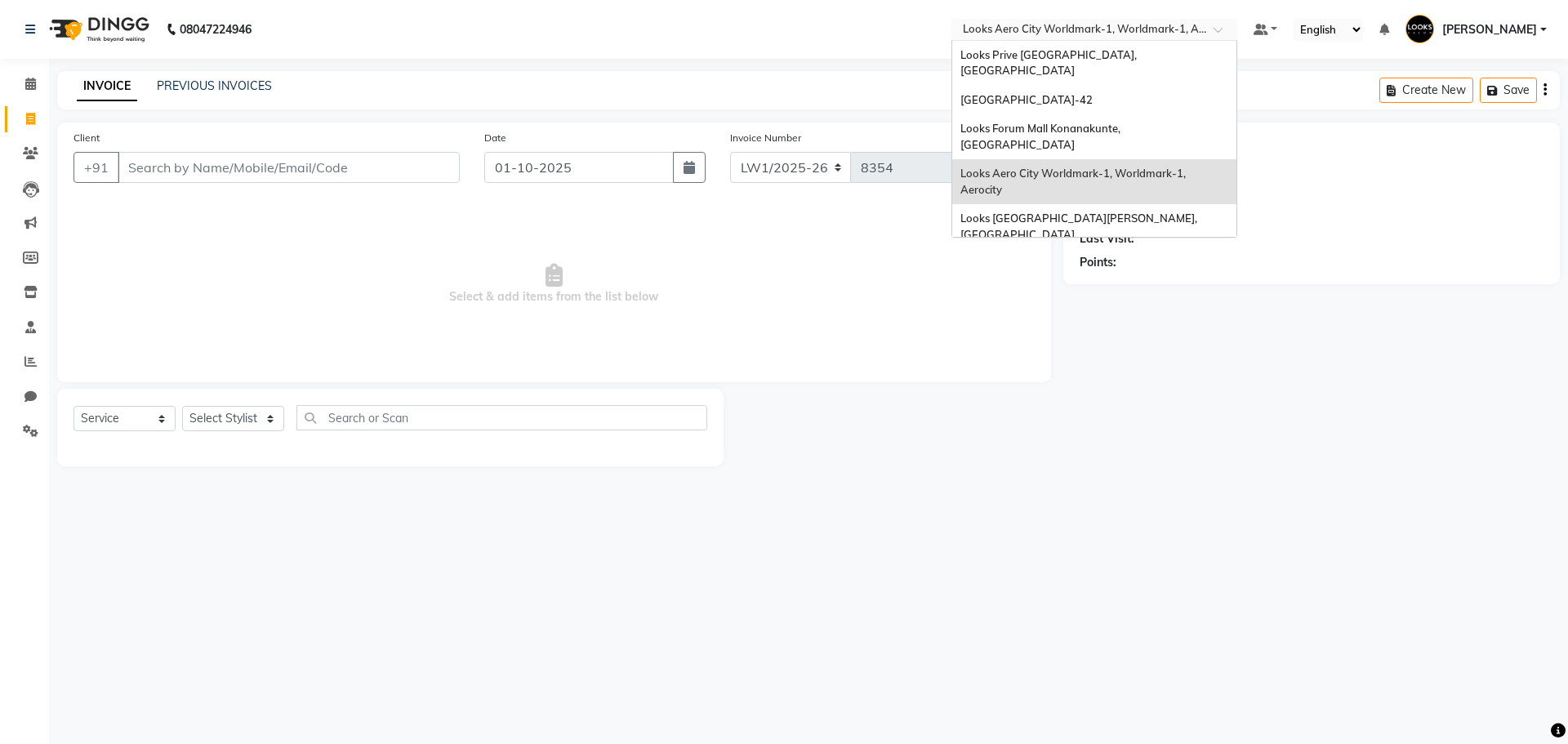
click at [1022, 37] on input "text" at bounding box center [1078, 31] width 237 height 16
type input "9811020946"
select select "1: Object"
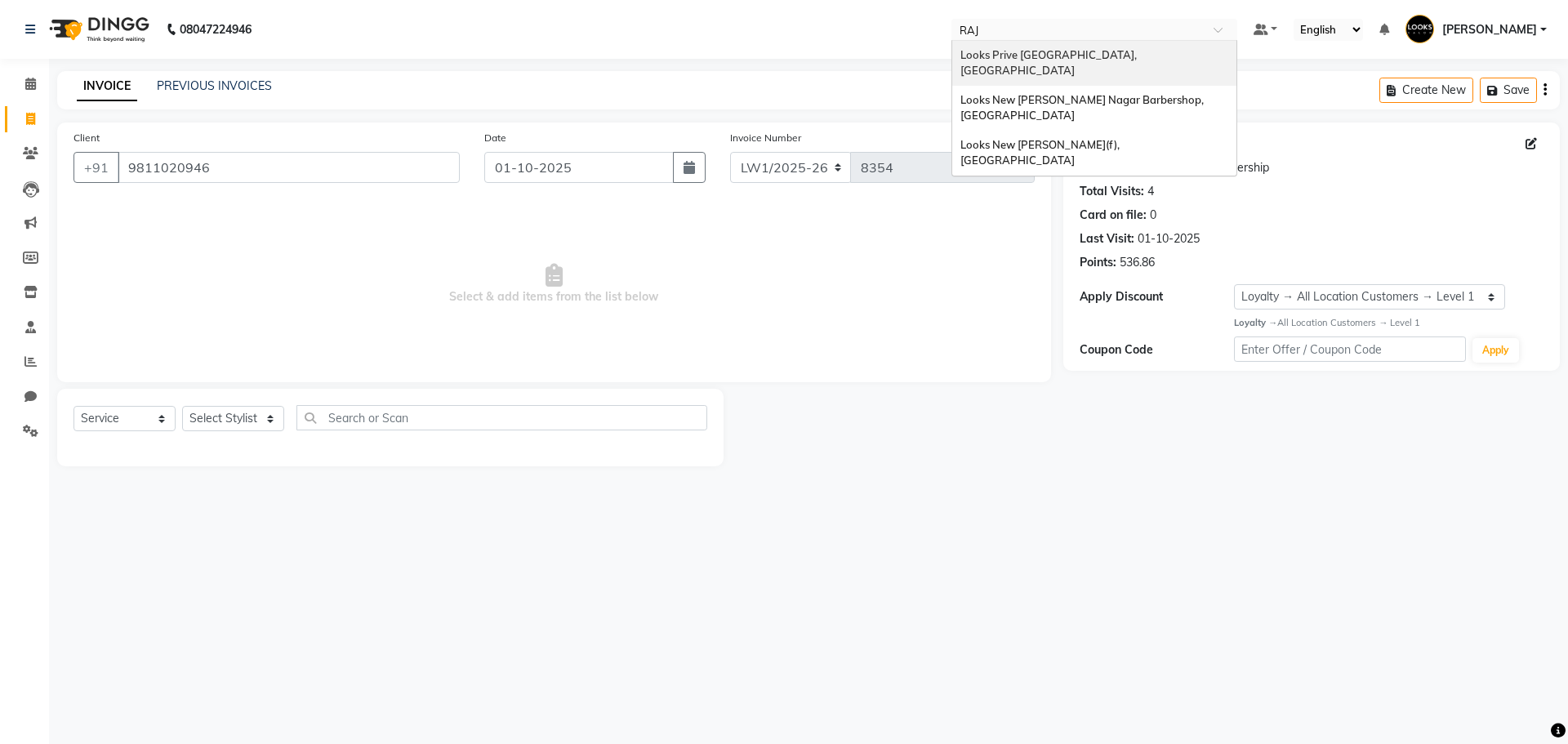
type input "RAJ"
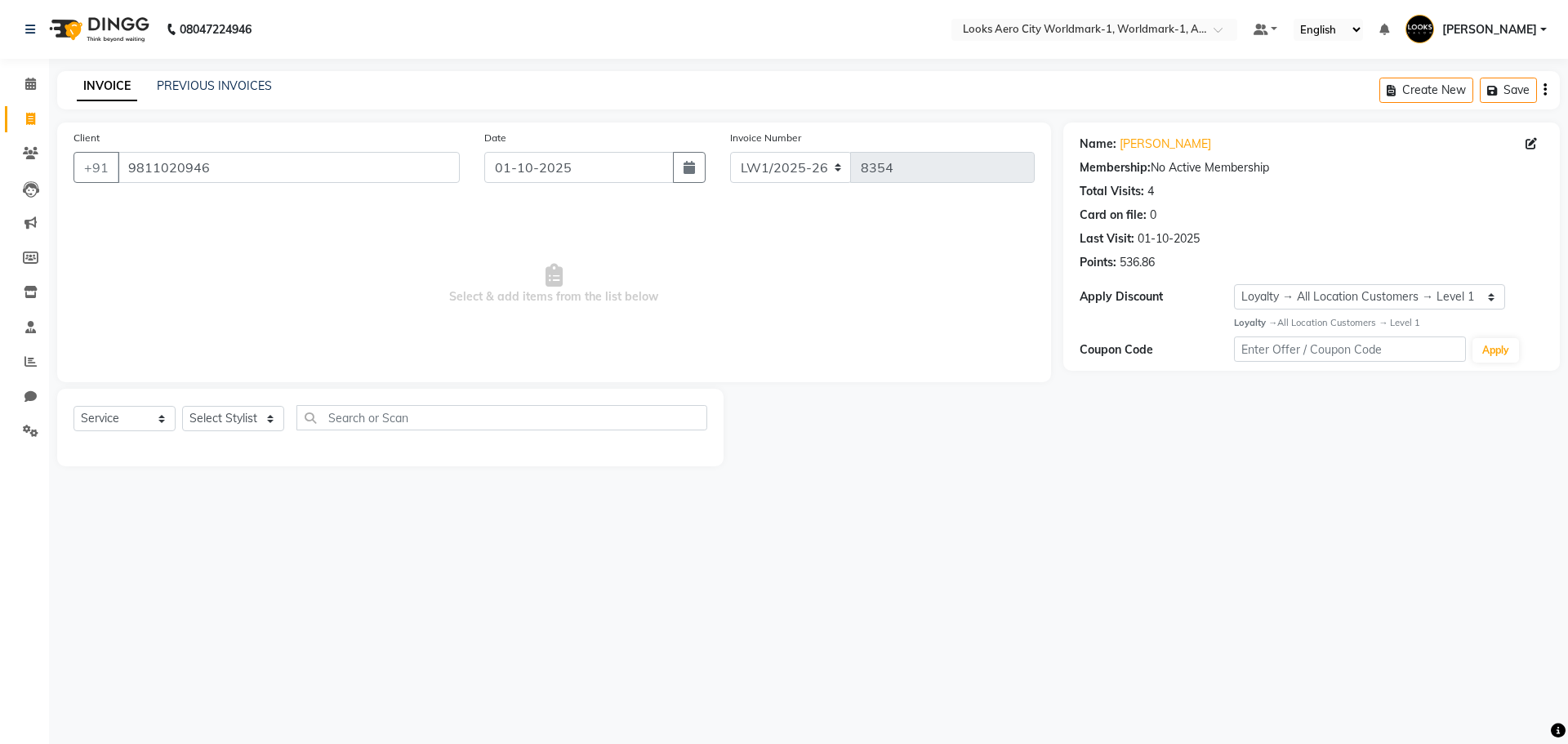
click at [928, 351] on span "Select & add items from the list below" at bounding box center [554, 284] width 962 height 164
click at [1004, 34] on input "text" at bounding box center [1078, 31] width 237 height 16
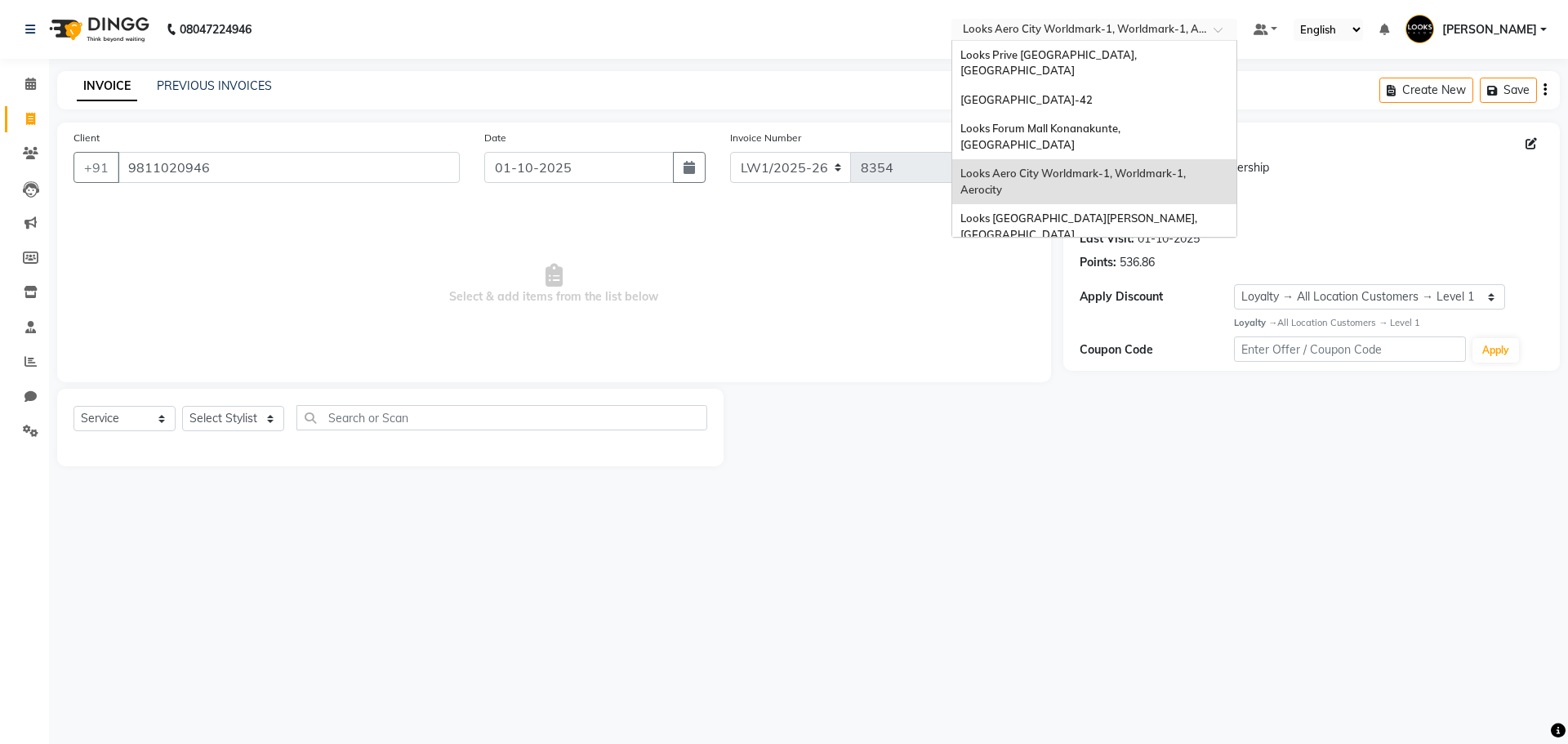
click at [873, 380] on div "Client +91 9811020946 Date 01-10-2025 Invoice Number LW1/2025-26 V/2025 V/2025-…" at bounding box center [554, 252] width 993 height 260
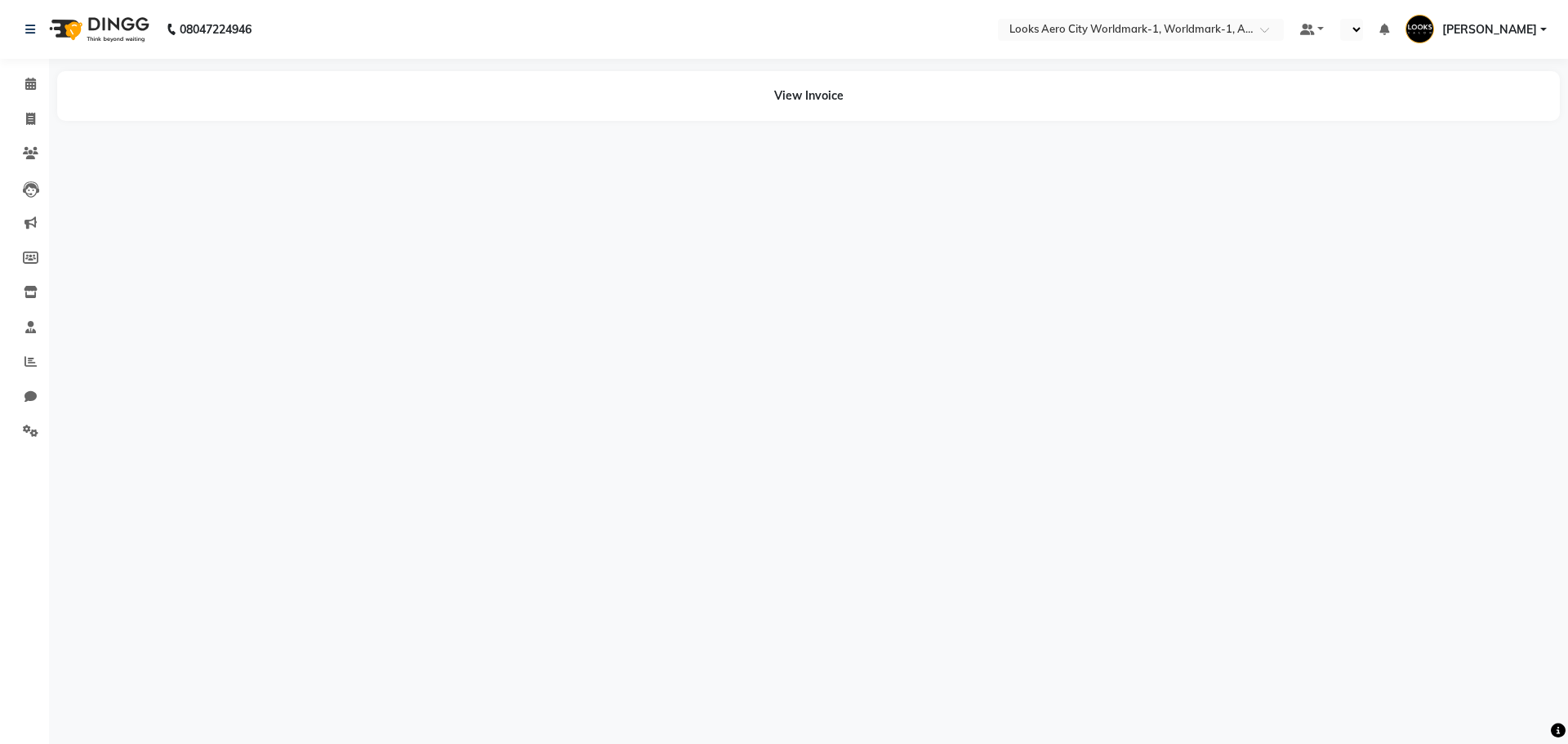
select select "en"
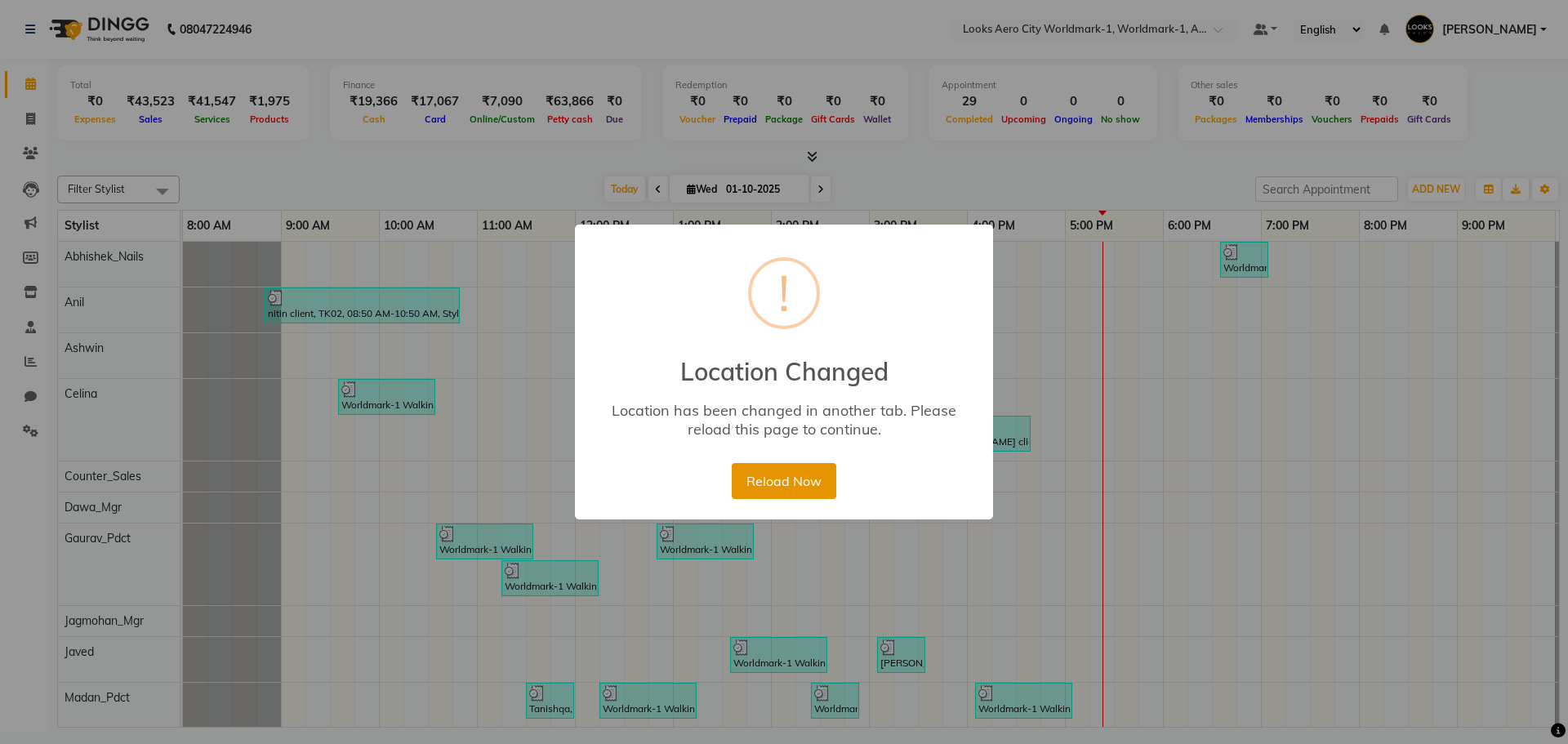
click at [781, 480] on button "Reload Now" at bounding box center [783, 481] width 104 height 36
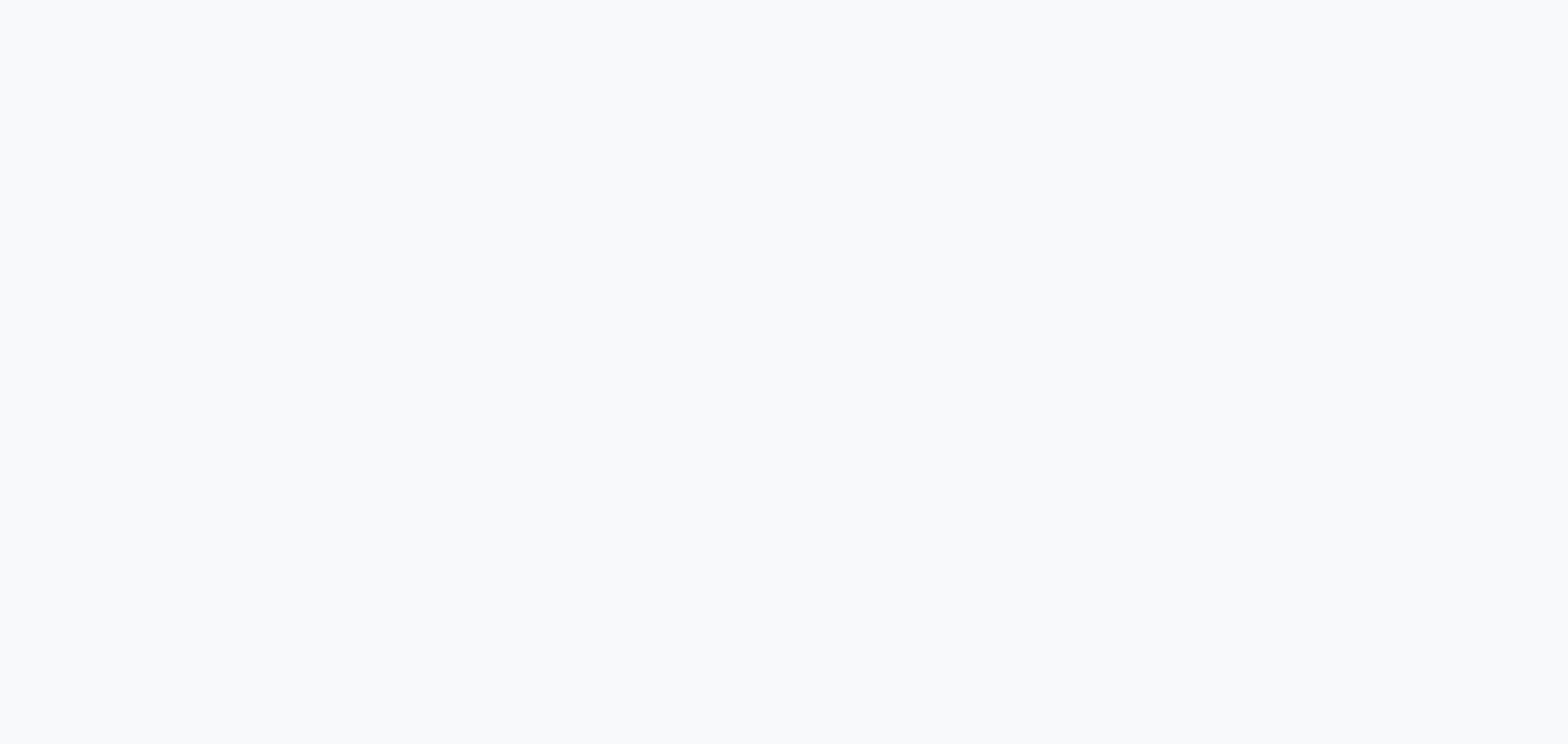
click at [1098, 35] on div at bounding box center [784, 372] width 1568 height 744
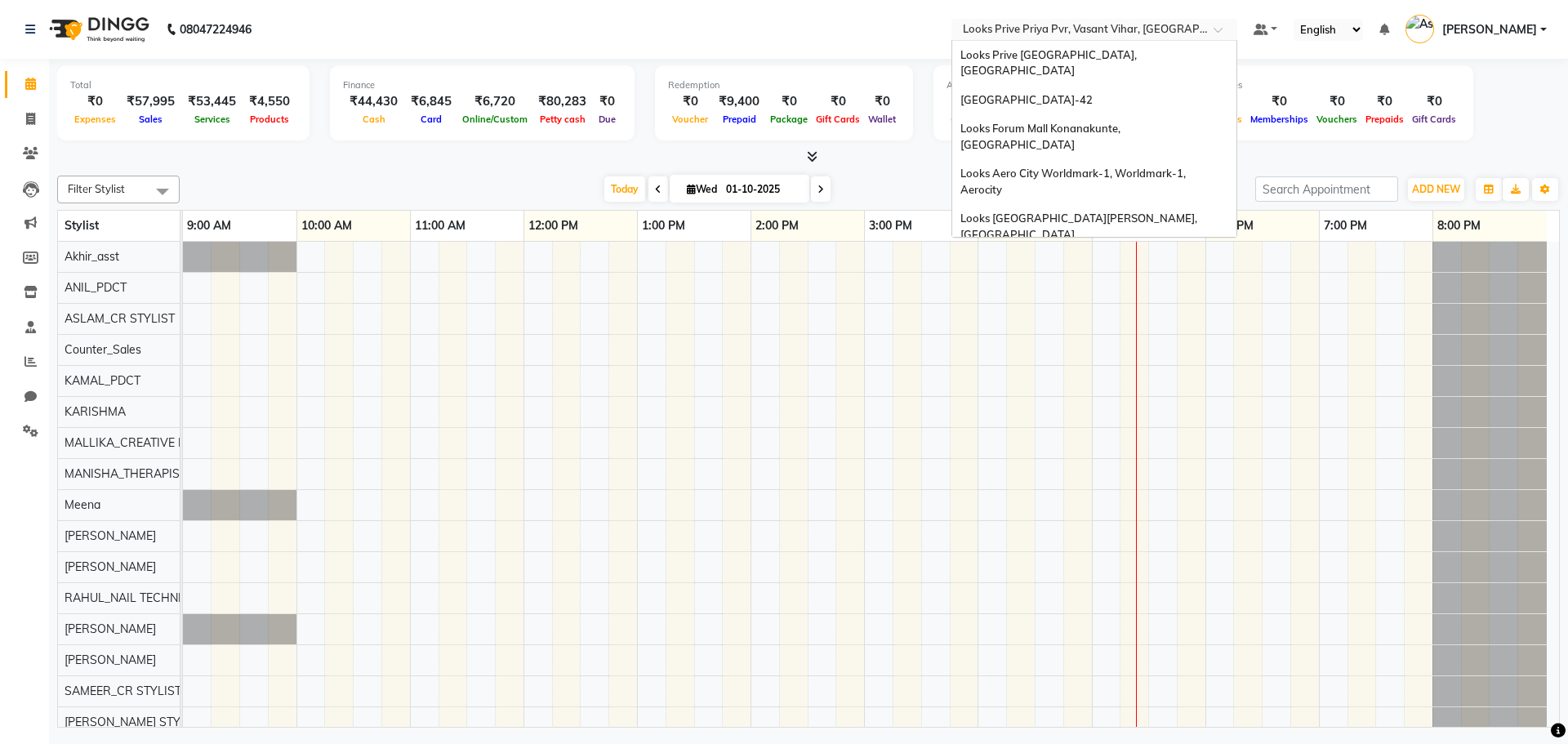
click at [1103, 37] on input "text" at bounding box center [1078, 31] width 237 height 16
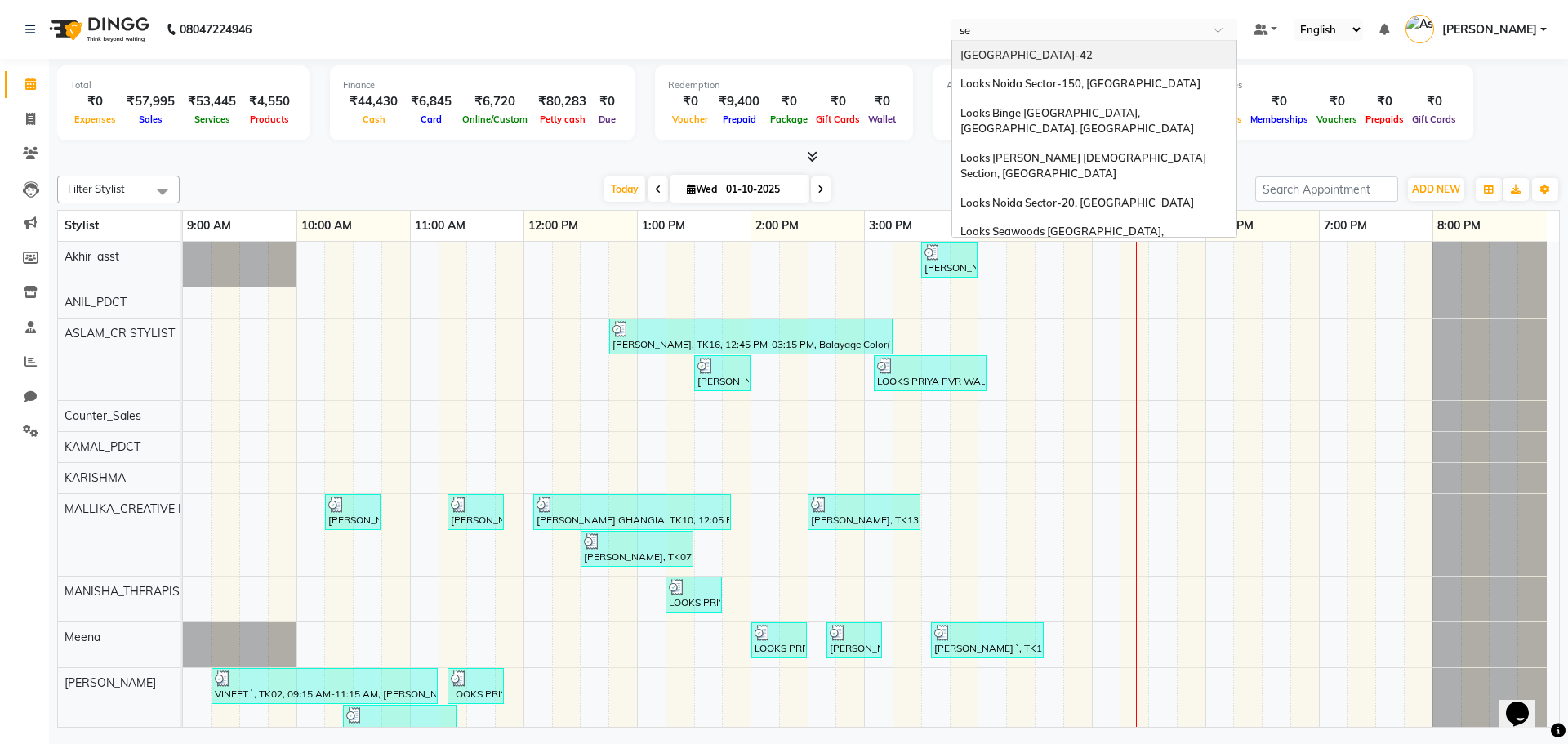
type input "sea"
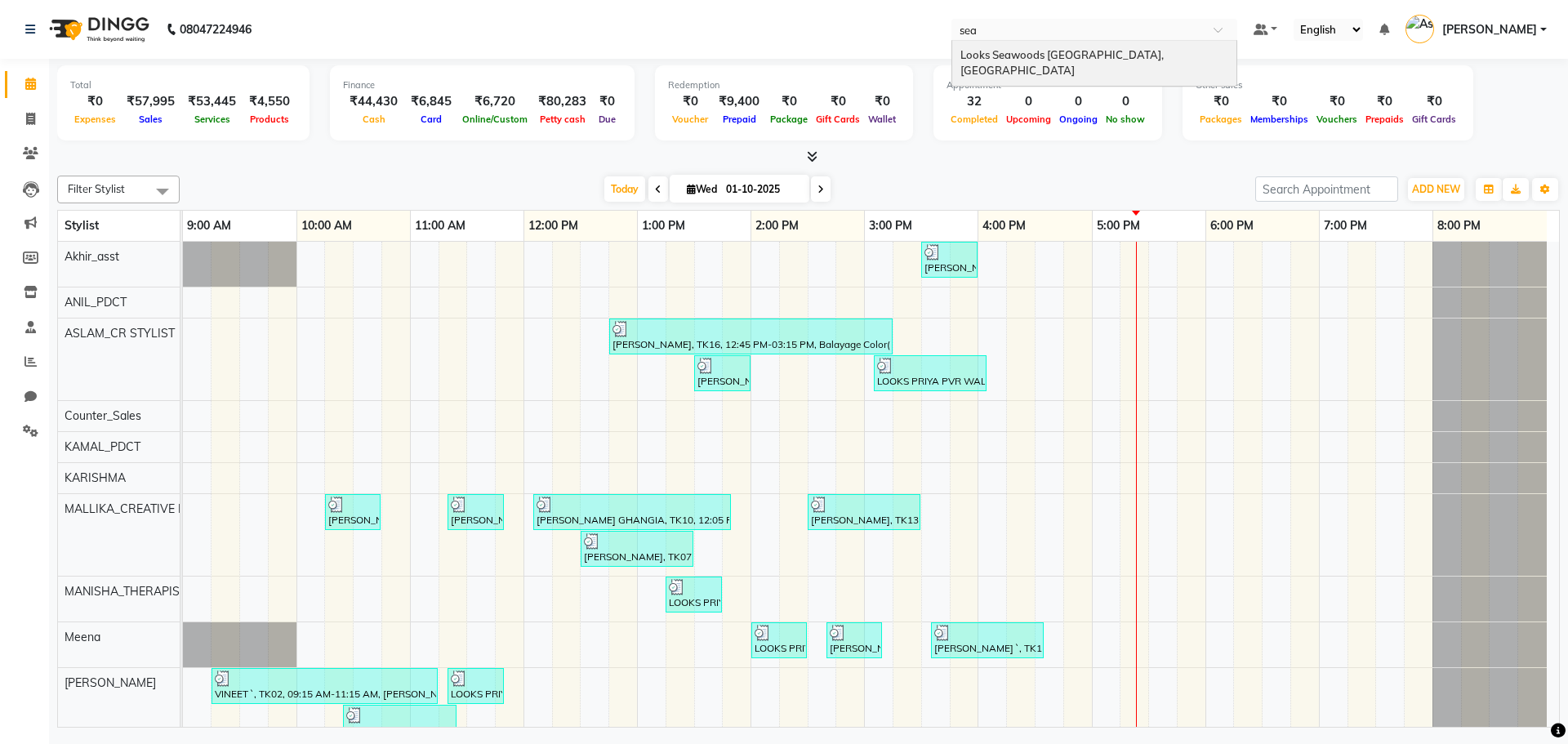
click at [1015, 59] on span "Looks Seawoods [GEOGRAPHIC_DATA], [GEOGRAPHIC_DATA]" at bounding box center [1063, 63] width 205 height 30
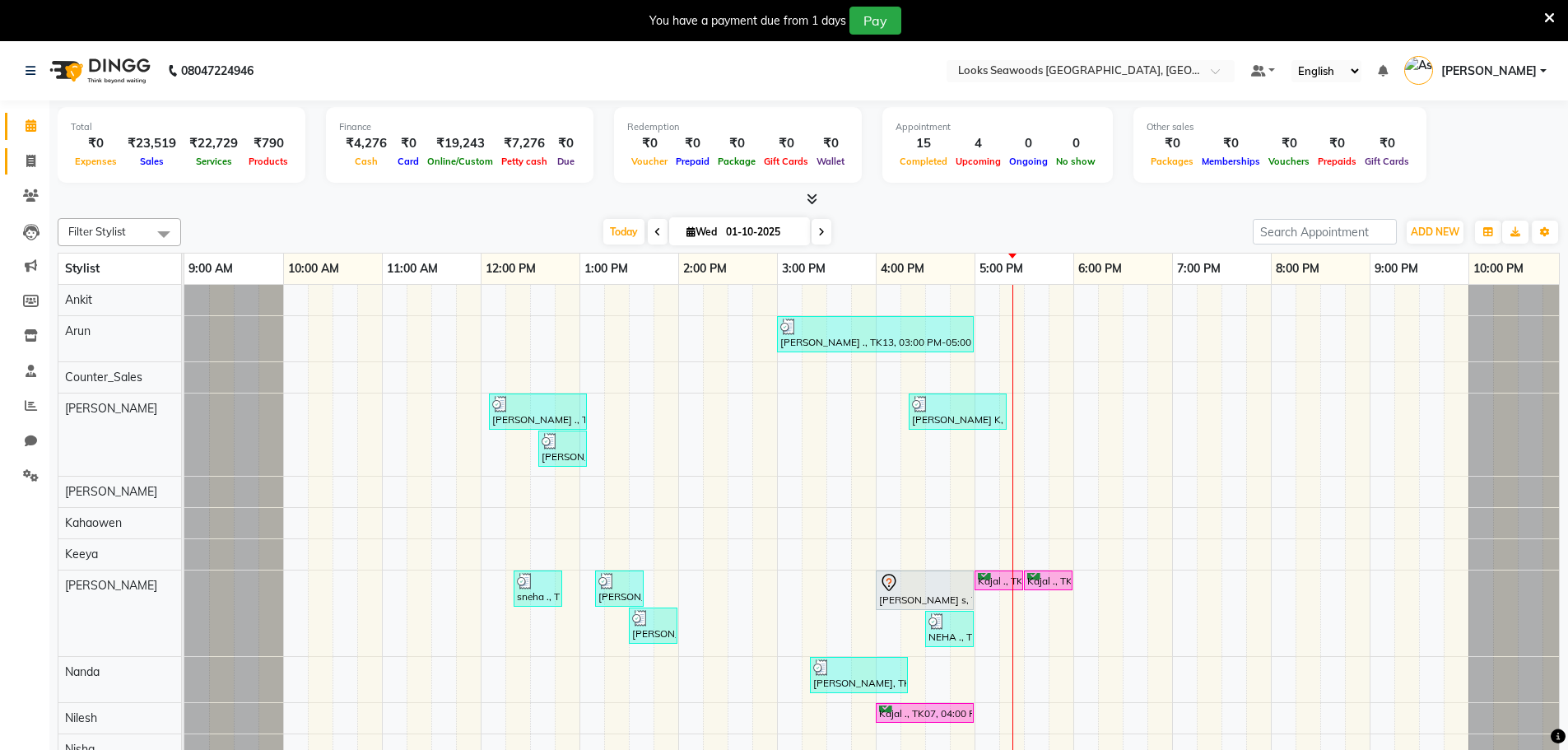
click at [29, 155] on icon at bounding box center [30, 161] width 9 height 12
select select "service"
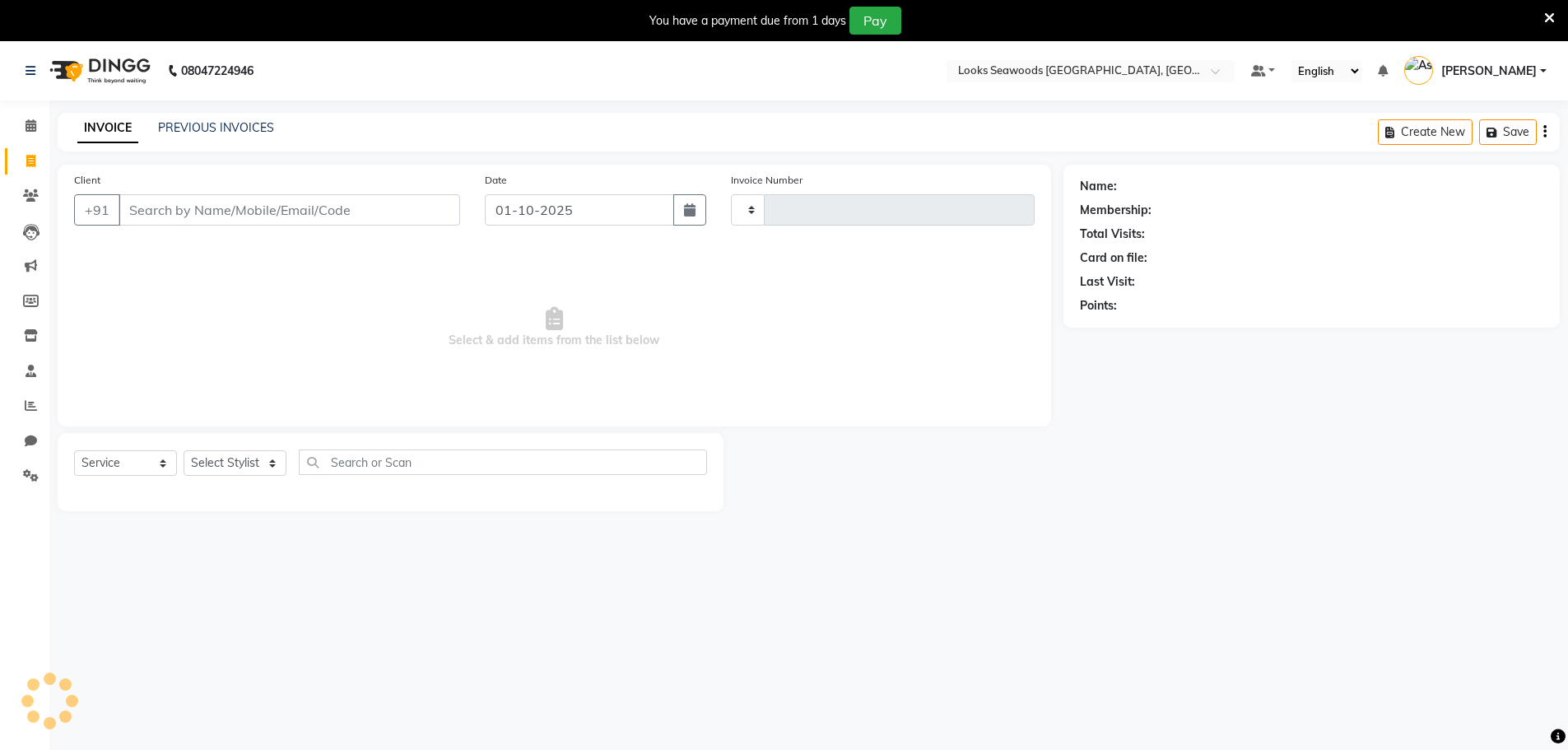
type input "0014"
select select "9135"
drag, startPoint x: 251, startPoint y: 100, endPoint x: 246, endPoint y: 111, distance: 11.8
click at [251, 100] on div "08047224946 Select Location × Looks Seawoods Mumbai, Mumbai Default Panel My Pa…" at bounding box center [784, 416] width 1568 height 750
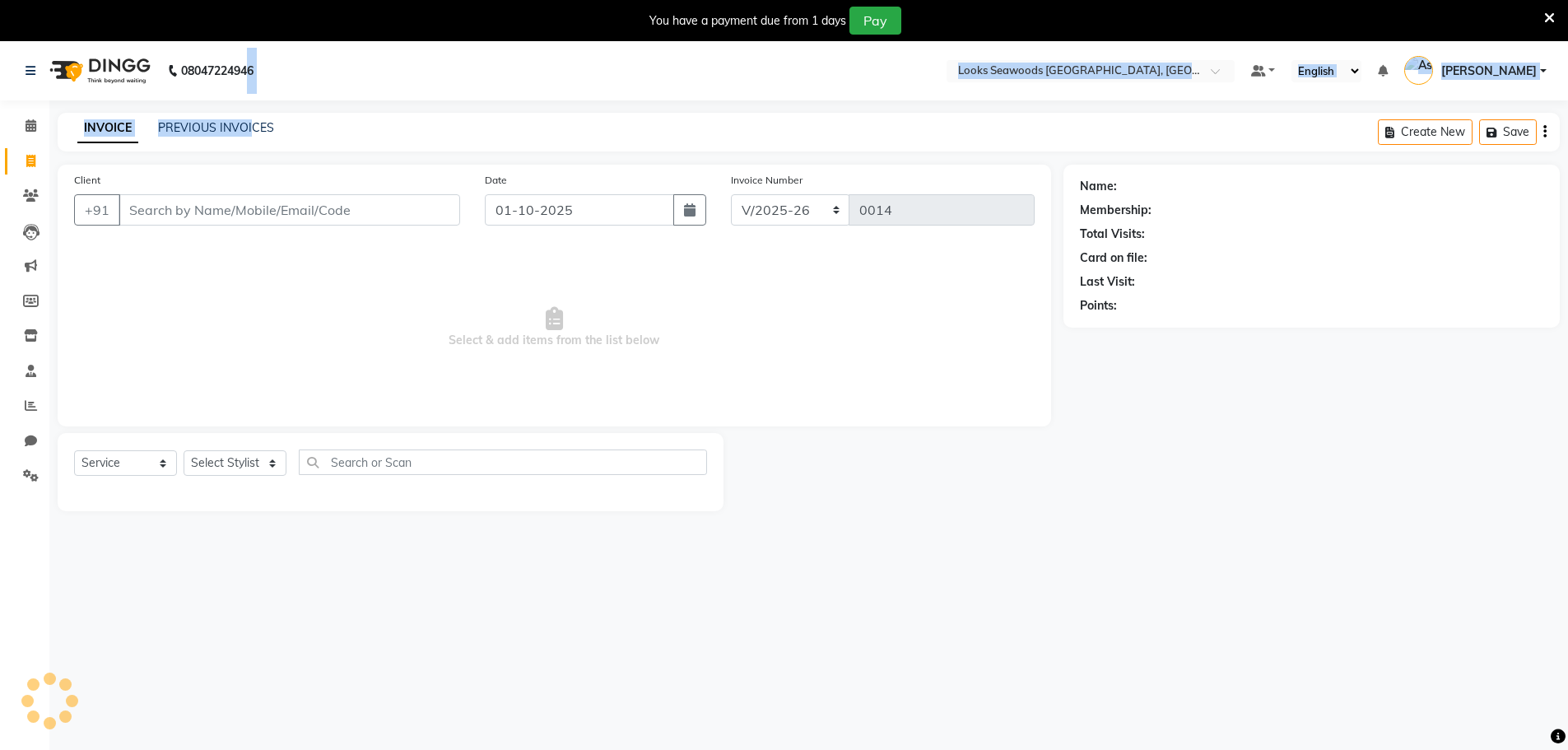
click at [245, 116] on div "INVOICE PREVIOUS INVOICES Create New Save" at bounding box center [809, 132] width 1502 height 39
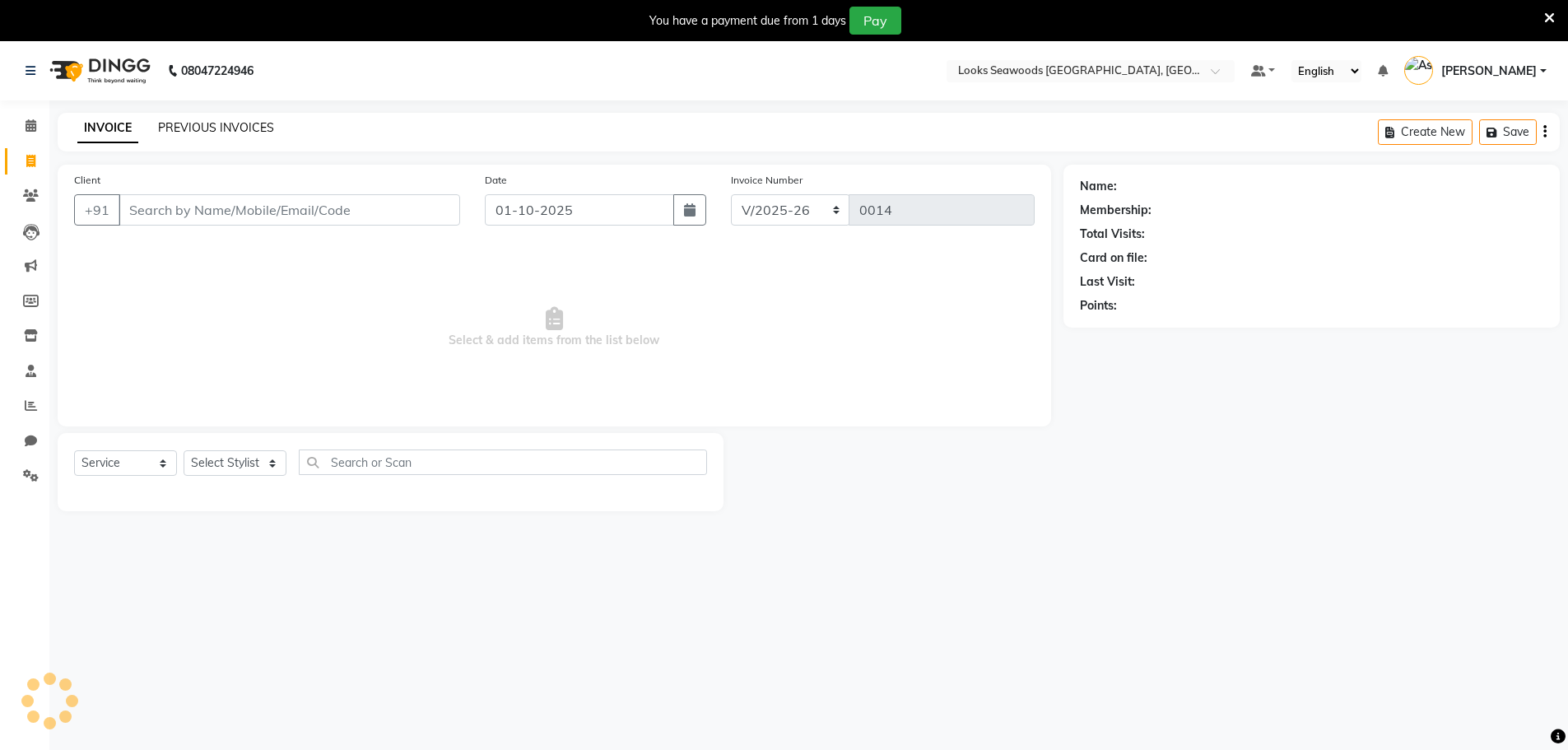
click at [245, 126] on link "PREVIOUS INVOICES" at bounding box center [216, 127] width 116 height 15
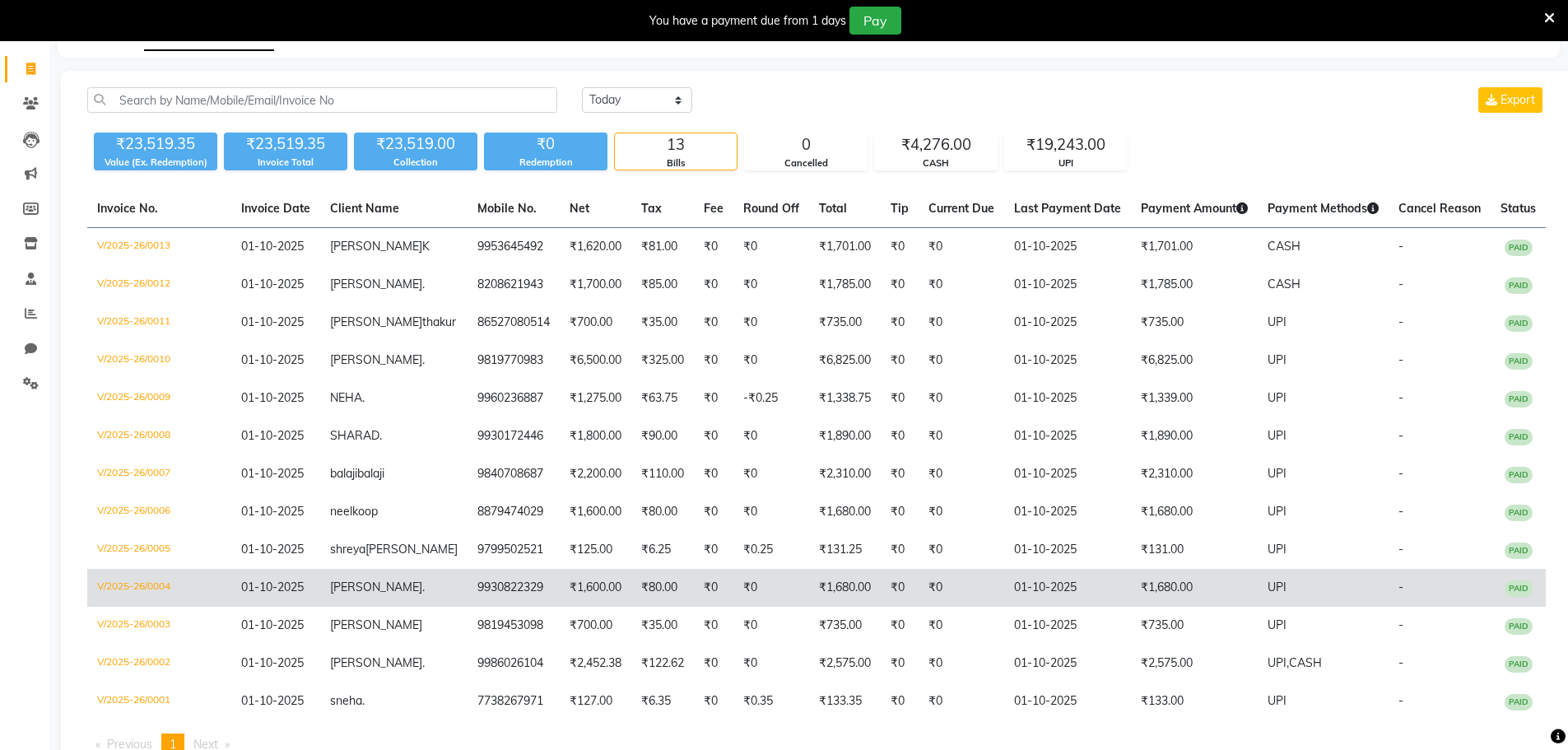
scroll to position [169, 0]
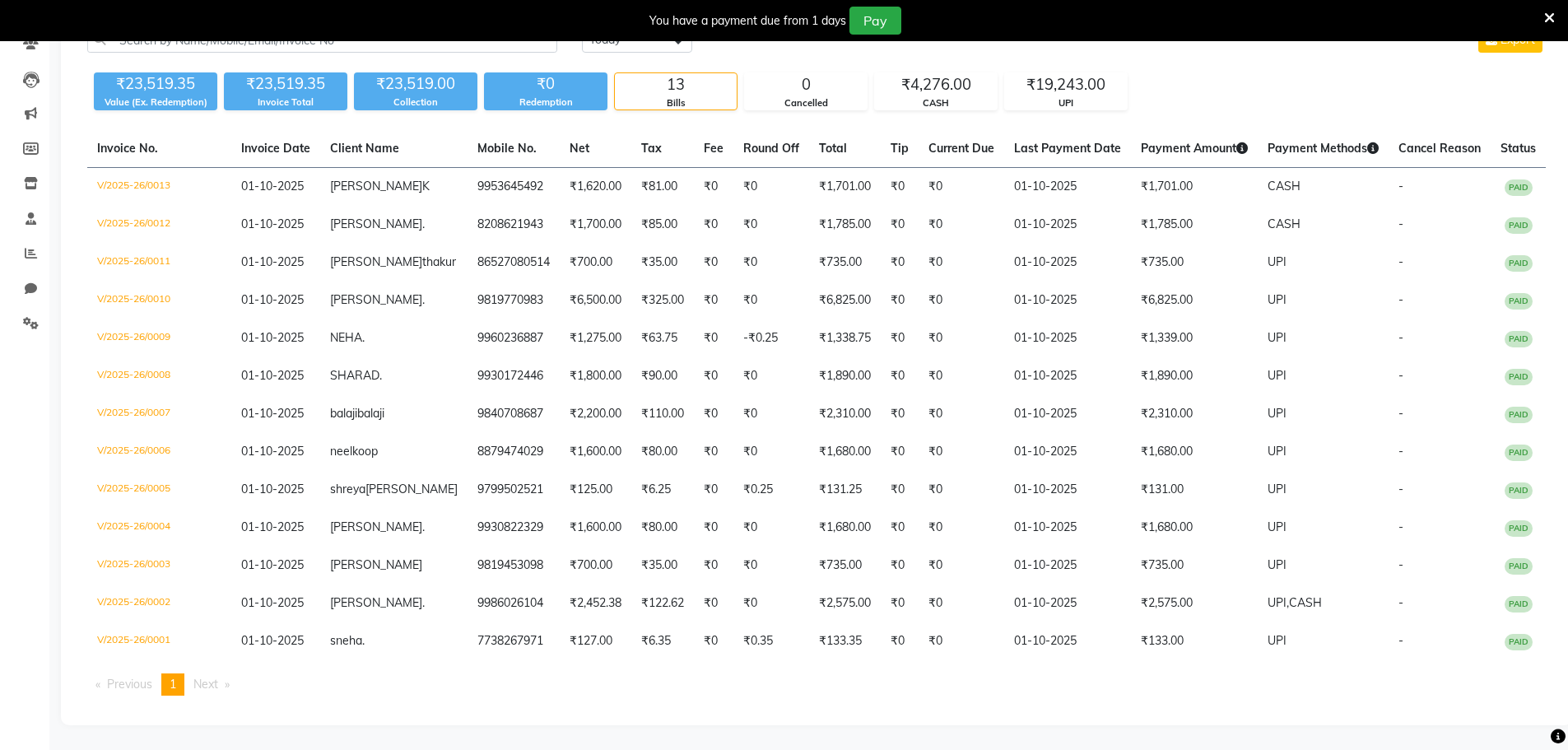
click at [245, 683] on ul "Previous page 1 / 1 You're on page 1 Next page" at bounding box center [816, 684] width 1458 height 22
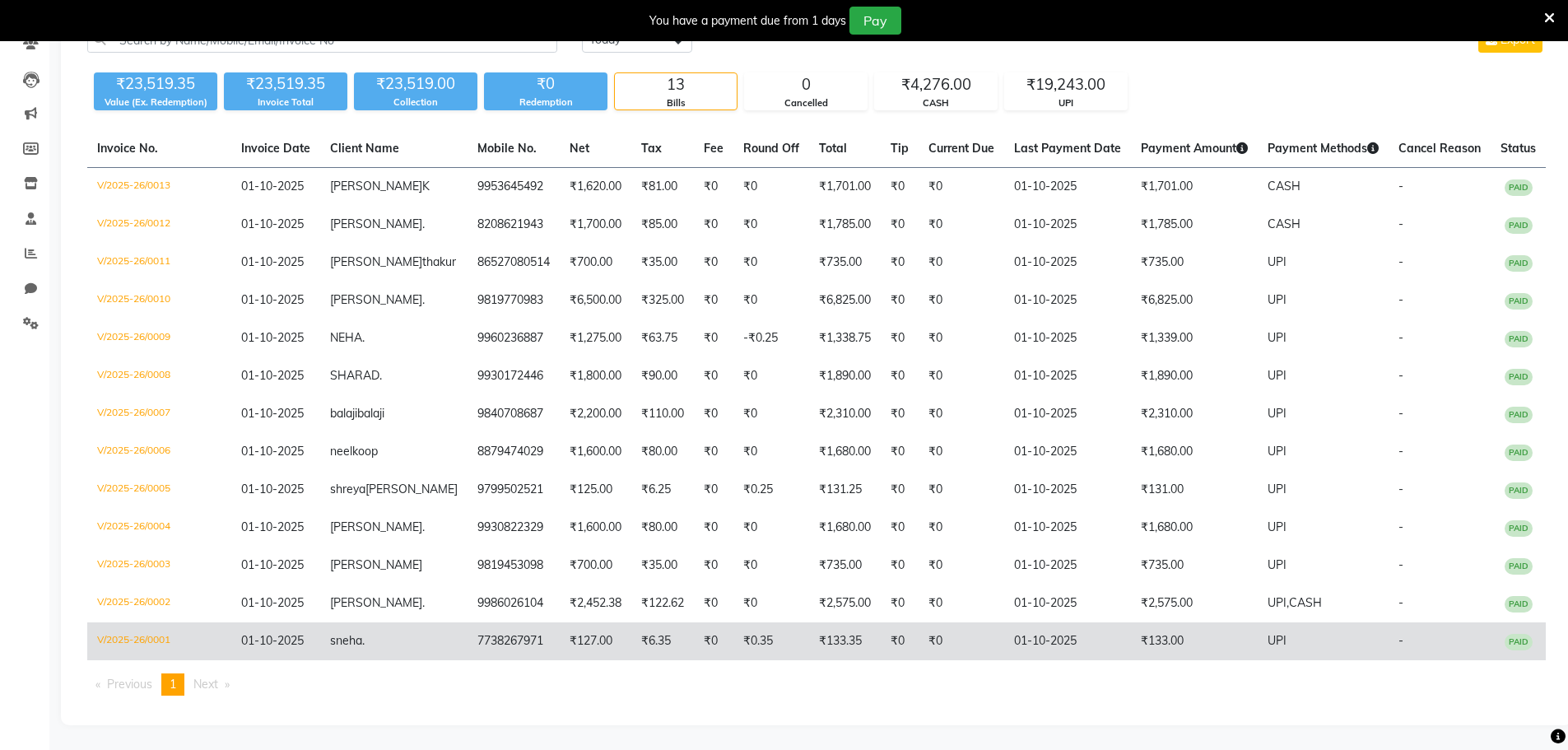
click at [155, 640] on td "V/2025-26/0001" at bounding box center [159, 641] width 144 height 38
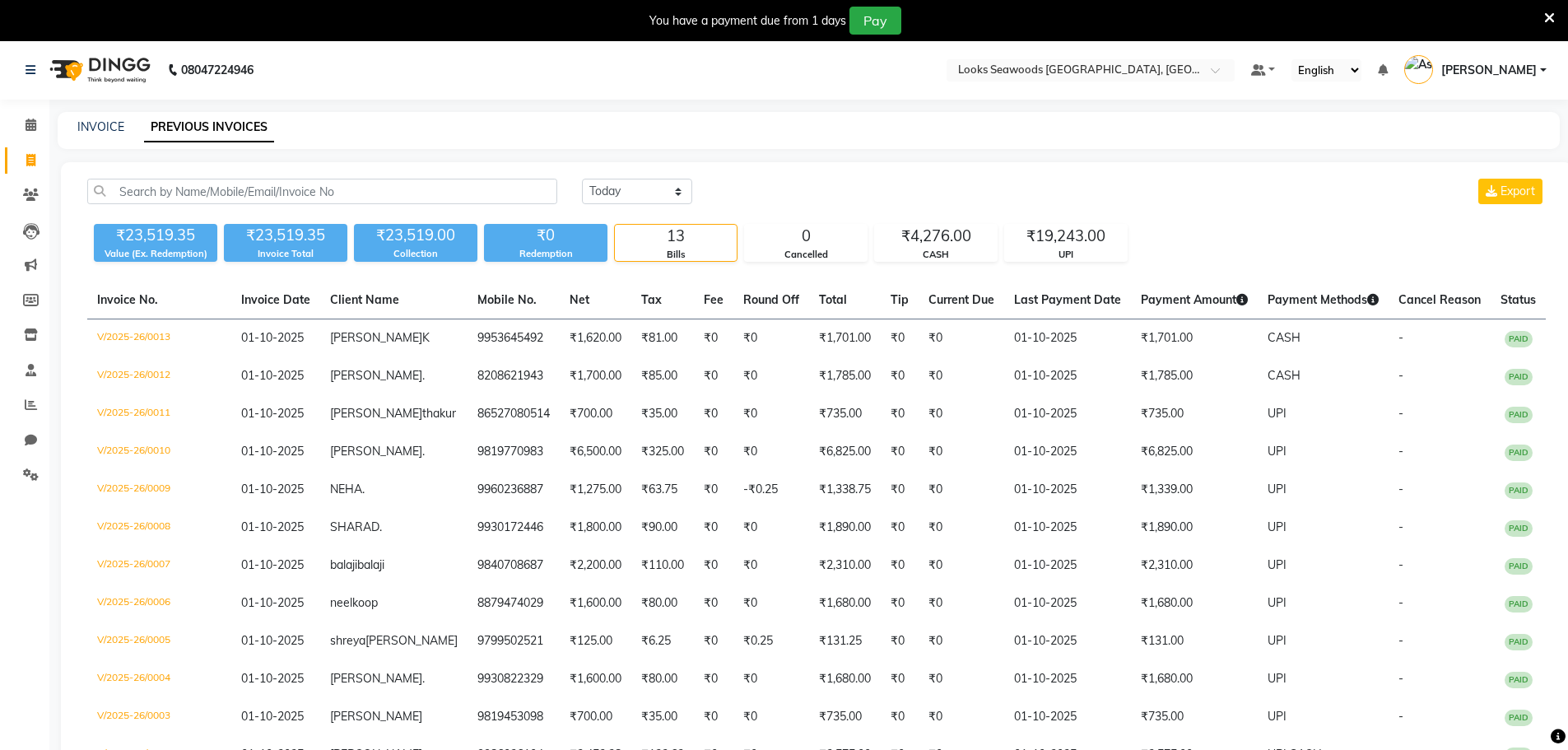
scroll to position [0, 0]
click at [29, 477] on icon at bounding box center [31, 475] width 16 height 12
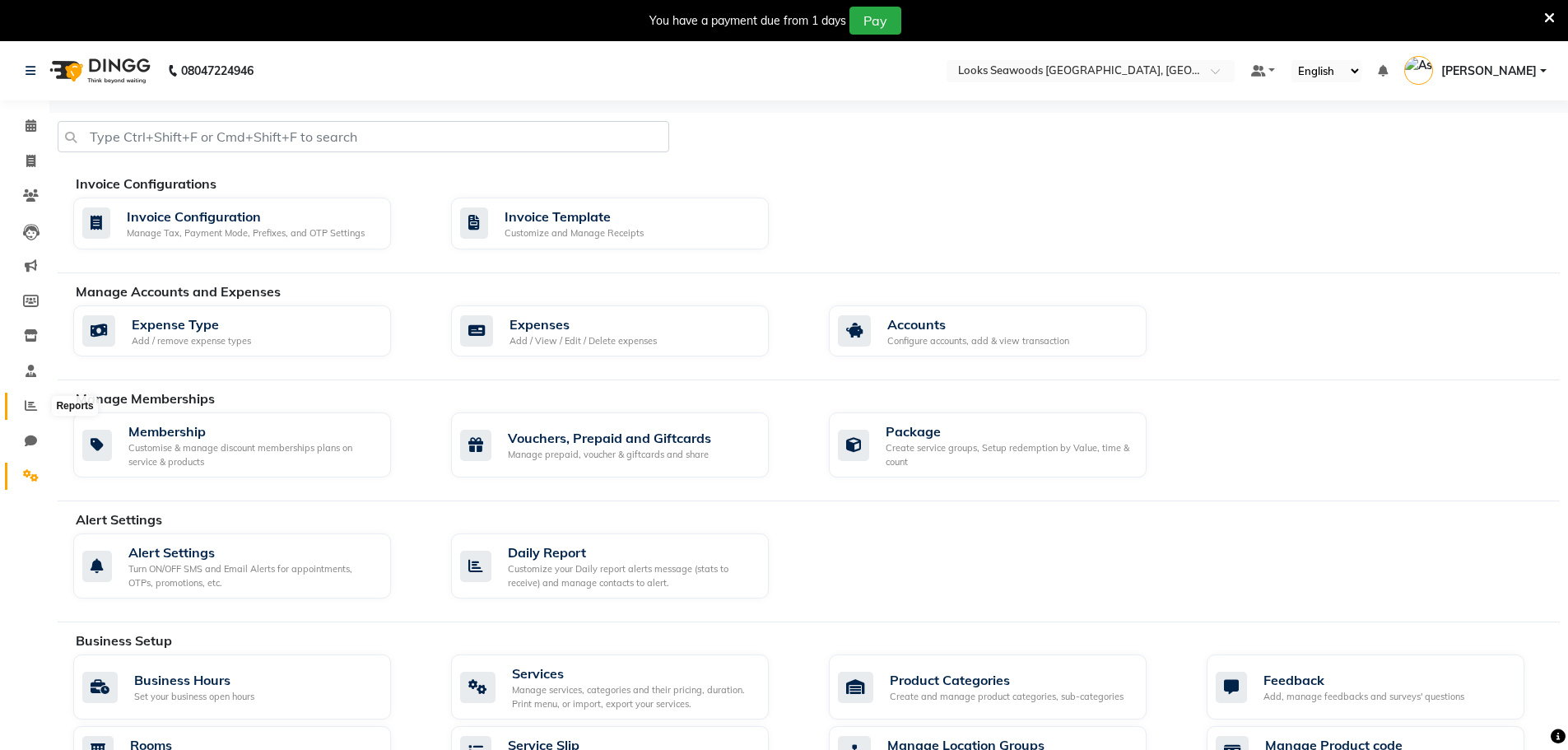
click at [30, 411] on span at bounding box center [30, 406] width 29 height 19
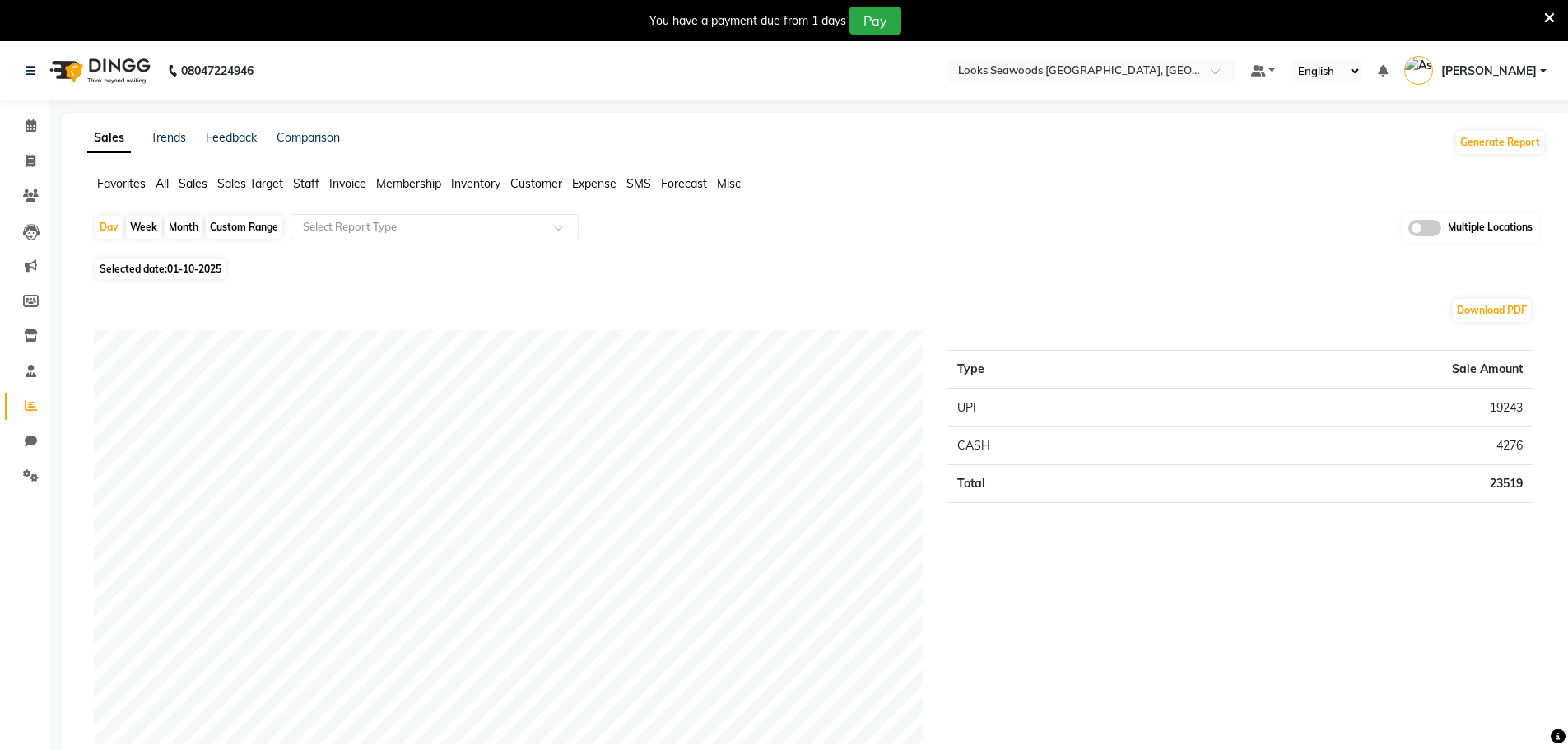
click at [355, 189] on span "Invoice" at bounding box center [347, 183] width 37 height 15
click at [455, 225] on input "text" at bounding box center [418, 227] width 237 height 16
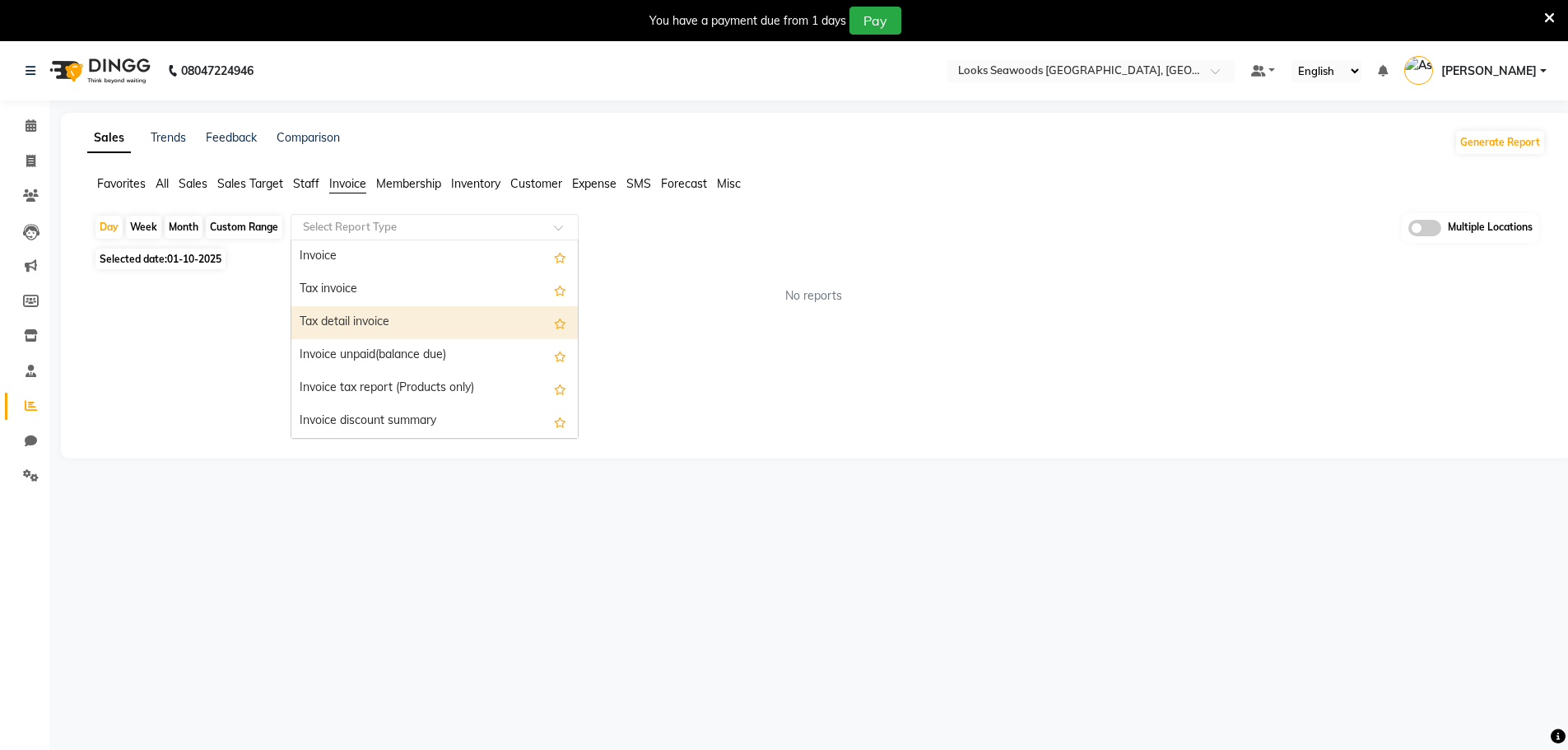
click at [392, 328] on div "Tax detail invoice" at bounding box center [434, 322] width 286 height 33
select select "filtered_report"
select select "pdf"
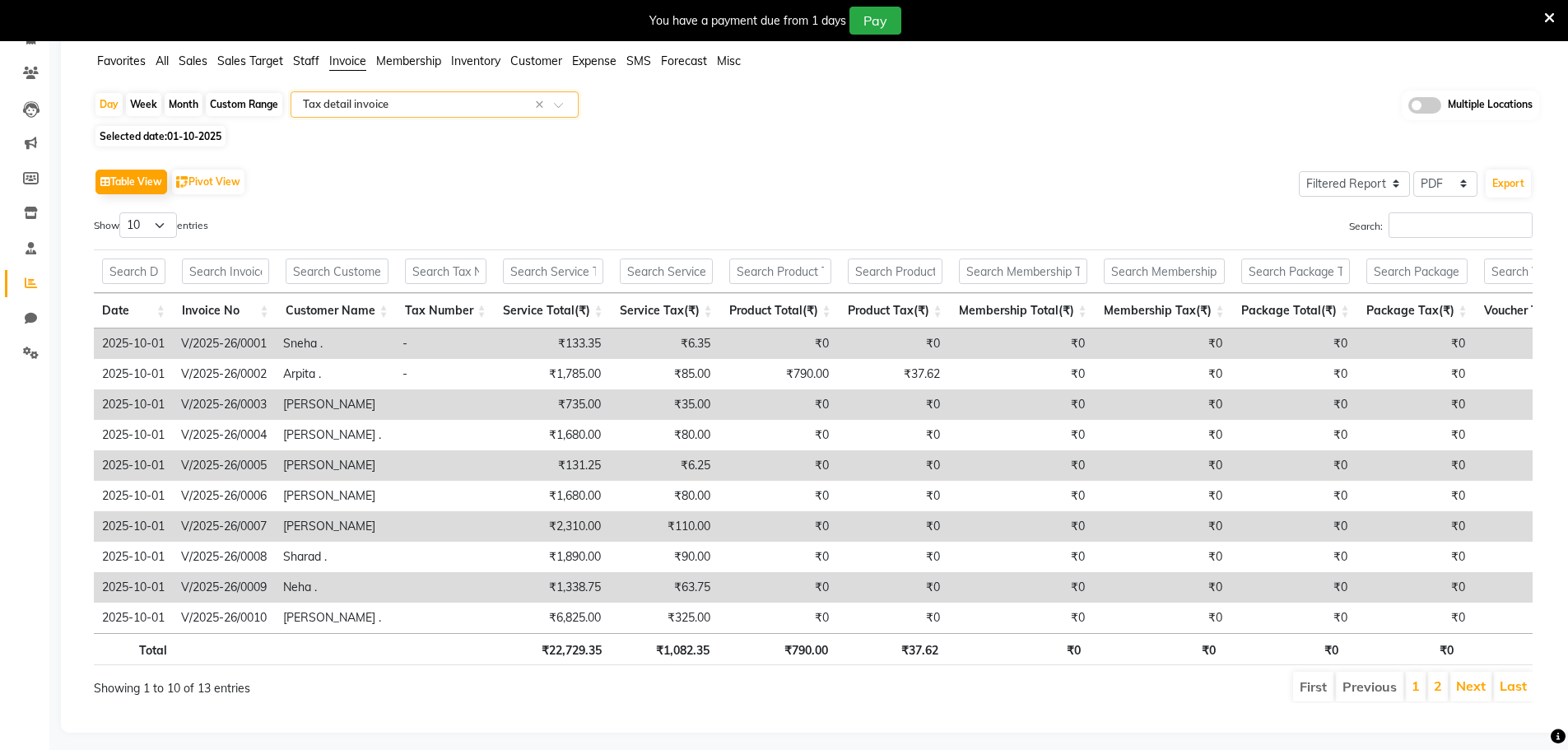
scroll to position [155, 0]
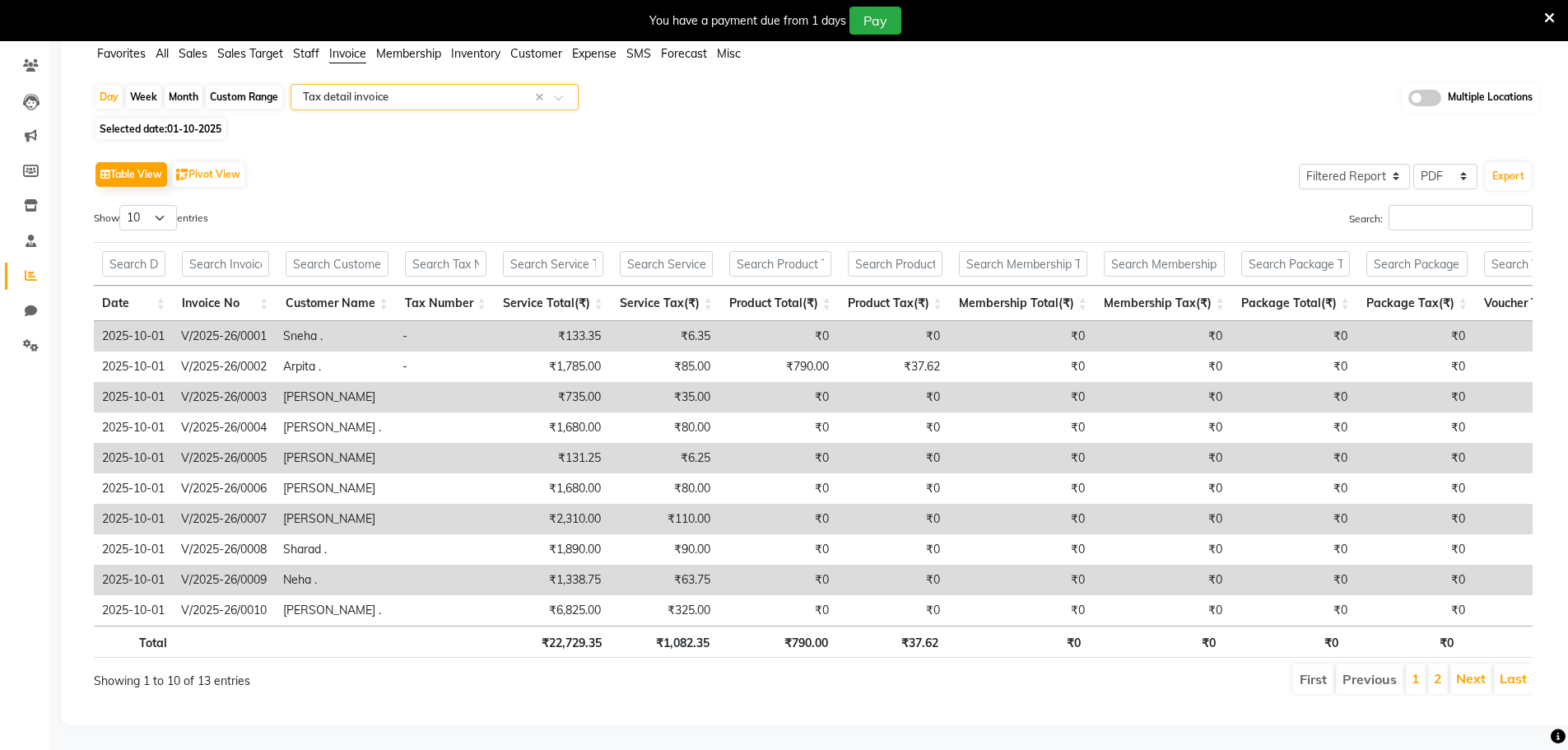
click at [420, 89] on input "text" at bounding box center [418, 97] width 237 height 16
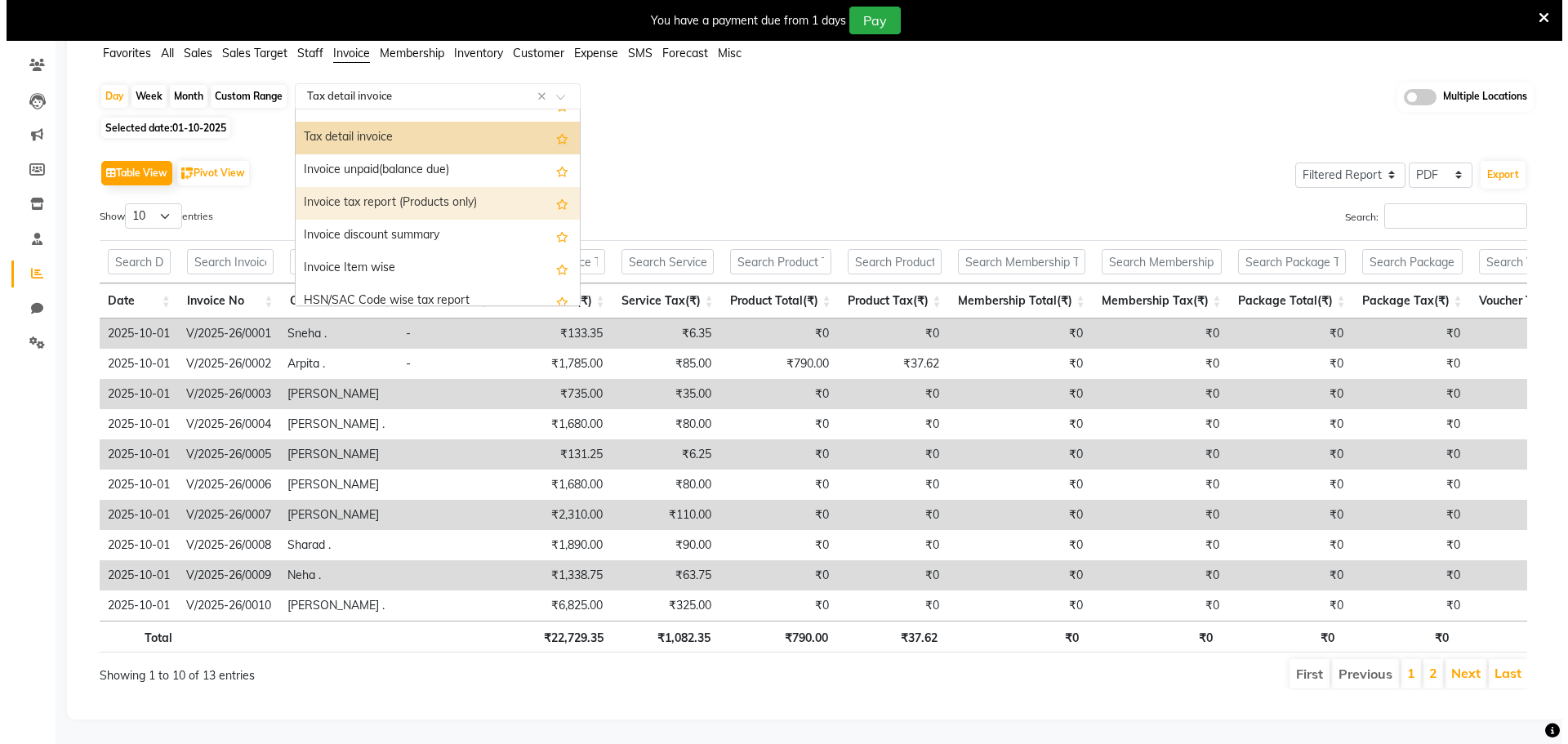
scroll to position [81, 0]
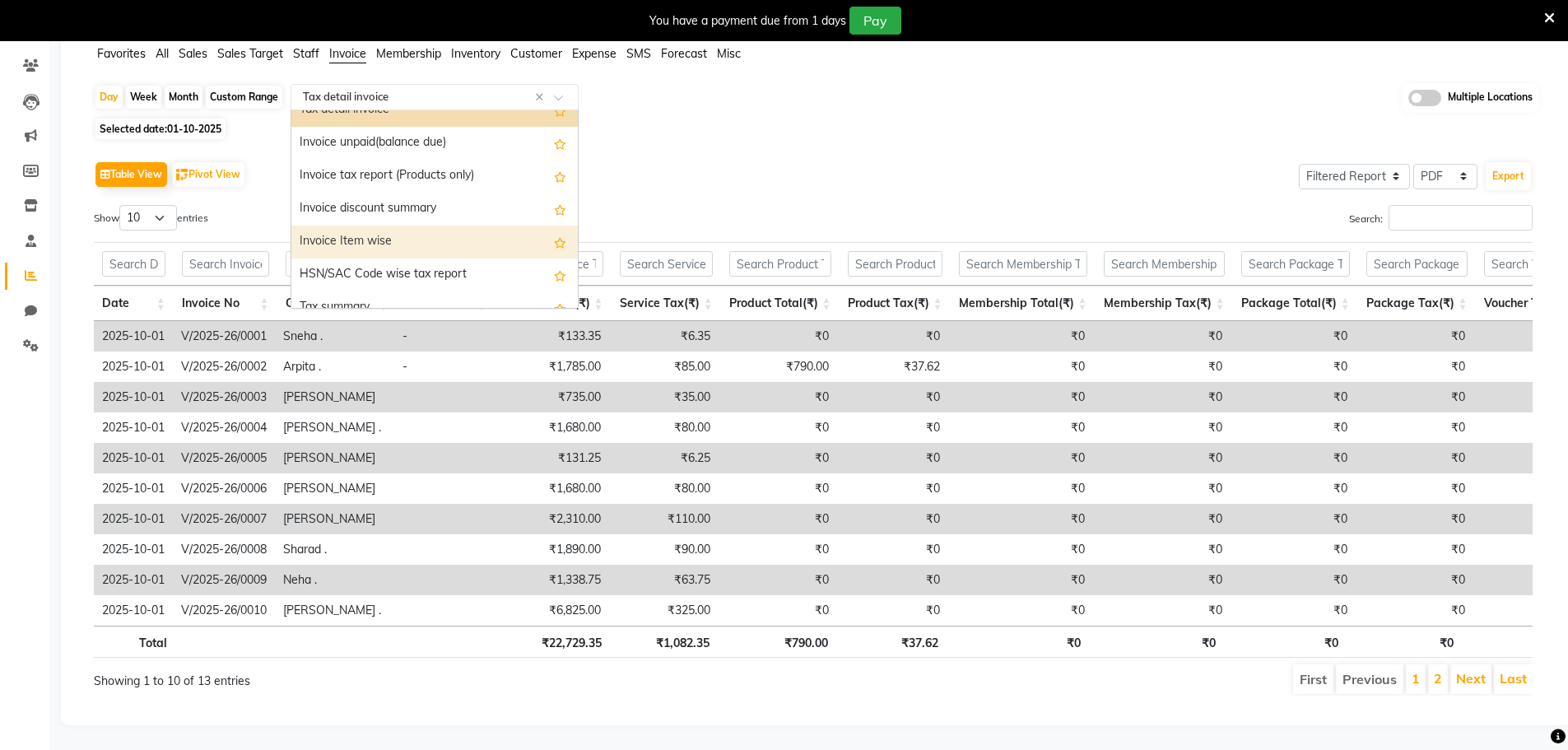
click at [439, 225] on div "Invoice Item wise" at bounding box center [434, 241] width 286 height 33
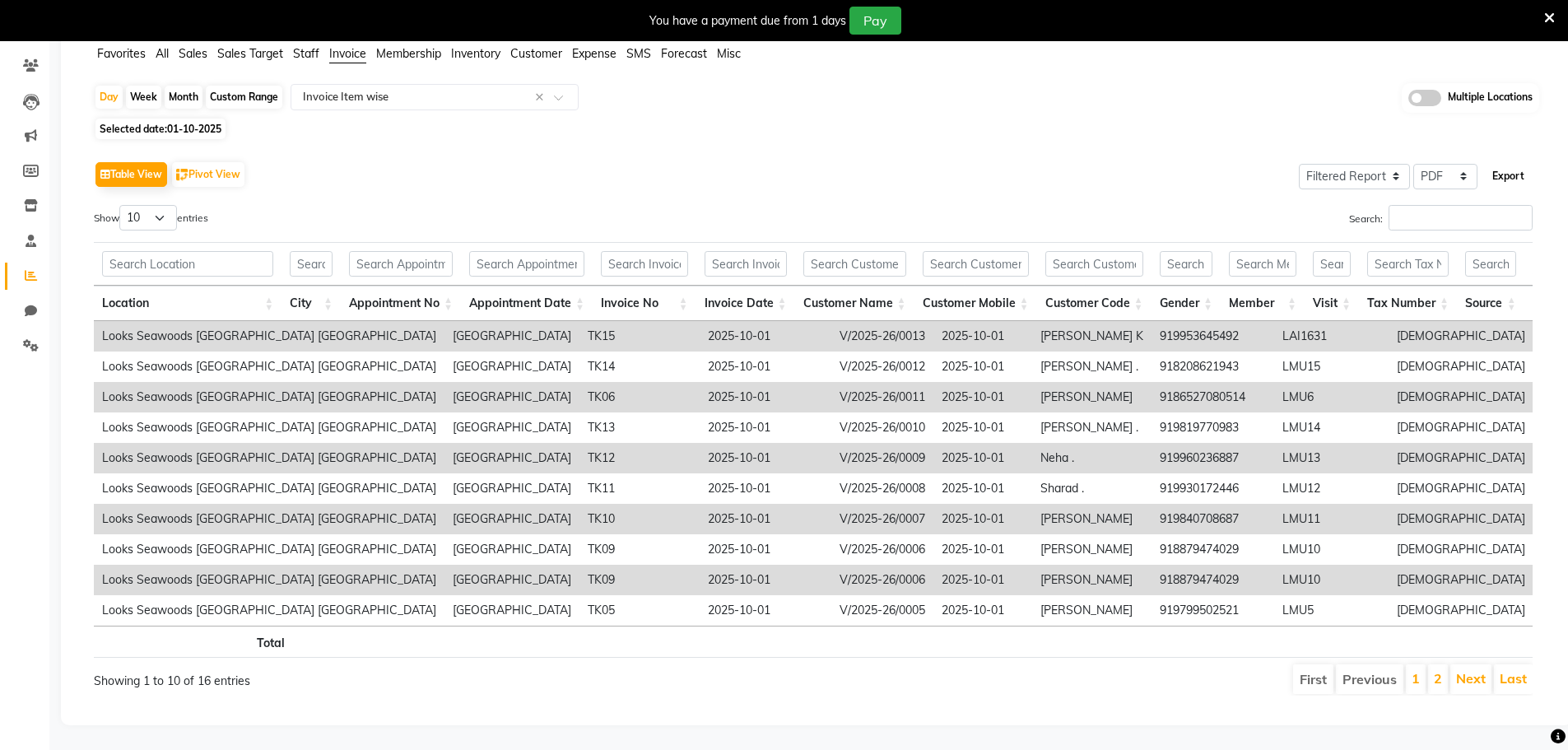
click at [1501, 162] on button "Export" at bounding box center [1507, 176] width 45 height 28
select select "serif"
select select "13px"
select select "template_1"
select select "A4"
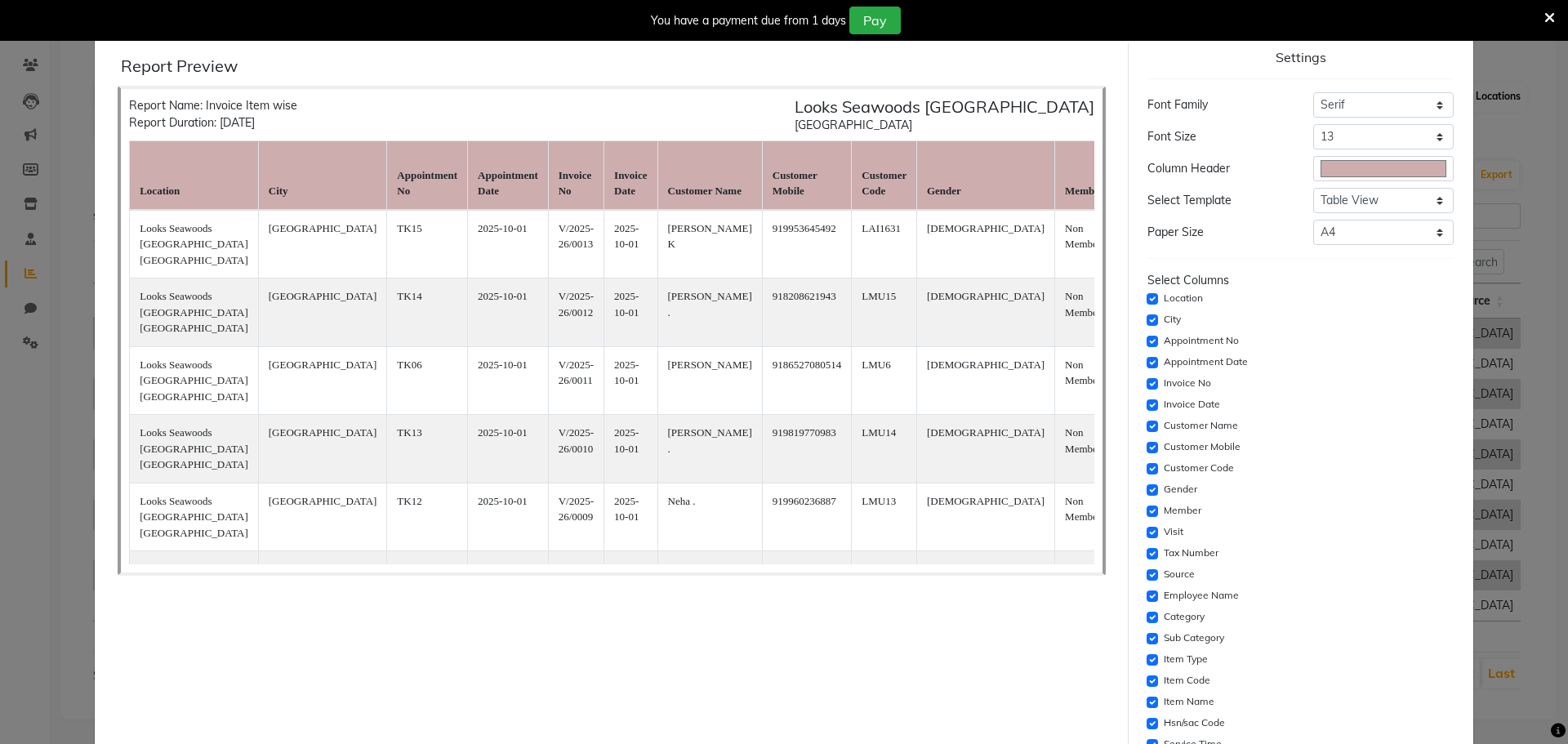
click at [1453, 385] on div "Settings Font Family Select Sans Serif Monospace Serif Font Size Select 8 9 10 …" at bounding box center [1299, 682] width 343 height 1277
click at [1552, 14] on icon at bounding box center [1549, 18] width 11 height 15
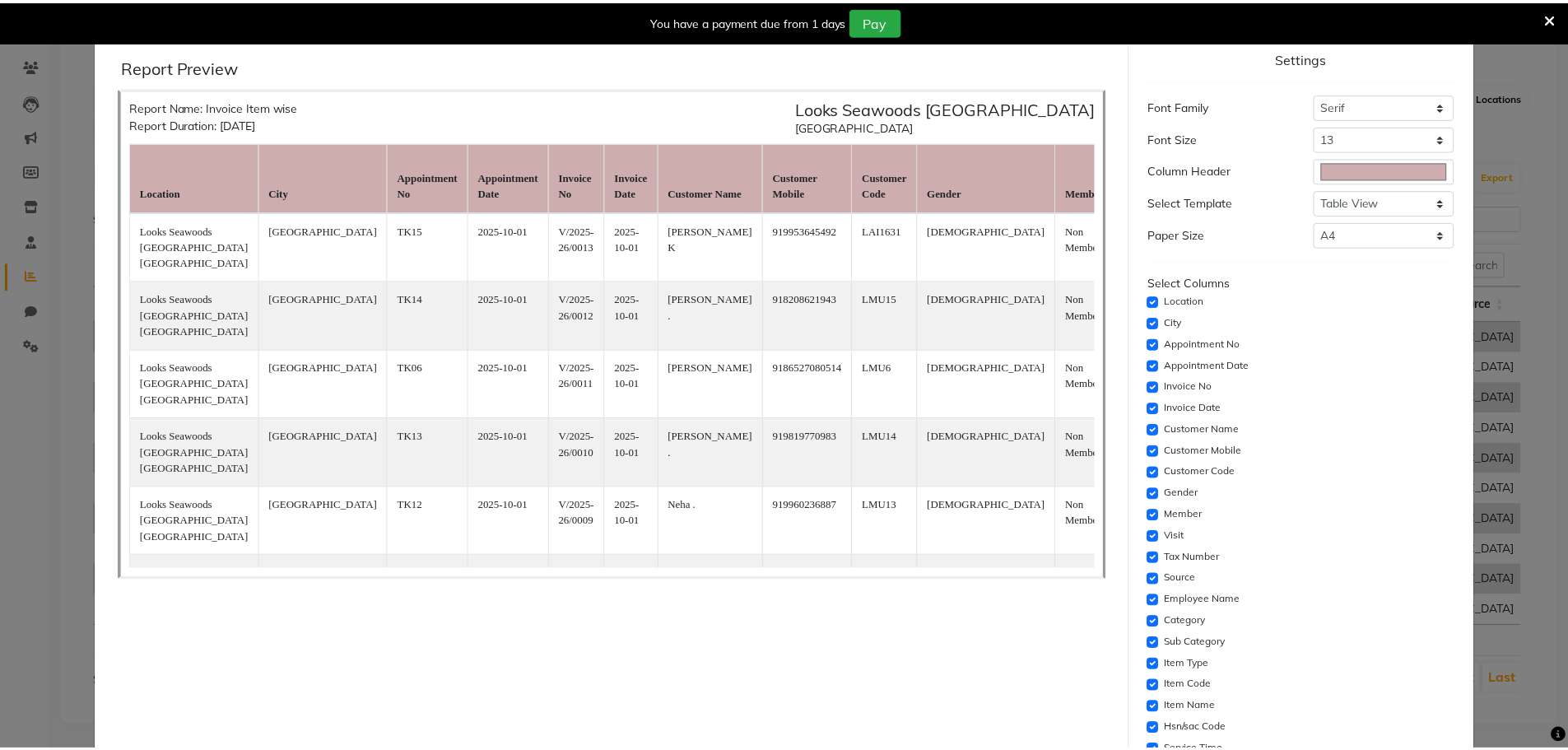
scroll to position [114, 0]
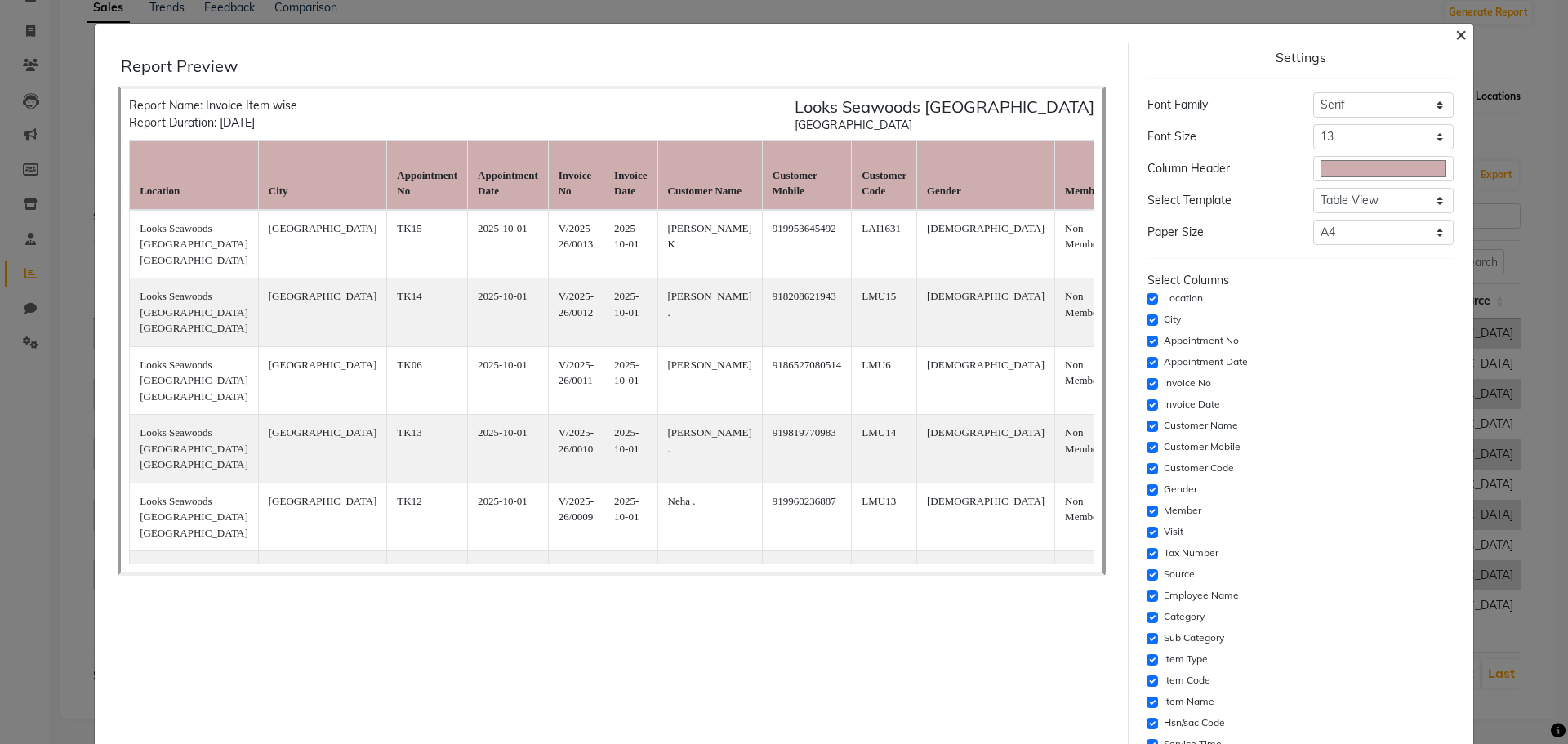
click at [1455, 29] on span "×" at bounding box center [1461, 33] width 12 height 25
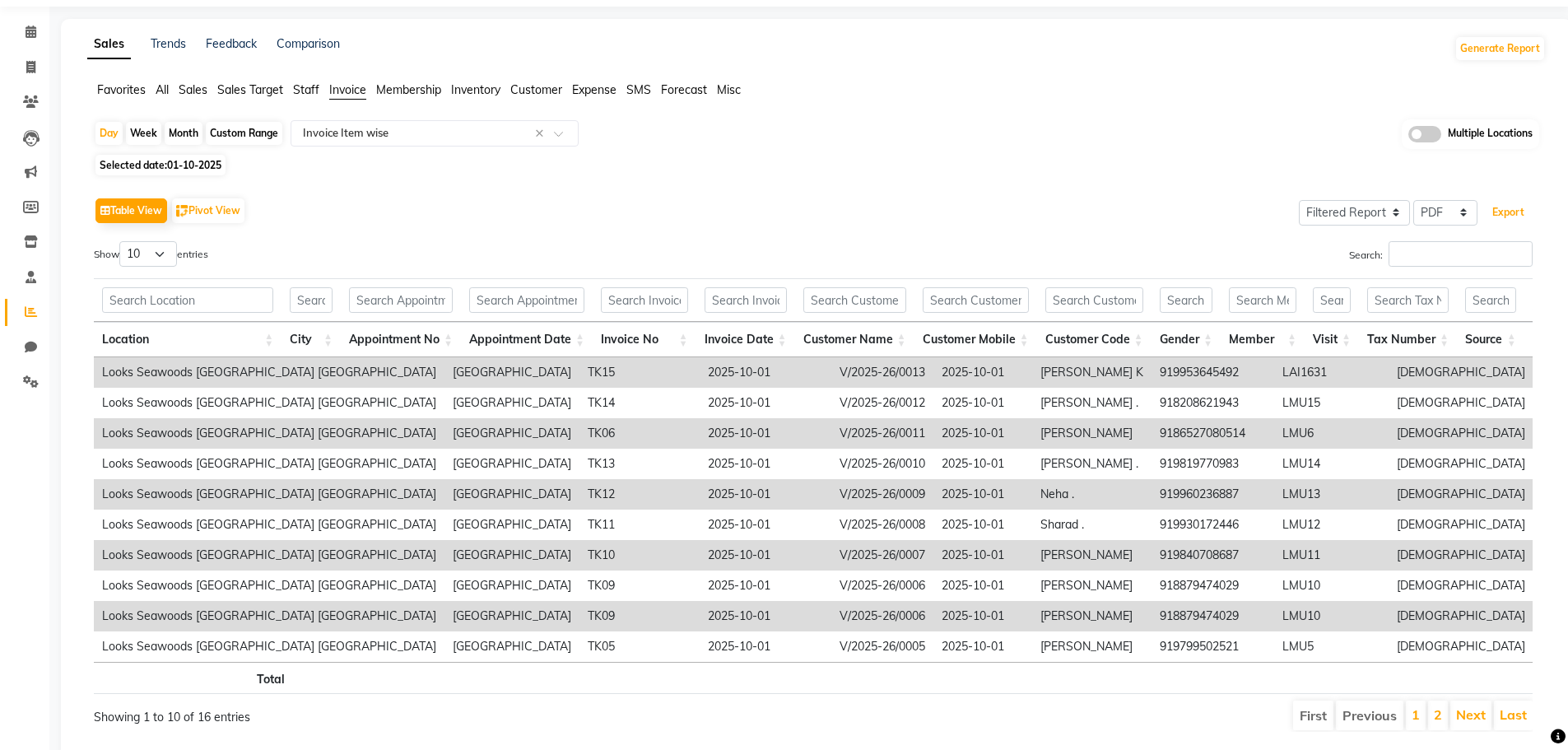
scroll to position [0, 0]
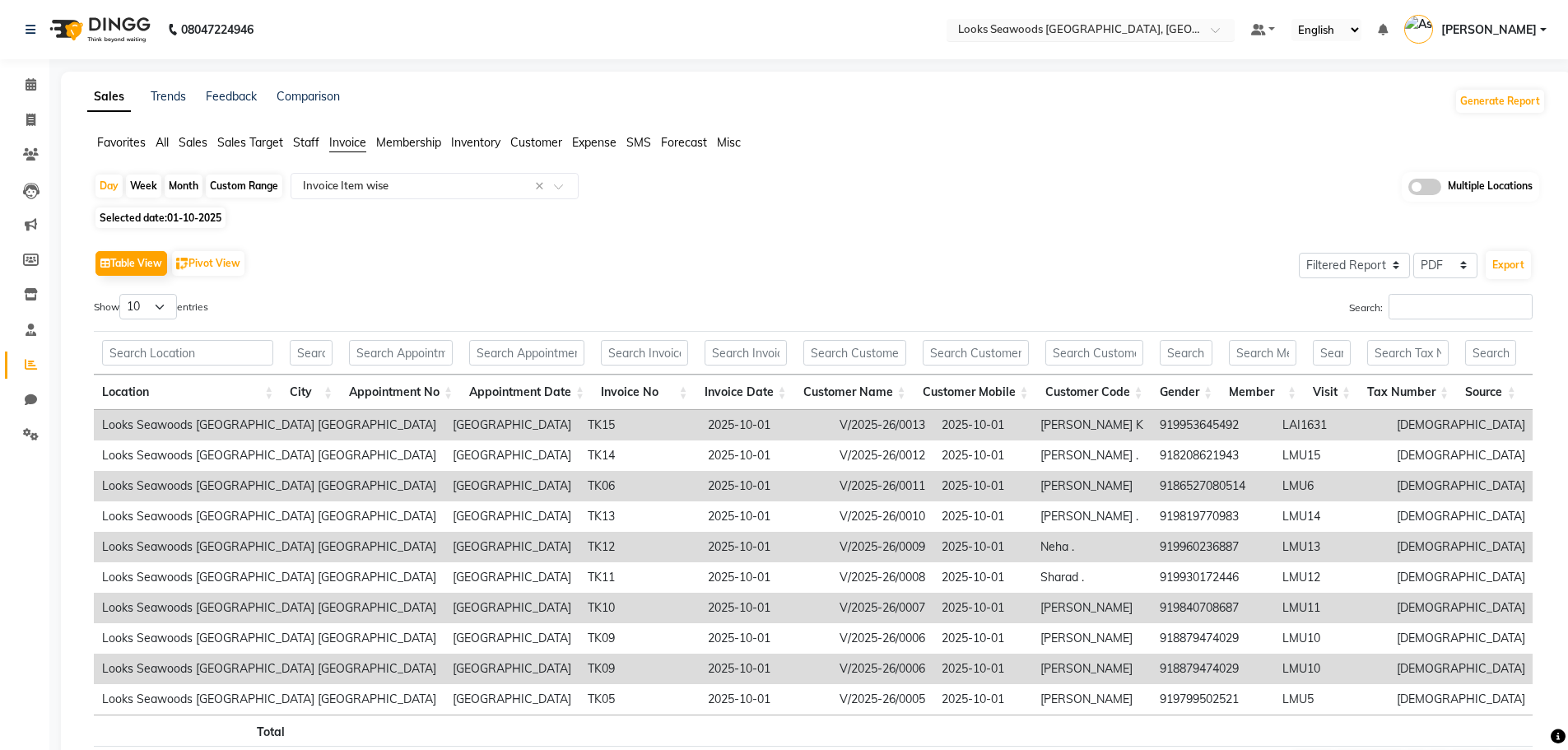
click at [1157, 27] on input "text" at bounding box center [1074, 31] width 239 height 16
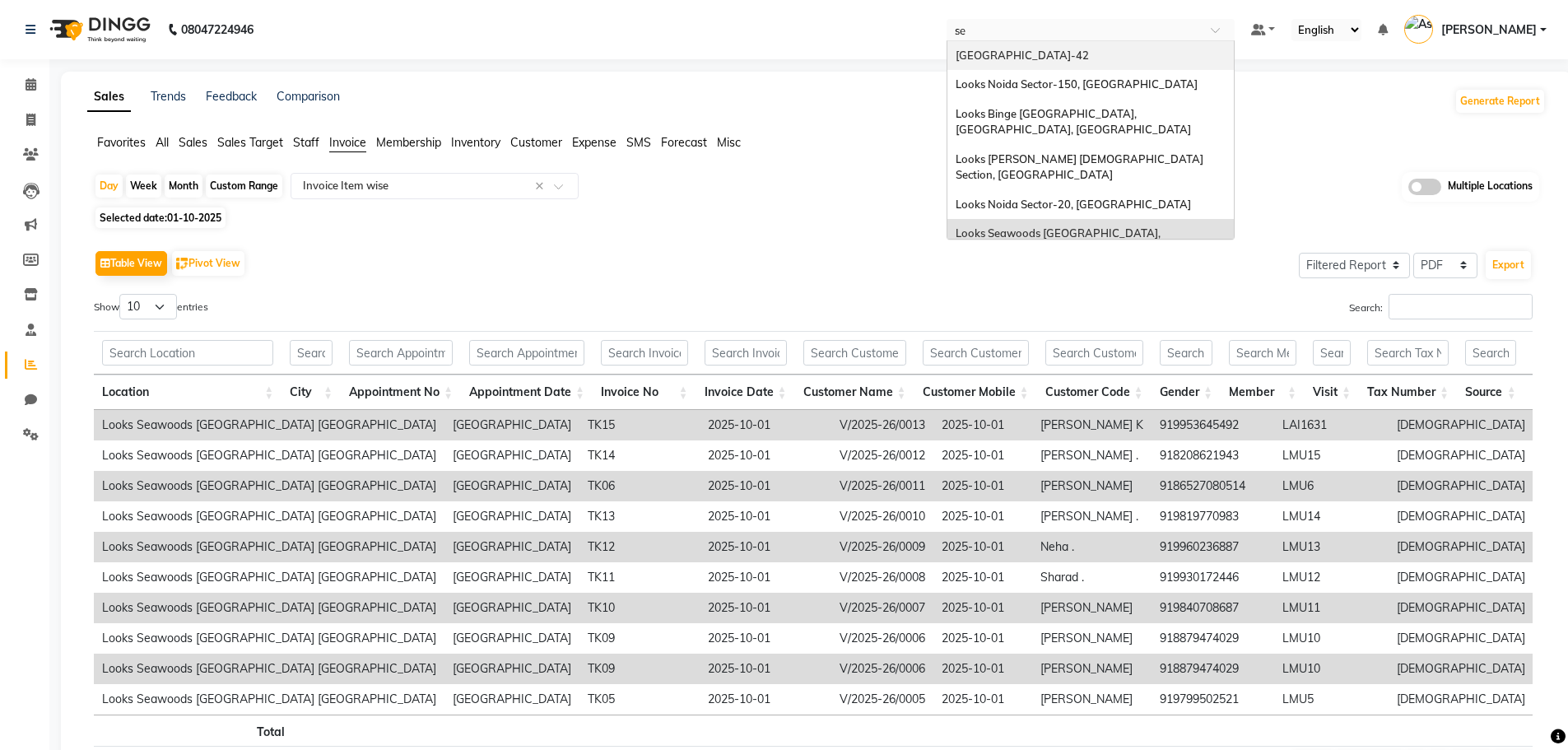
type input "sea"
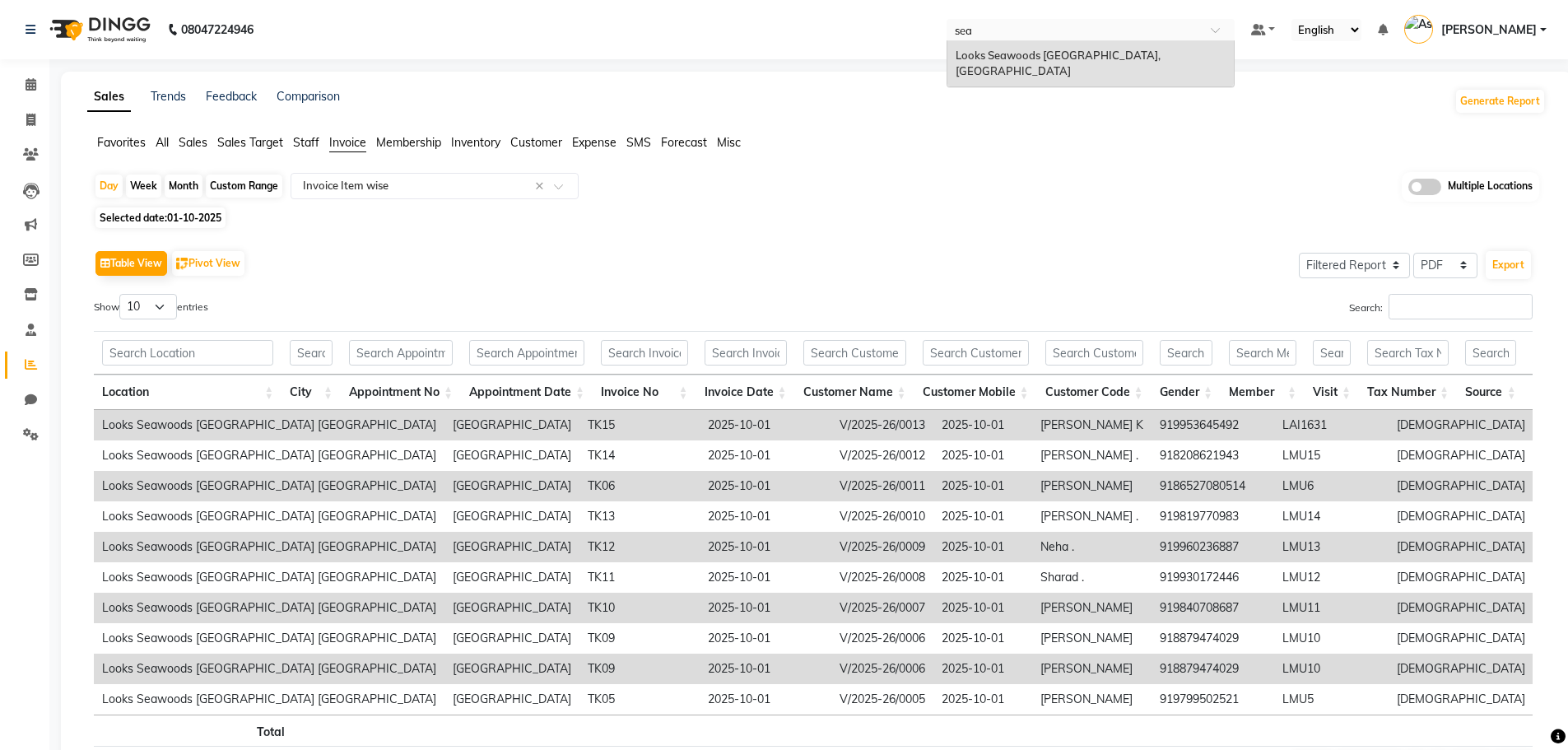
click at [1100, 50] on span "Looks Seawoods [GEOGRAPHIC_DATA], [GEOGRAPHIC_DATA]" at bounding box center [1058, 64] width 207 height 30
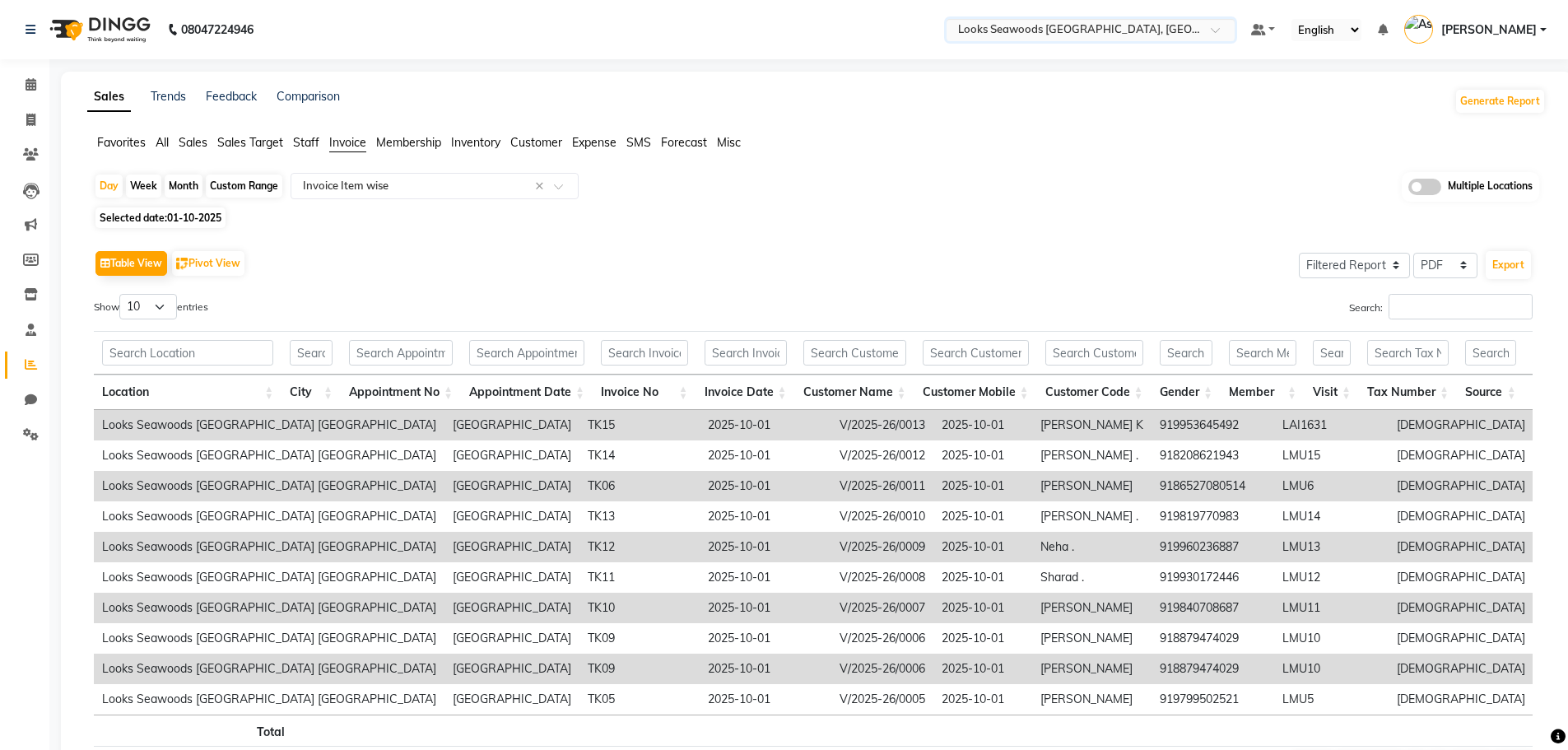
click at [1085, 24] on input "text" at bounding box center [1074, 31] width 239 height 16
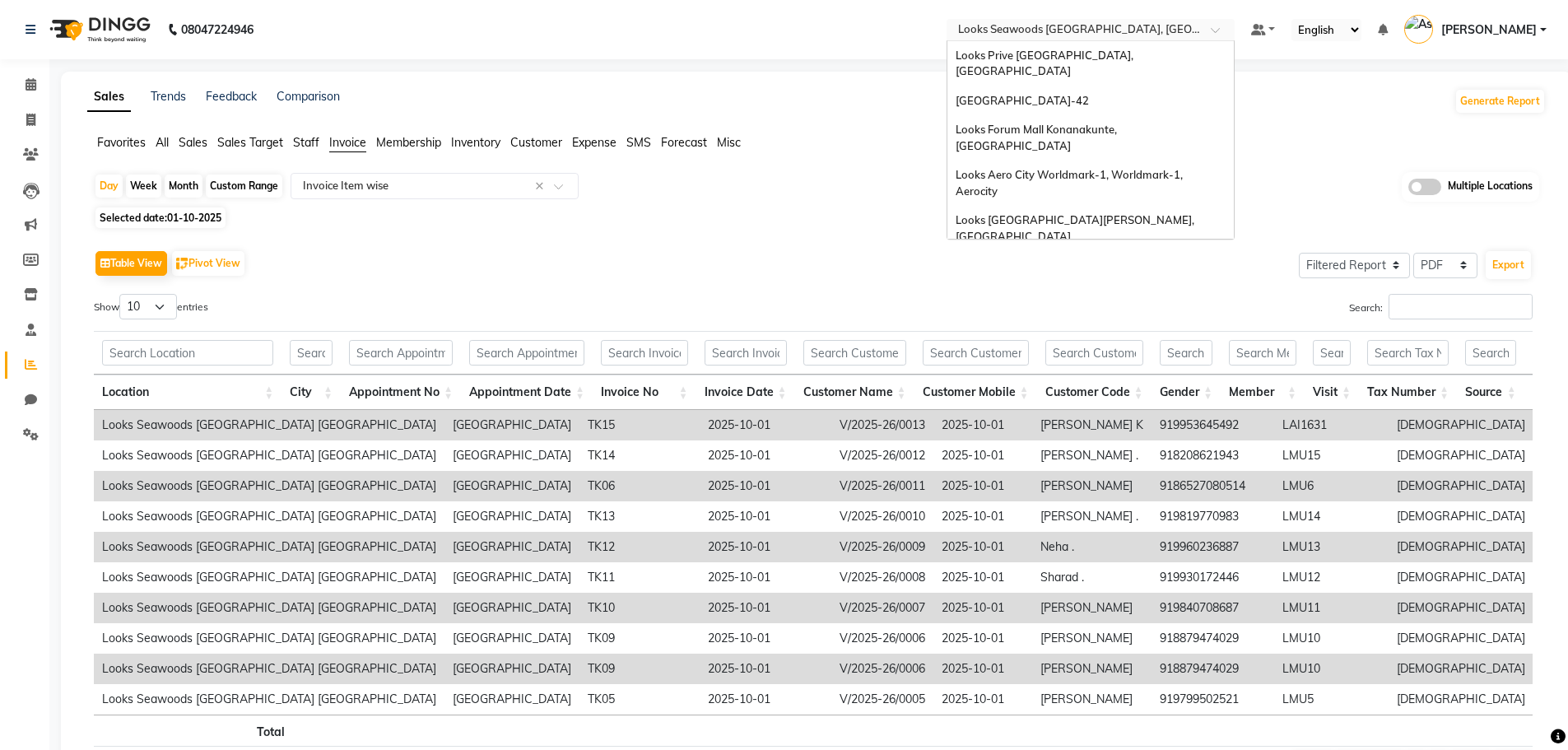
scroll to position [1805, 0]
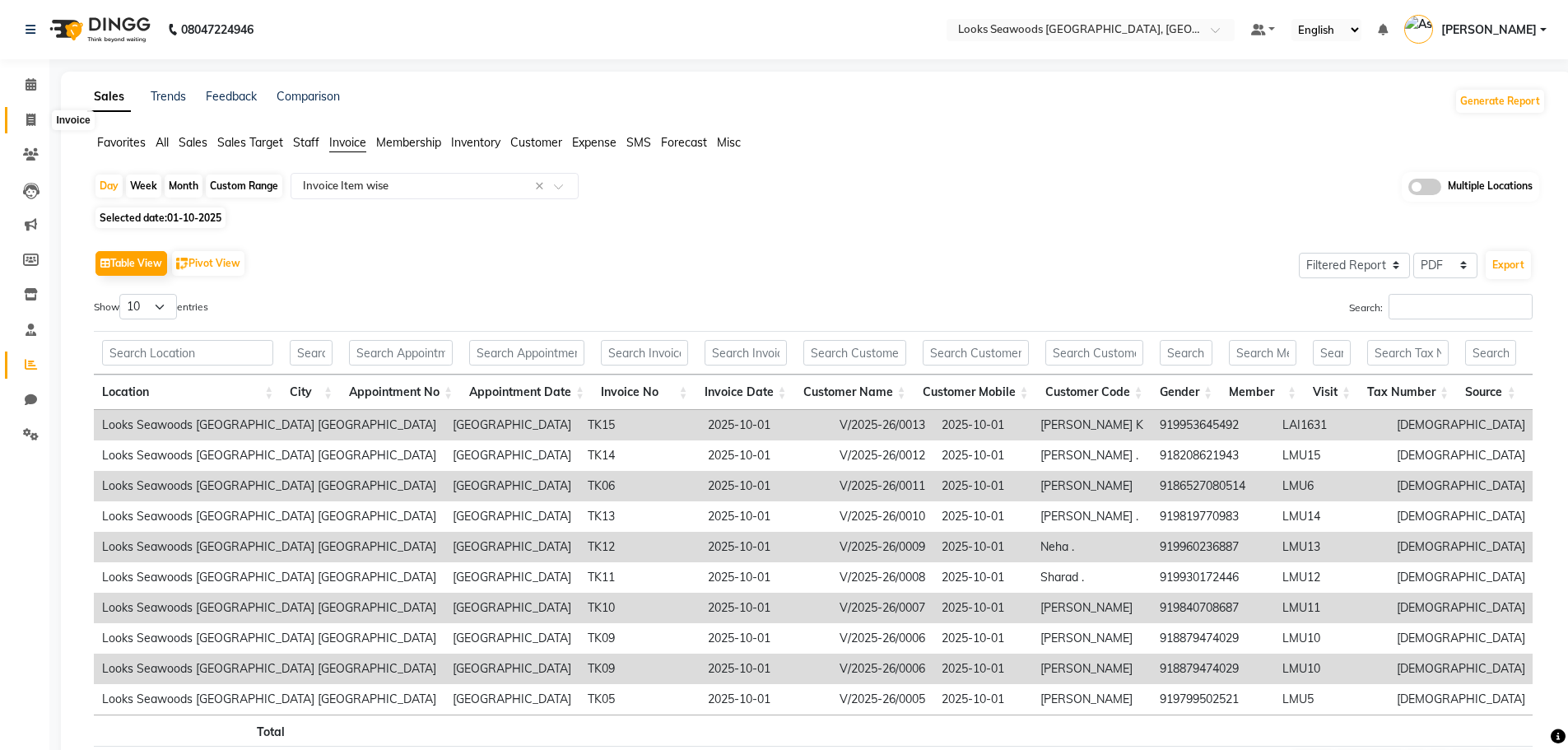
click at [36, 123] on span at bounding box center [30, 120] width 29 height 19
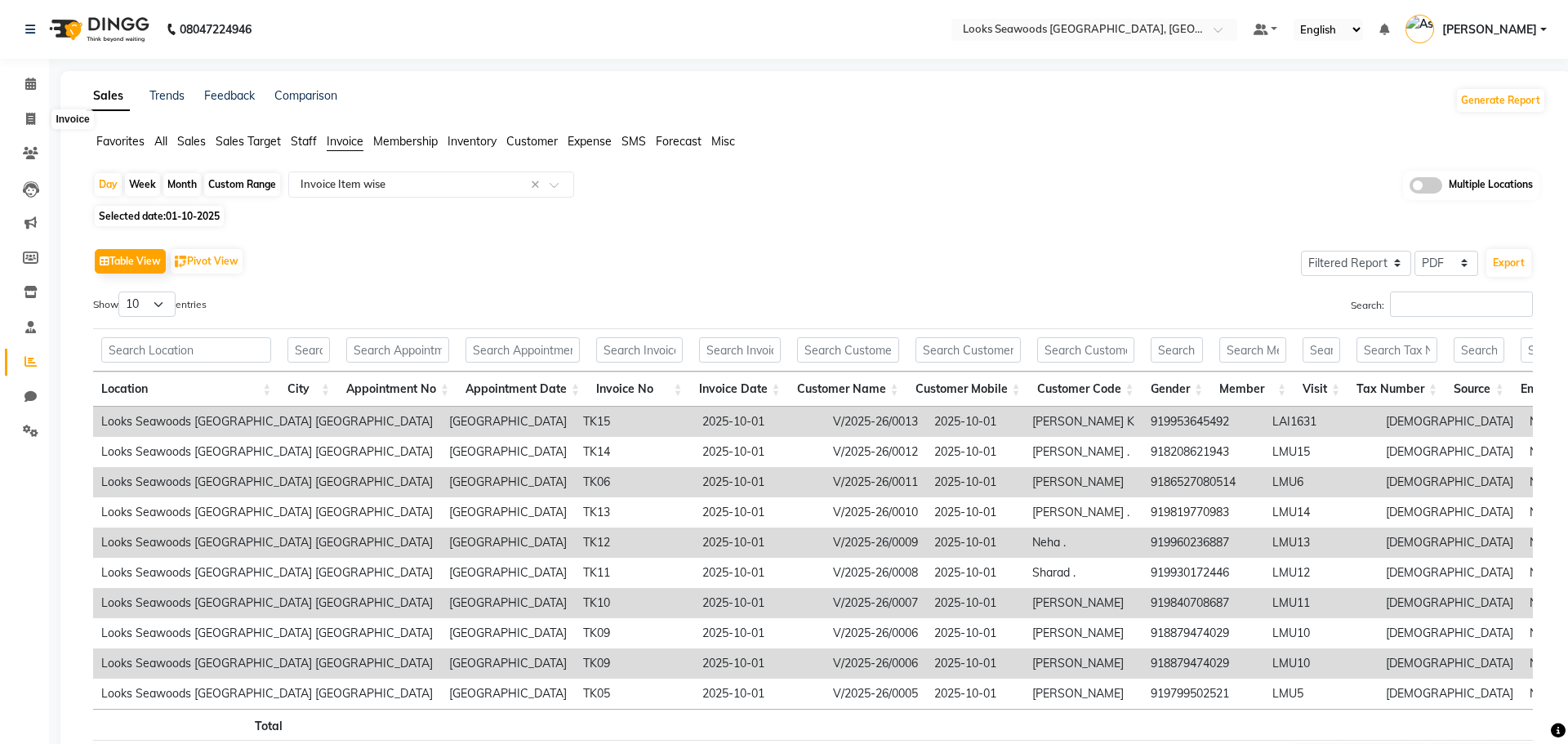
select select "service"
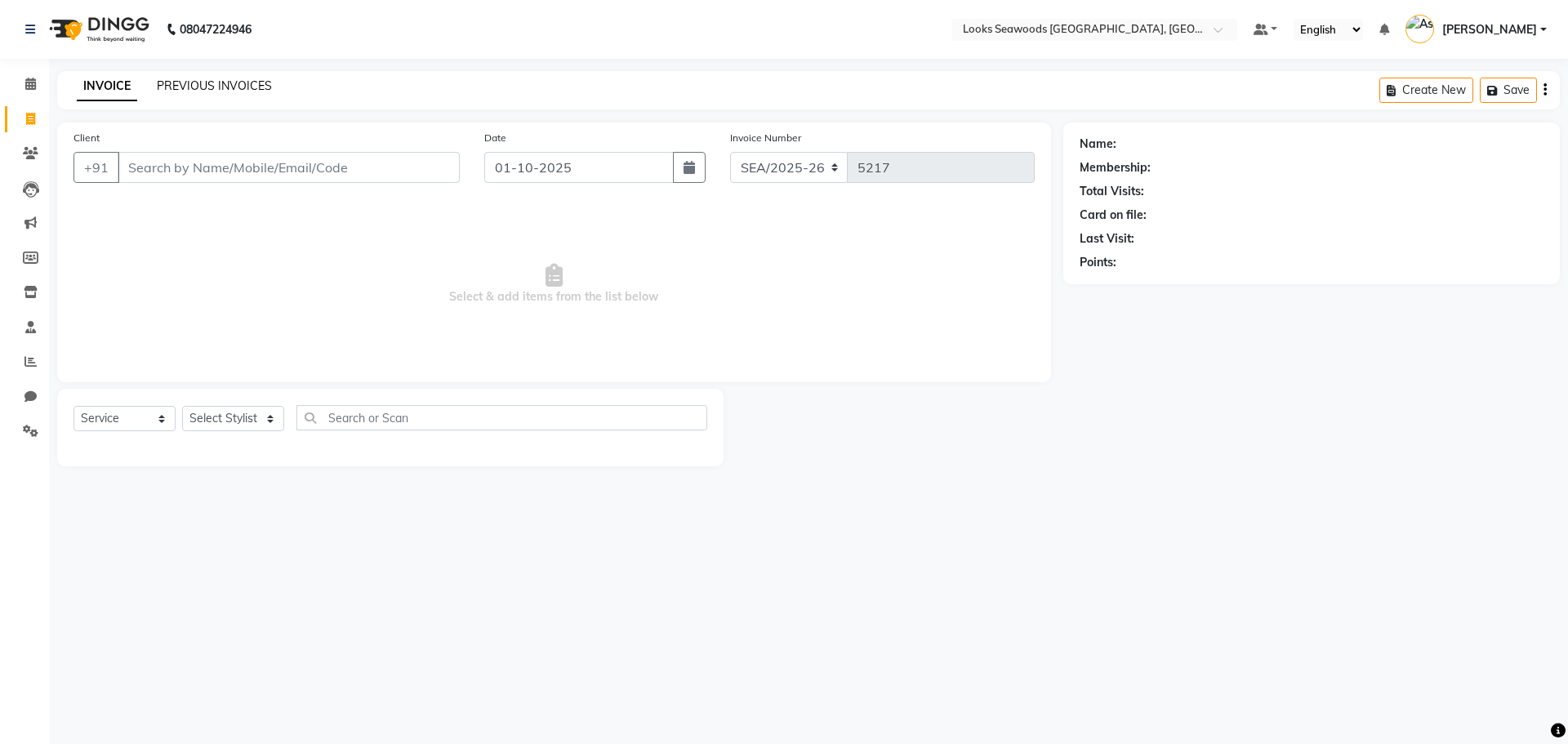
click at [191, 85] on link "PREVIOUS INVOICES" at bounding box center [214, 85] width 115 height 15
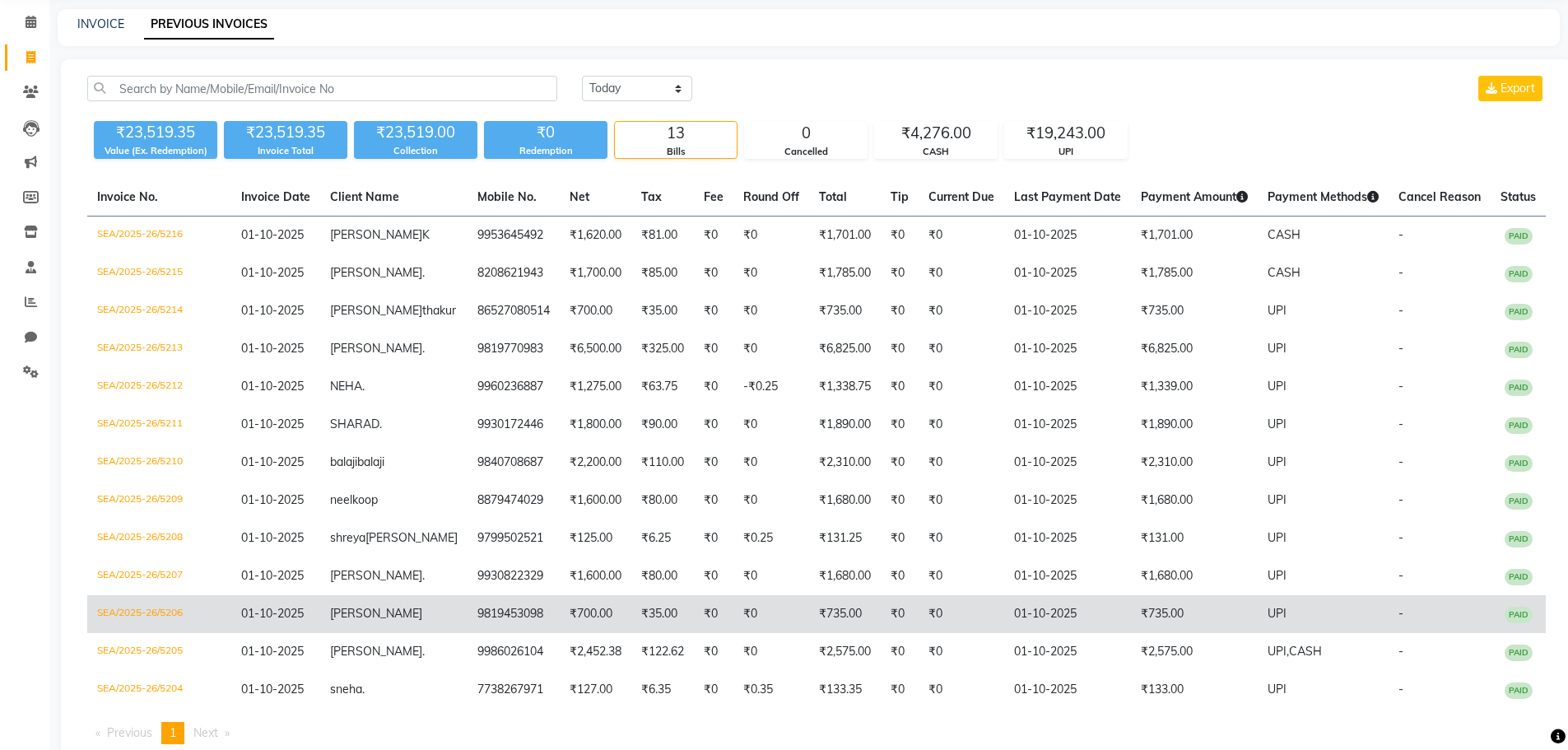
scroll to position [128, 0]
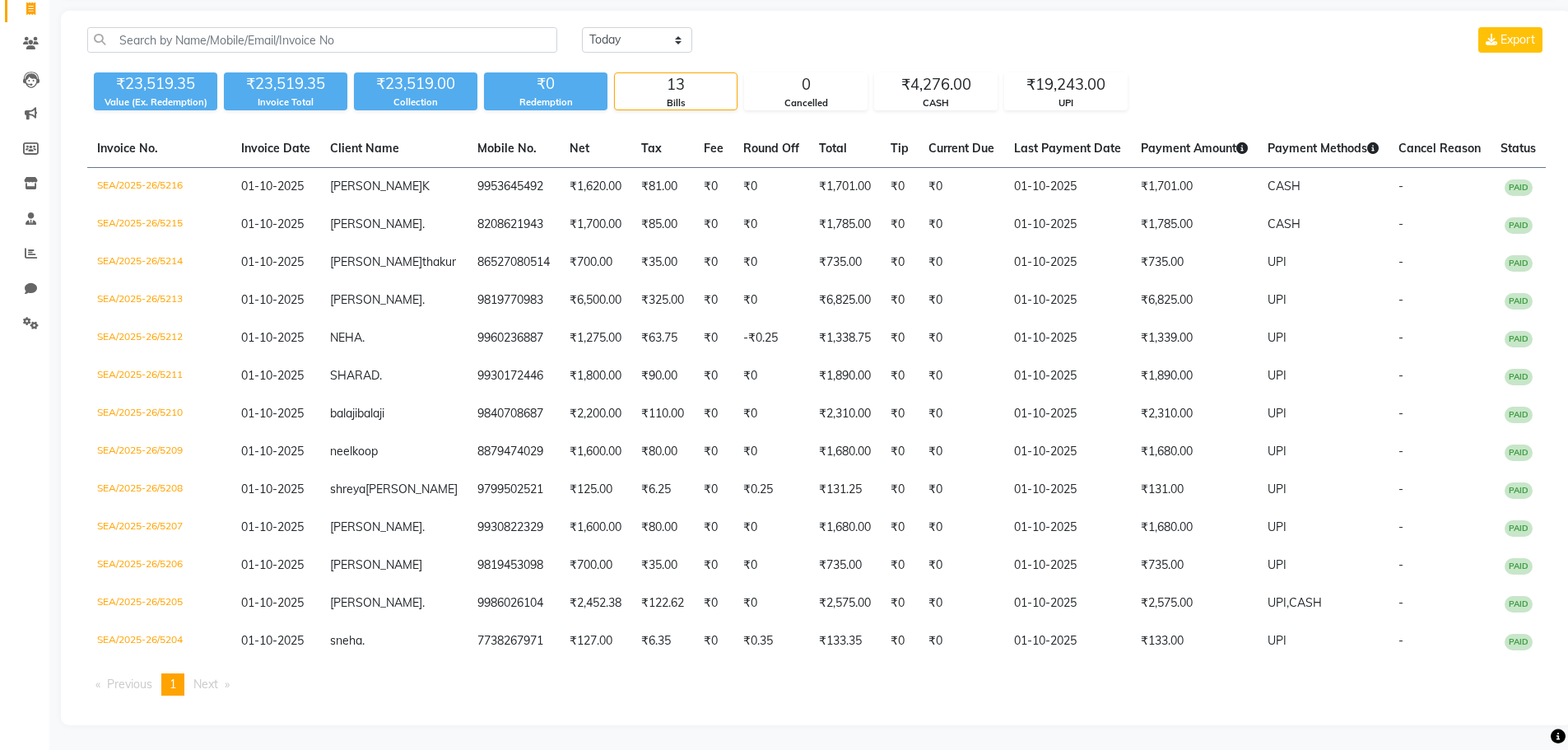
click at [176, 685] on span "1" at bounding box center [173, 683] width 7 height 15
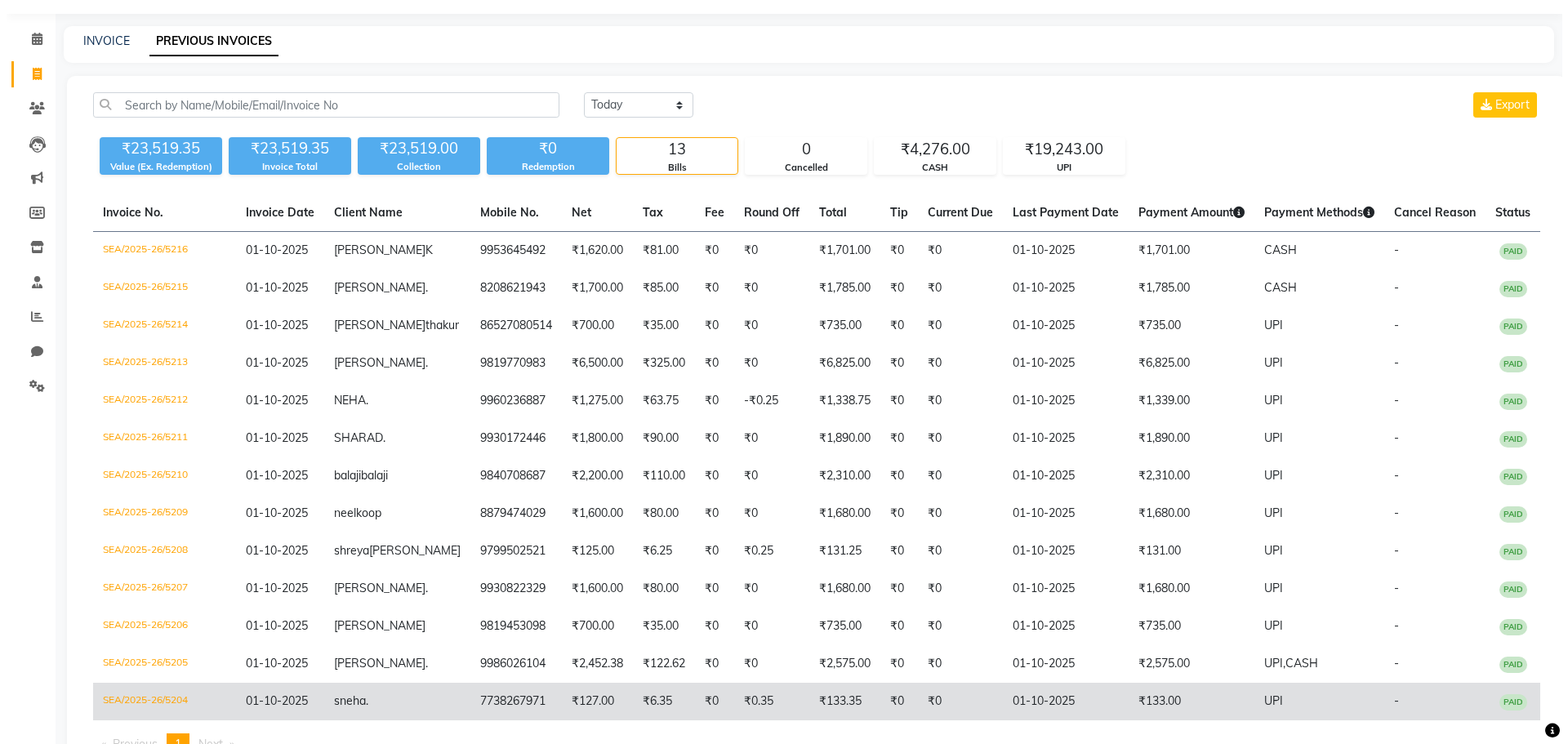
scroll to position [0, 0]
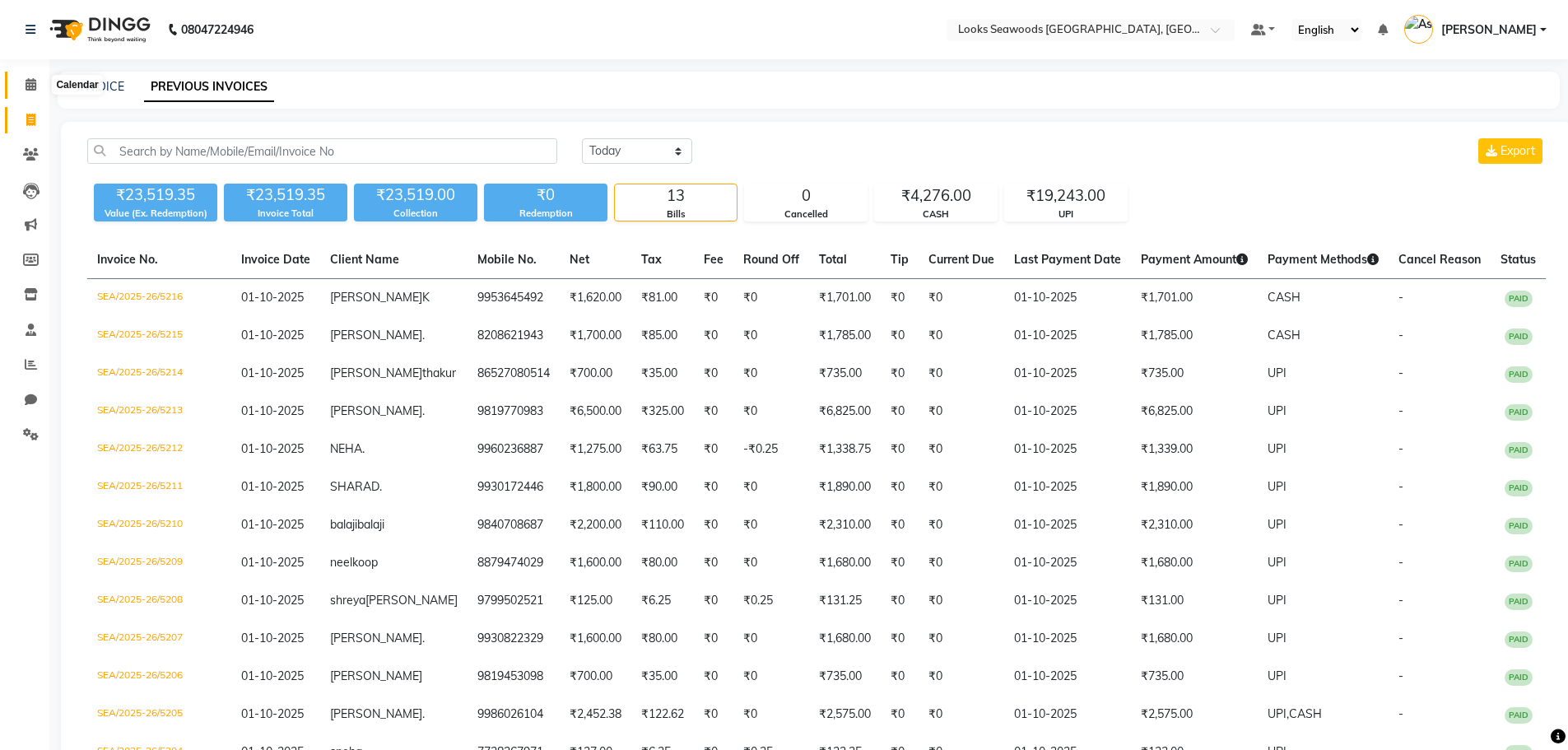
click at [21, 84] on span at bounding box center [30, 85] width 29 height 19
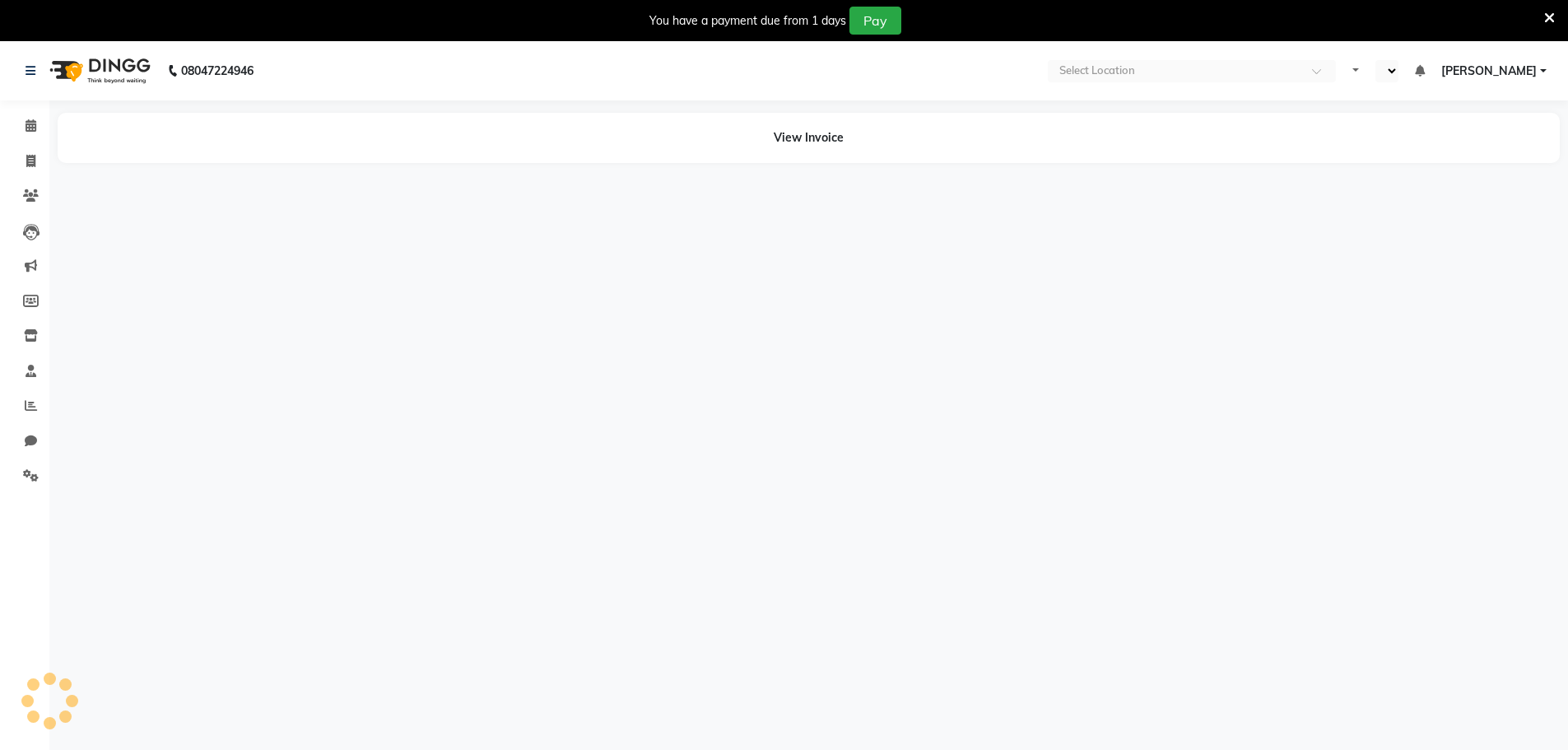
select select "en"
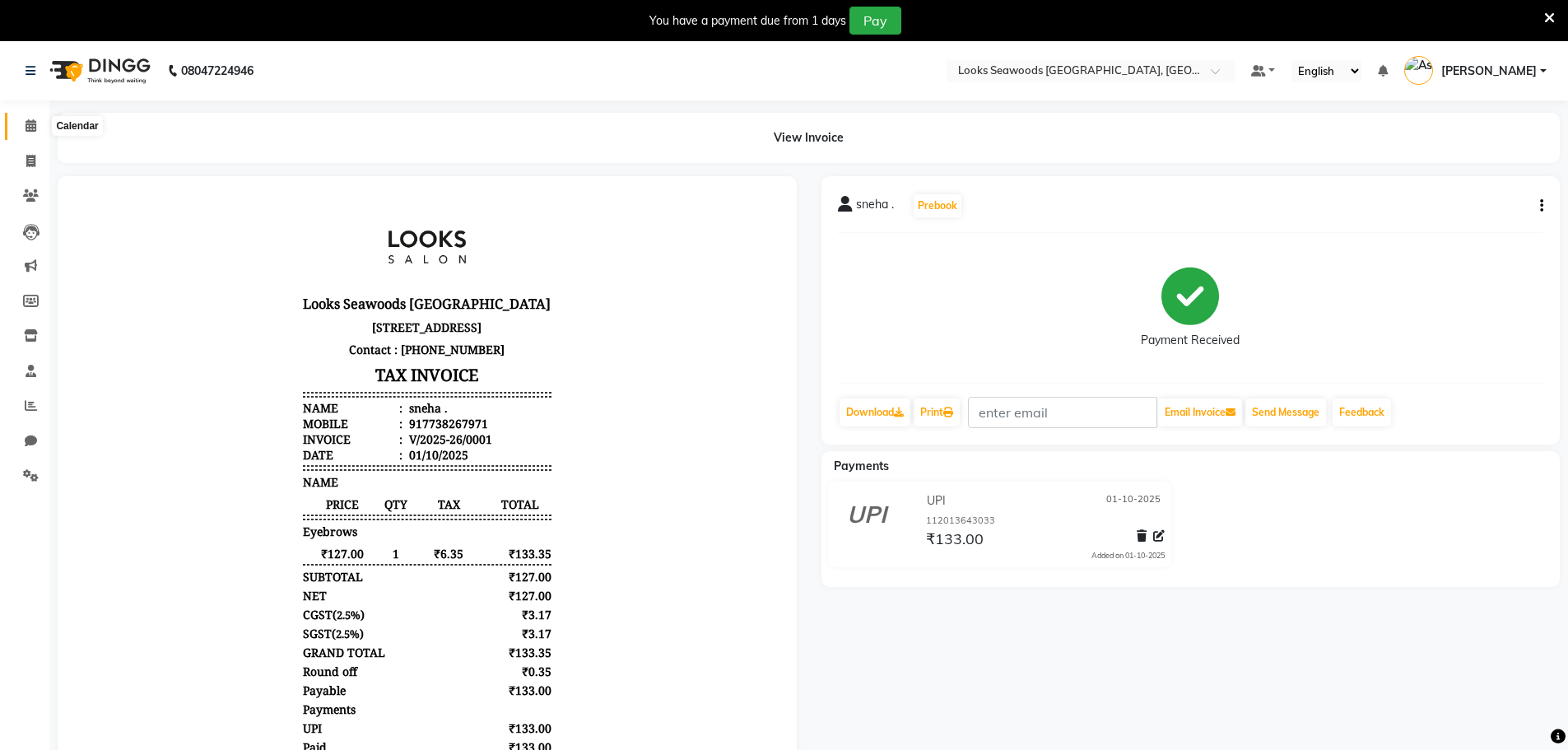
click at [21, 131] on span at bounding box center [30, 126] width 29 height 19
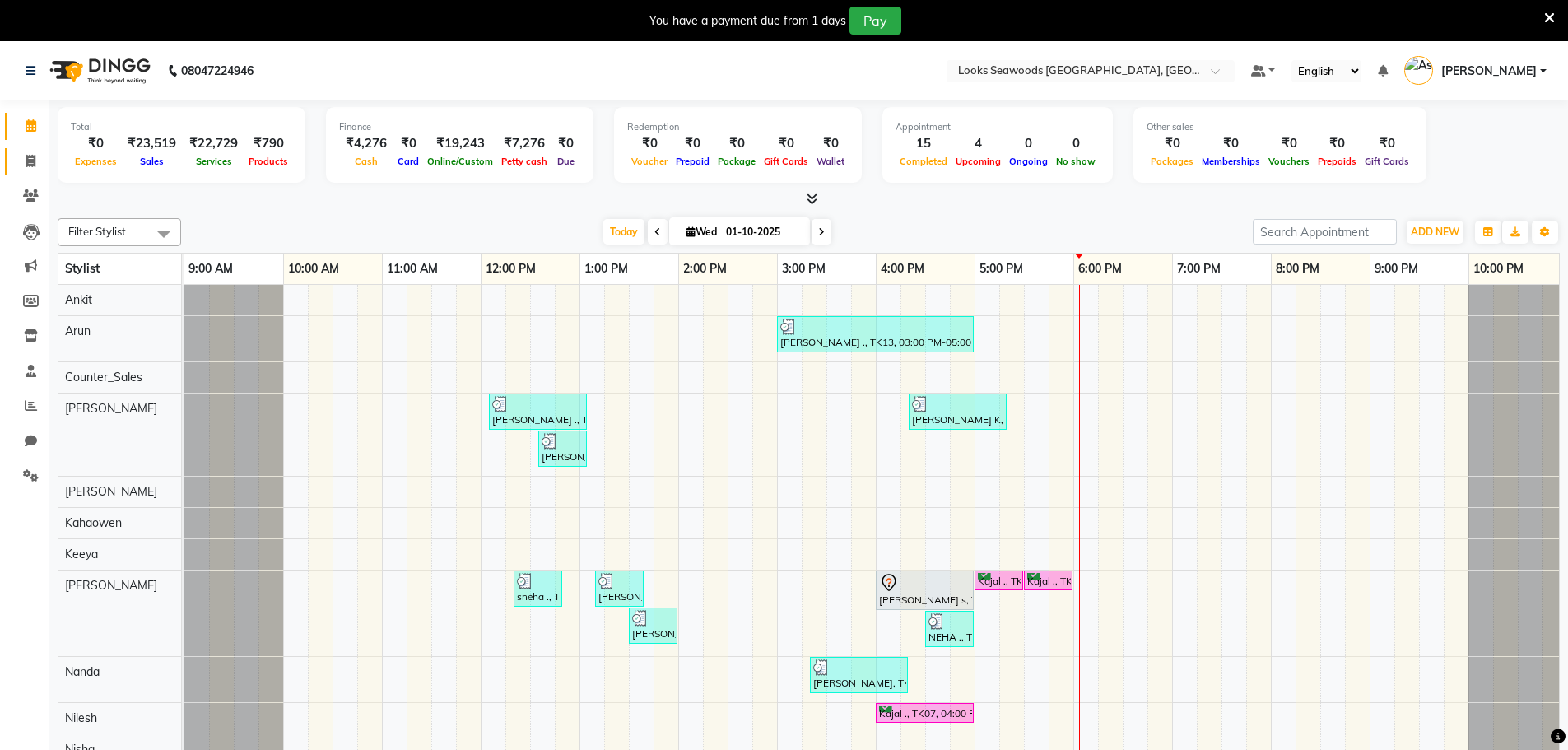
click at [35, 169] on span at bounding box center [30, 161] width 29 height 19
select select "service"
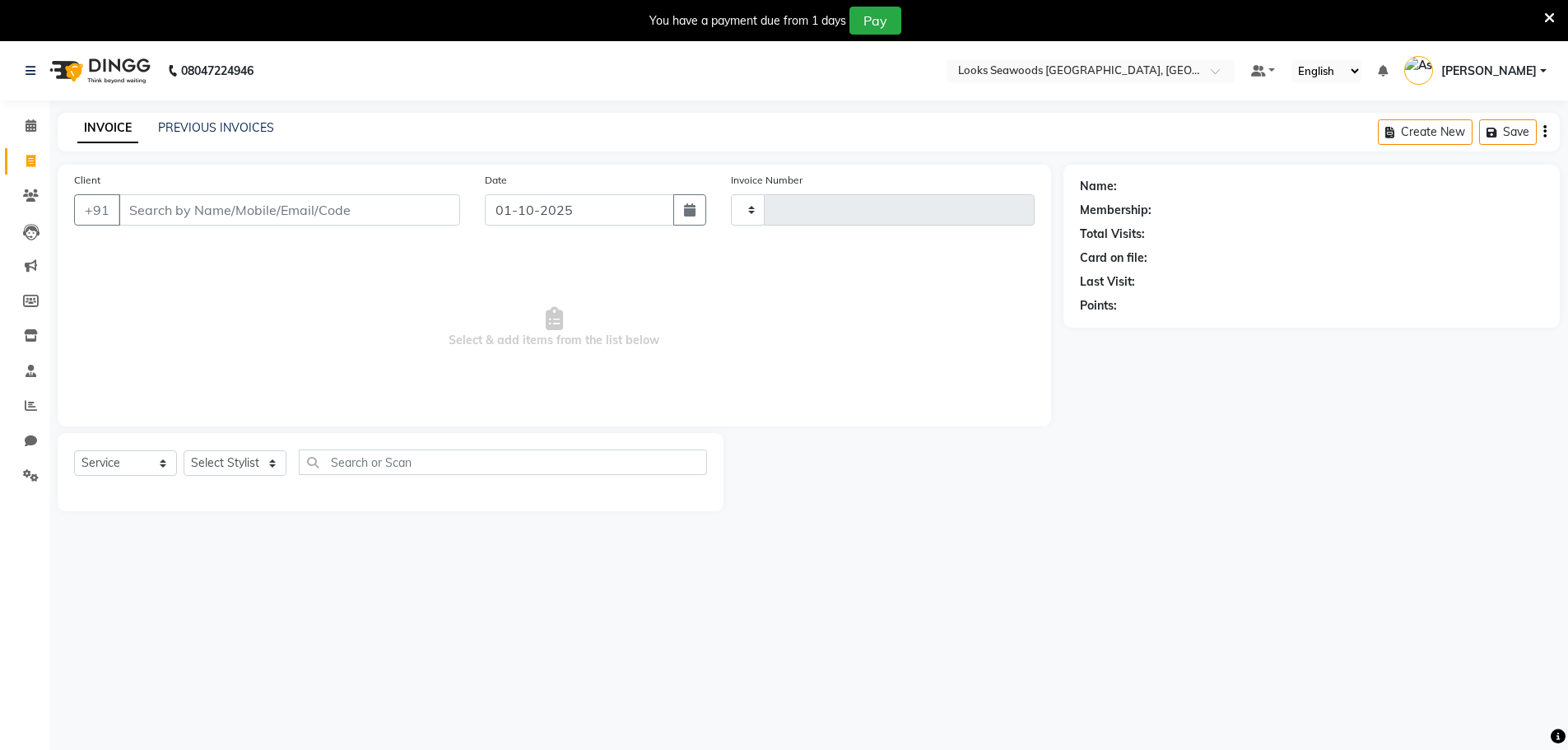
type input "5217"
select select "9146"
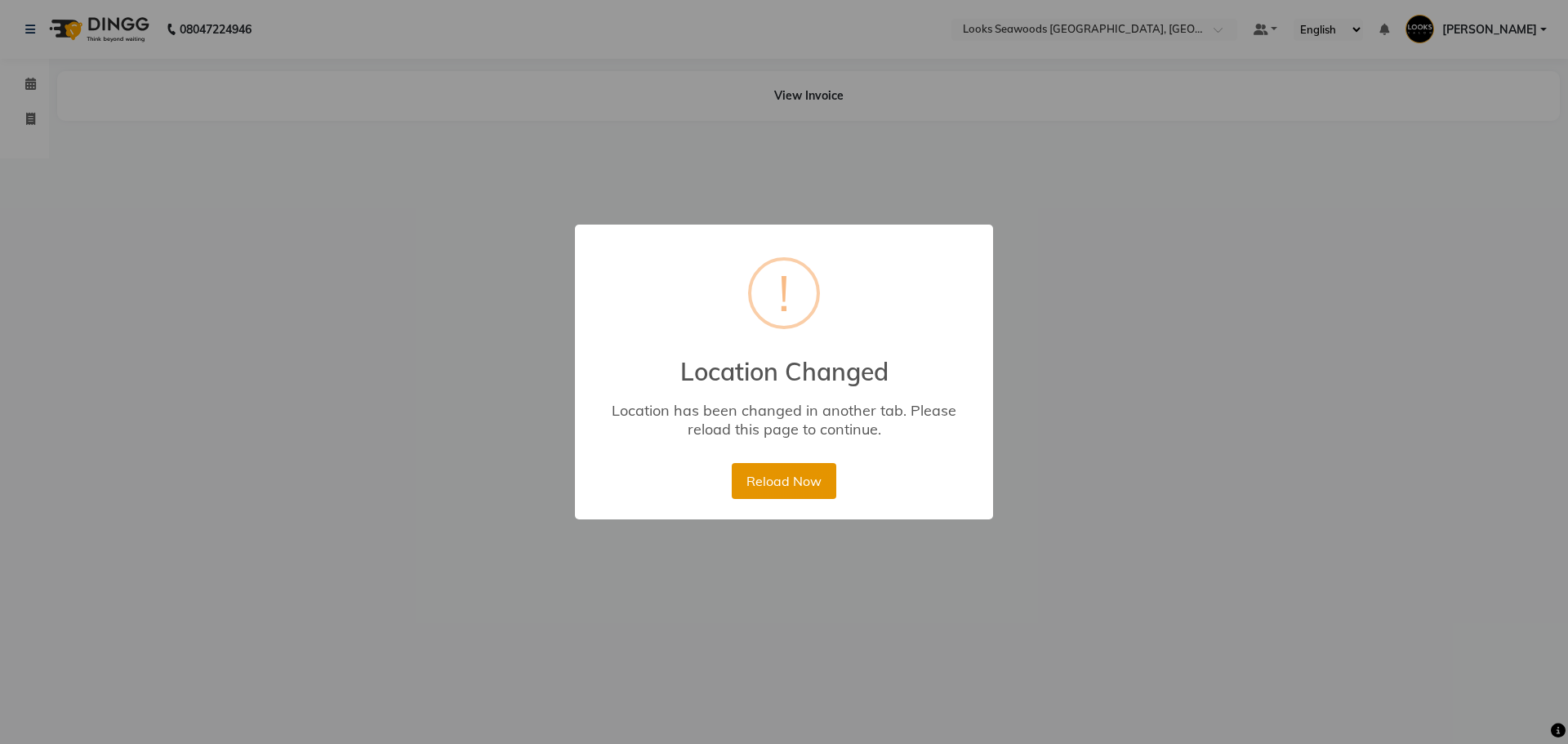
click at [819, 473] on button "Reload Now" at bounding box center [783, 481] width 104 height 36
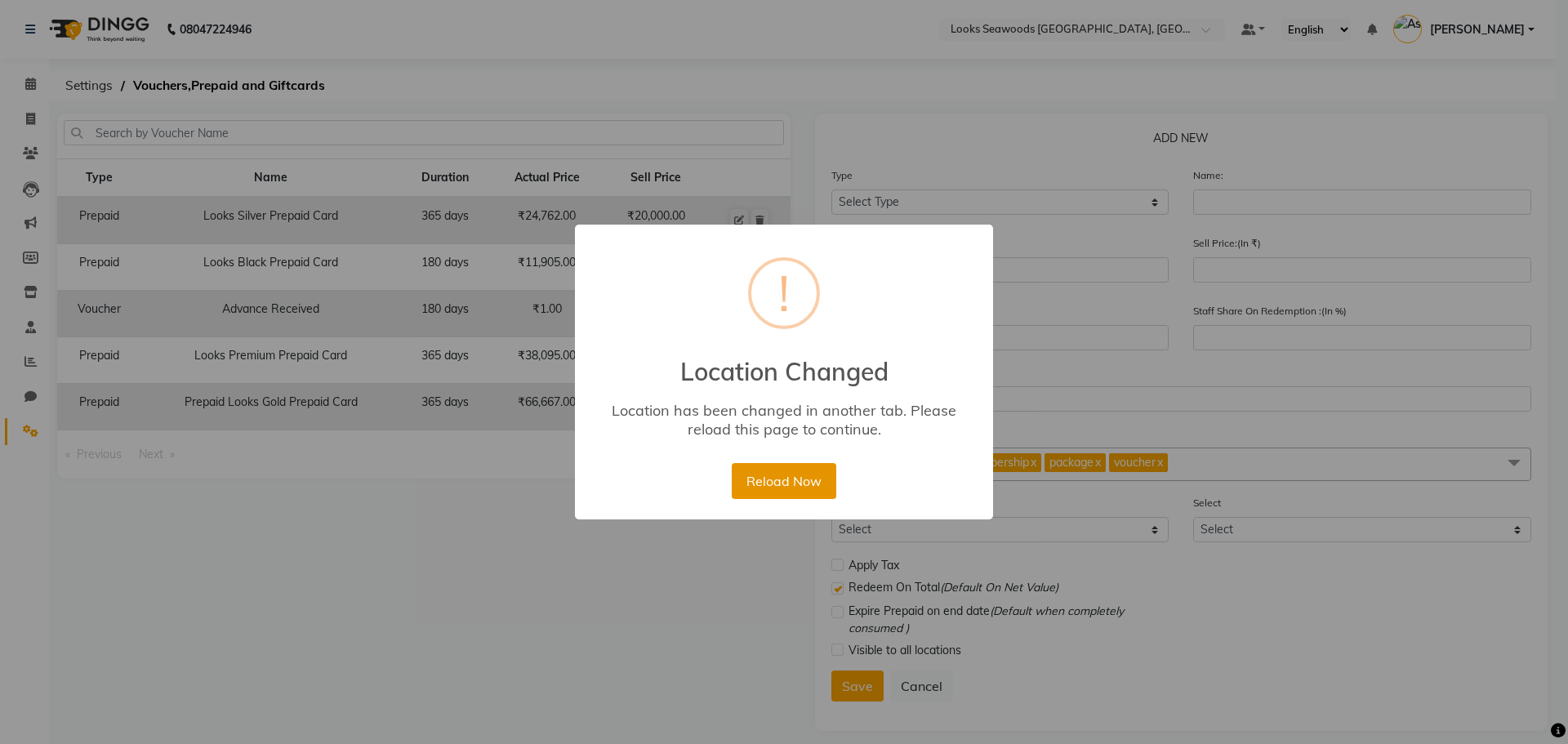
click at [774, 486] on button "Reload Now" at bounding box center [783, 481] width 104 height 36
